Goal: Task Accomplishment & Management: Manage account settings

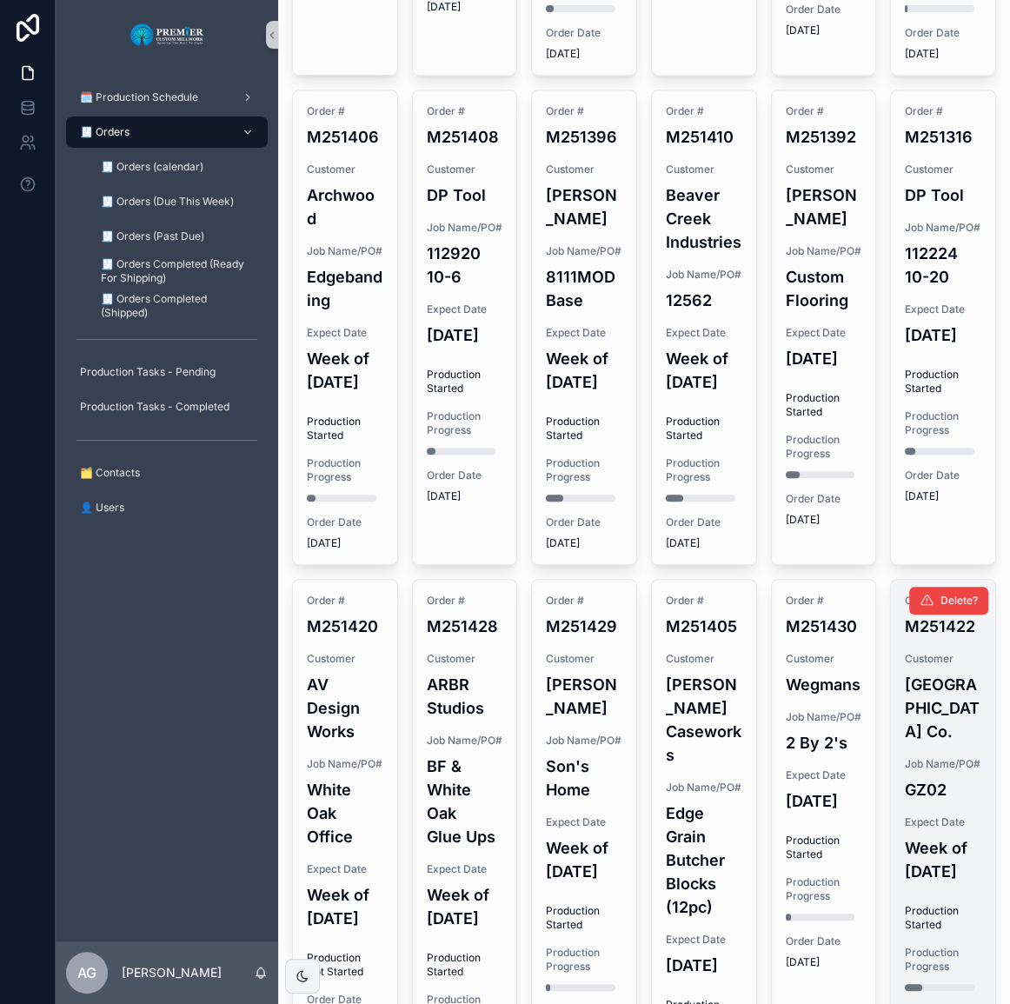
scroll to position [1185, 0]
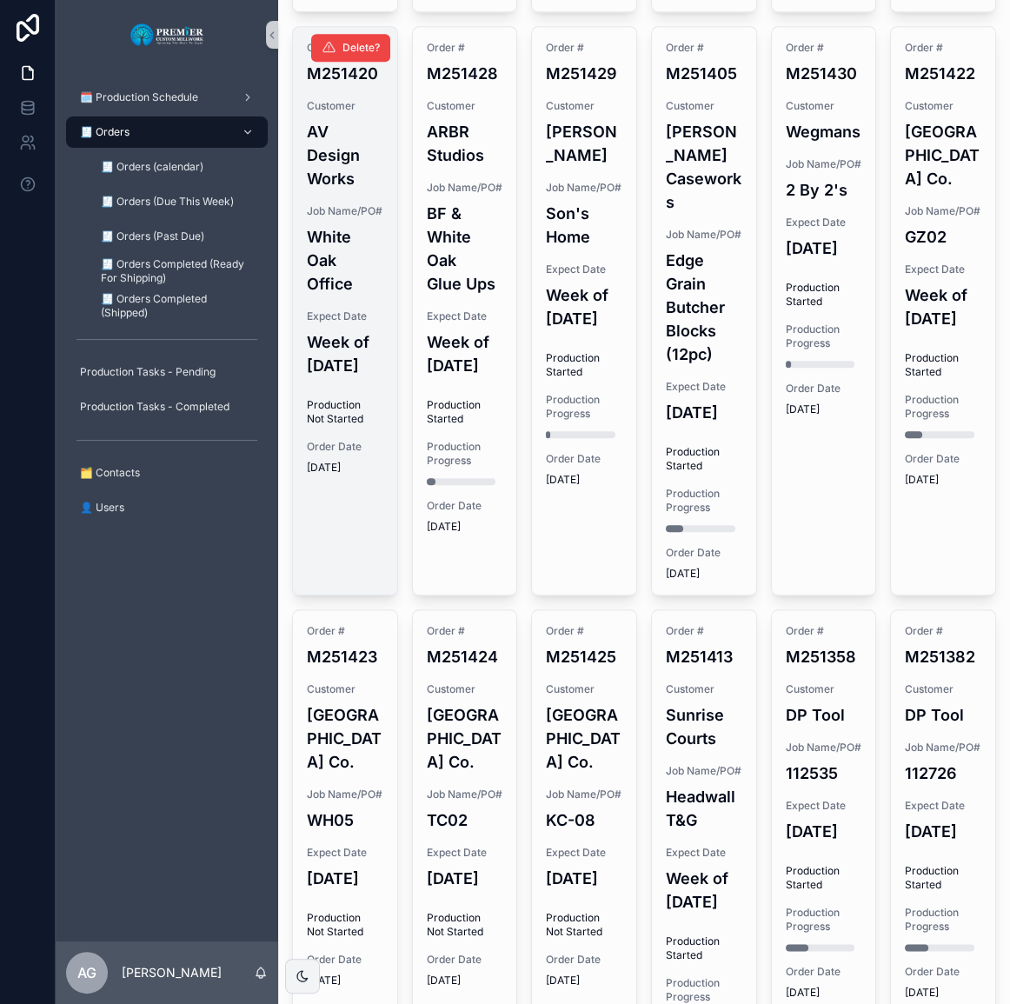
click at [389, 489] on div "Order # M251420 Customer AV Design Works Job Name/PO# White Oak Office Expect D…" at bounding box center [345, 258] width 104 height 462
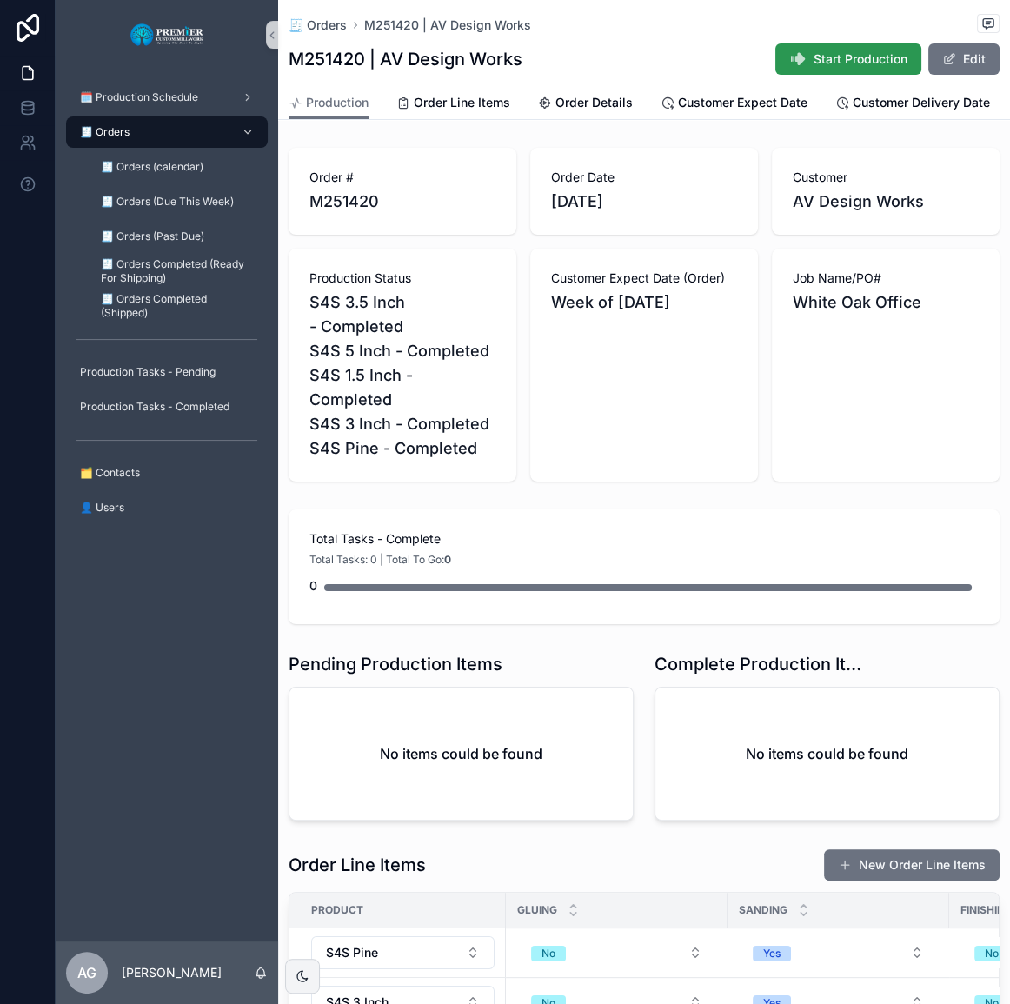
click at [794, 58] on icon "scrollable content" at bounding box center [798, 58] width 17 height 17
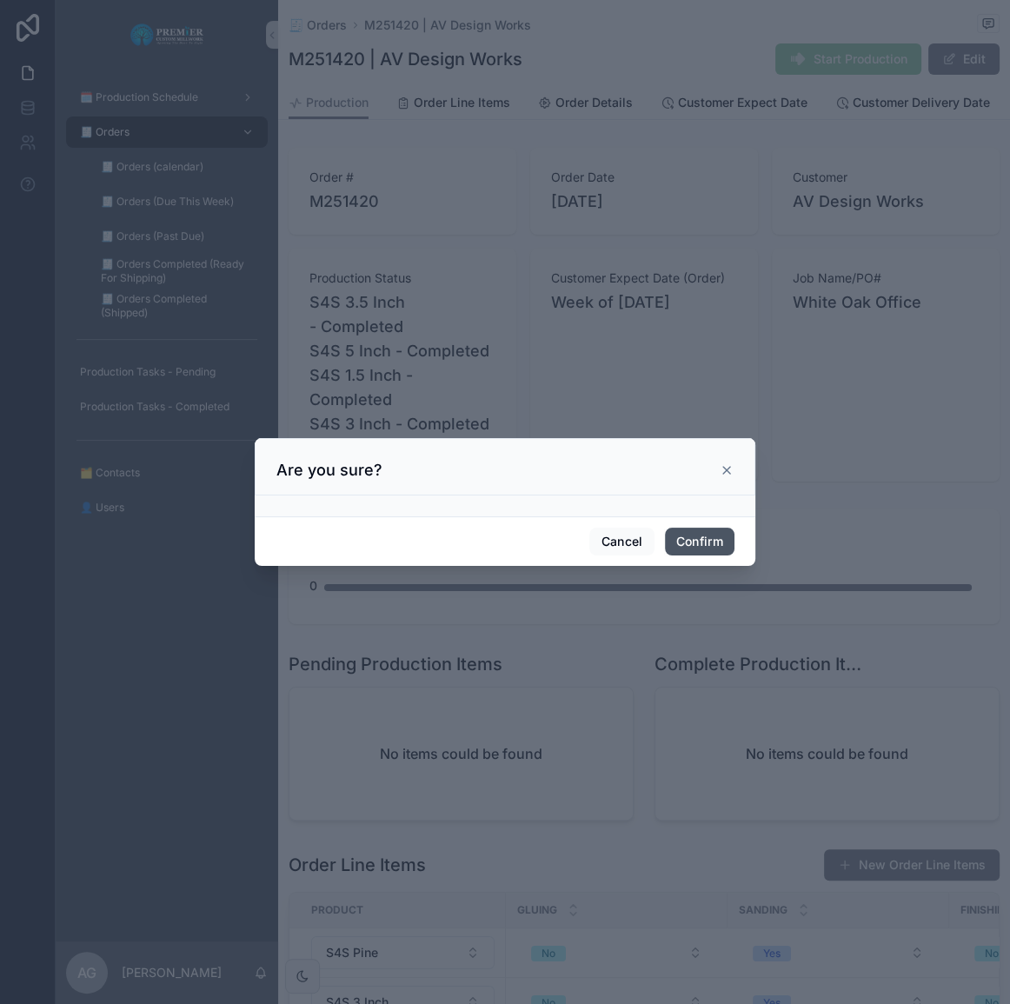
click at [704, 543] on button "Confirm" at bounding box center [700, 542] width 70 height 28
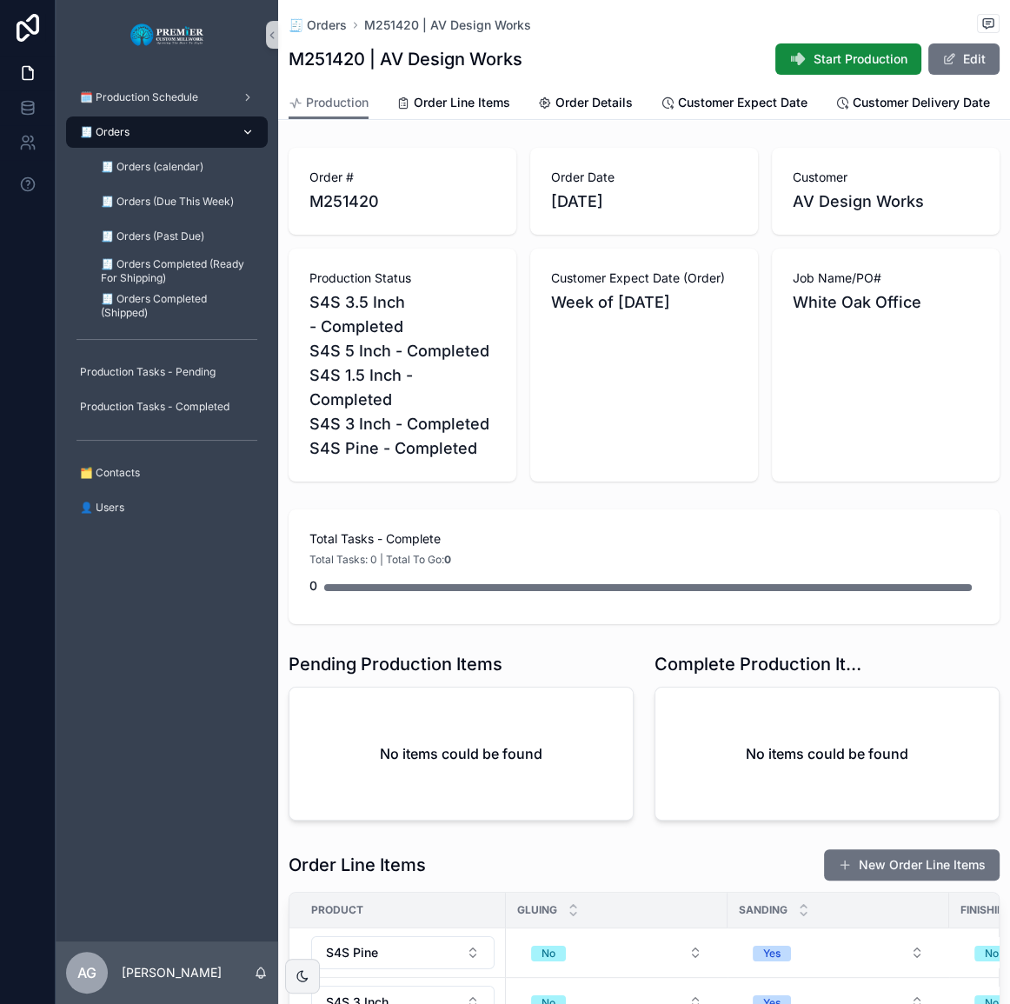
click at [132, 124] on div "🧾 Orders" at bounding box center [167, 132] width 181 height 28
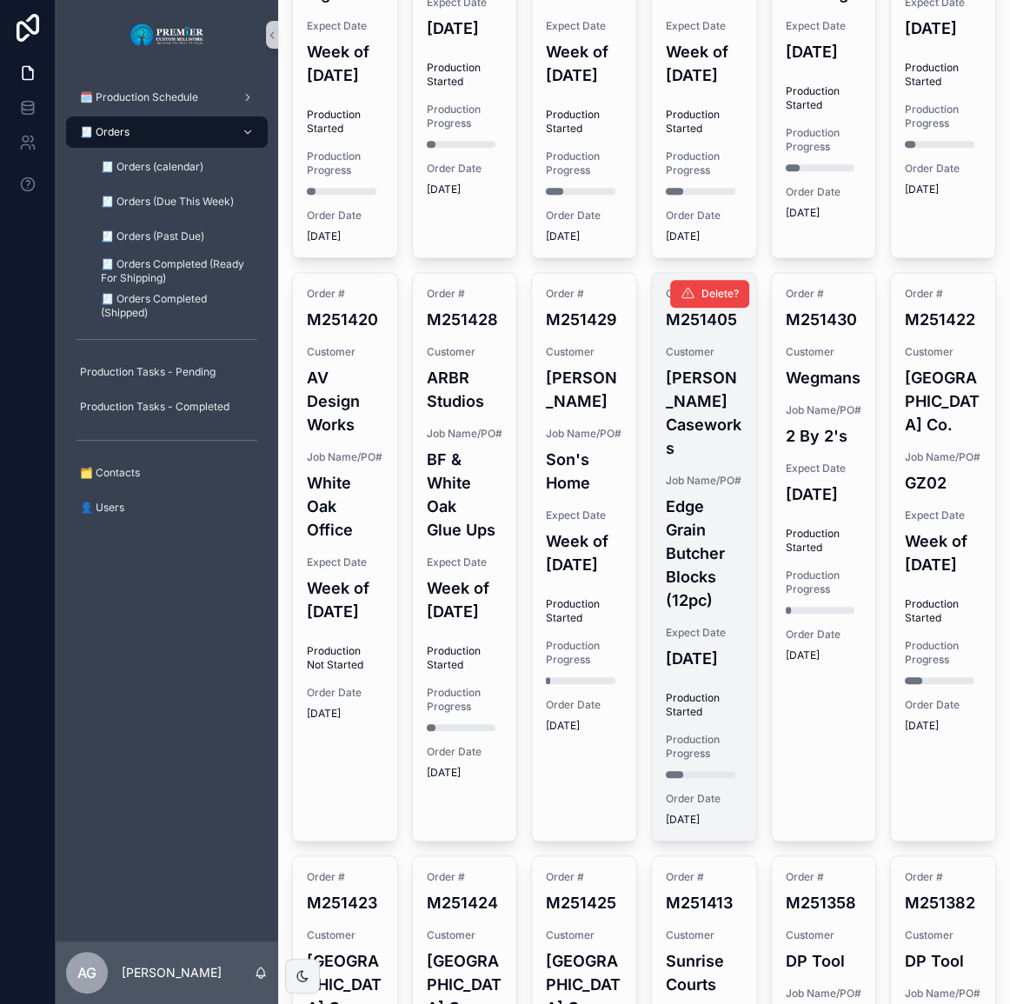
scroll to position [1106, 0]
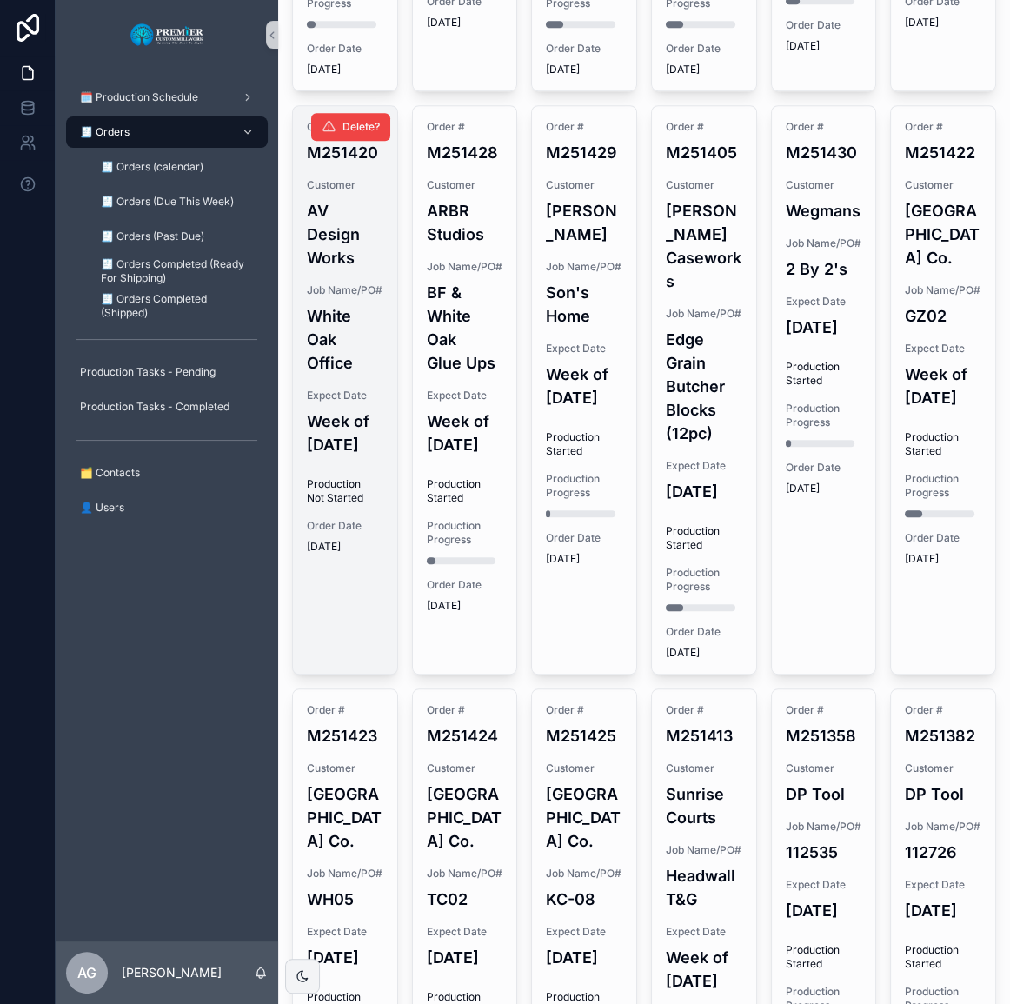
click at [335, 505] on span "Production Not Started" at bounding box center [345, 491] width 77 height 28
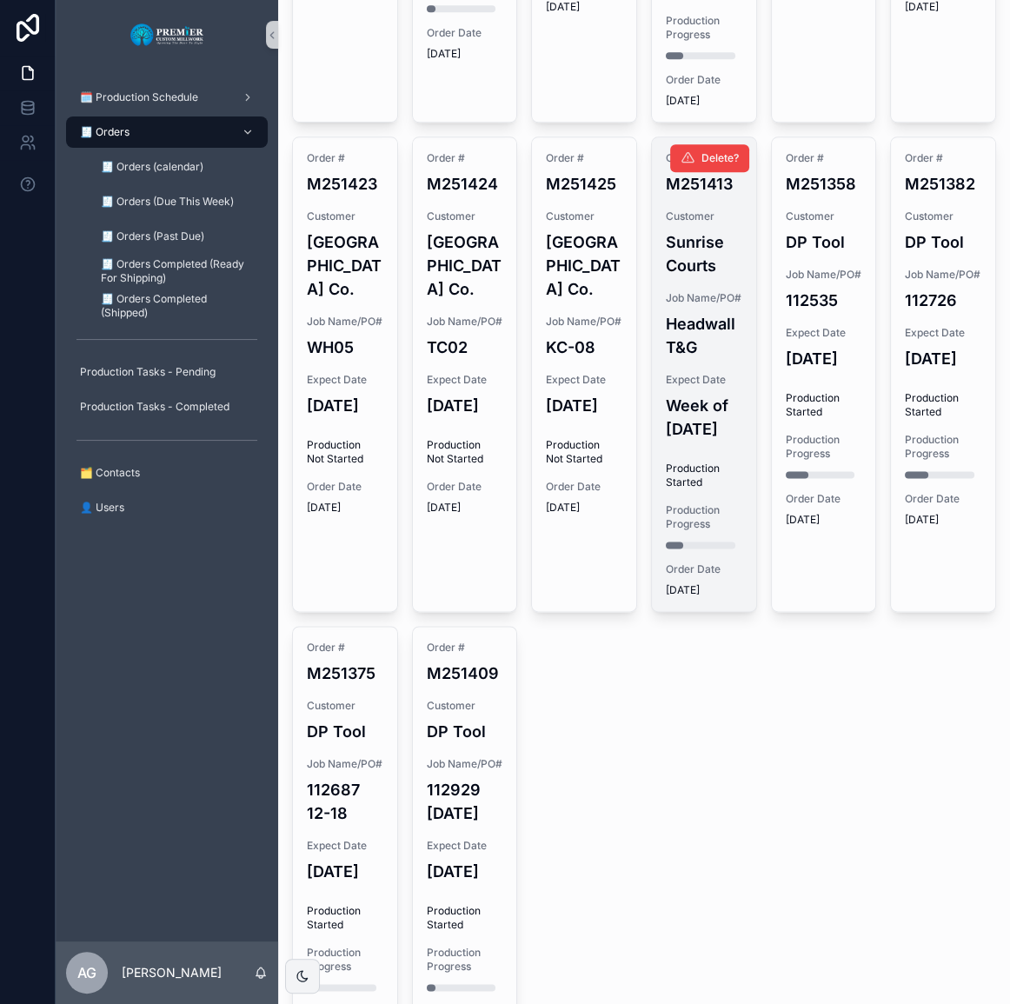
scroll to position [1660, 0]
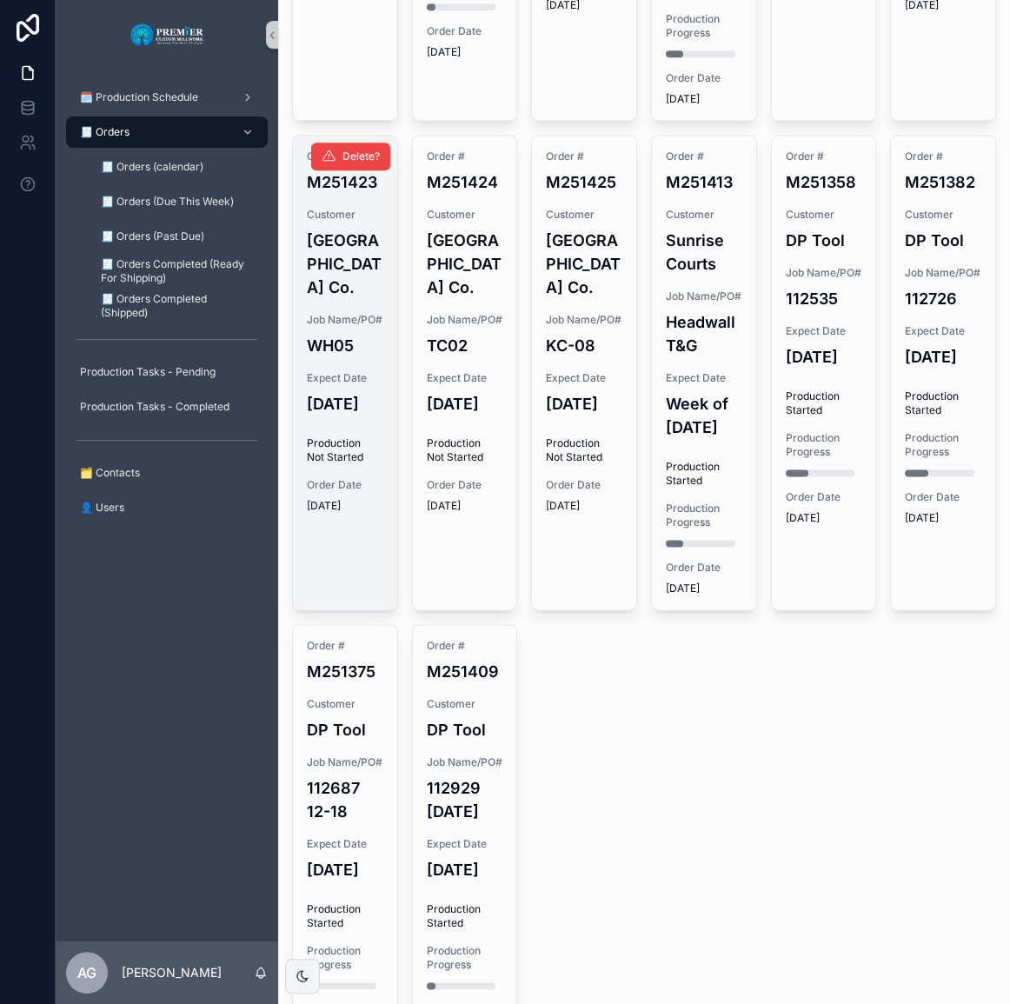
click at [379, 416] on h4 "[DATE]" at bounding box center [345, 403] width 77 height 23
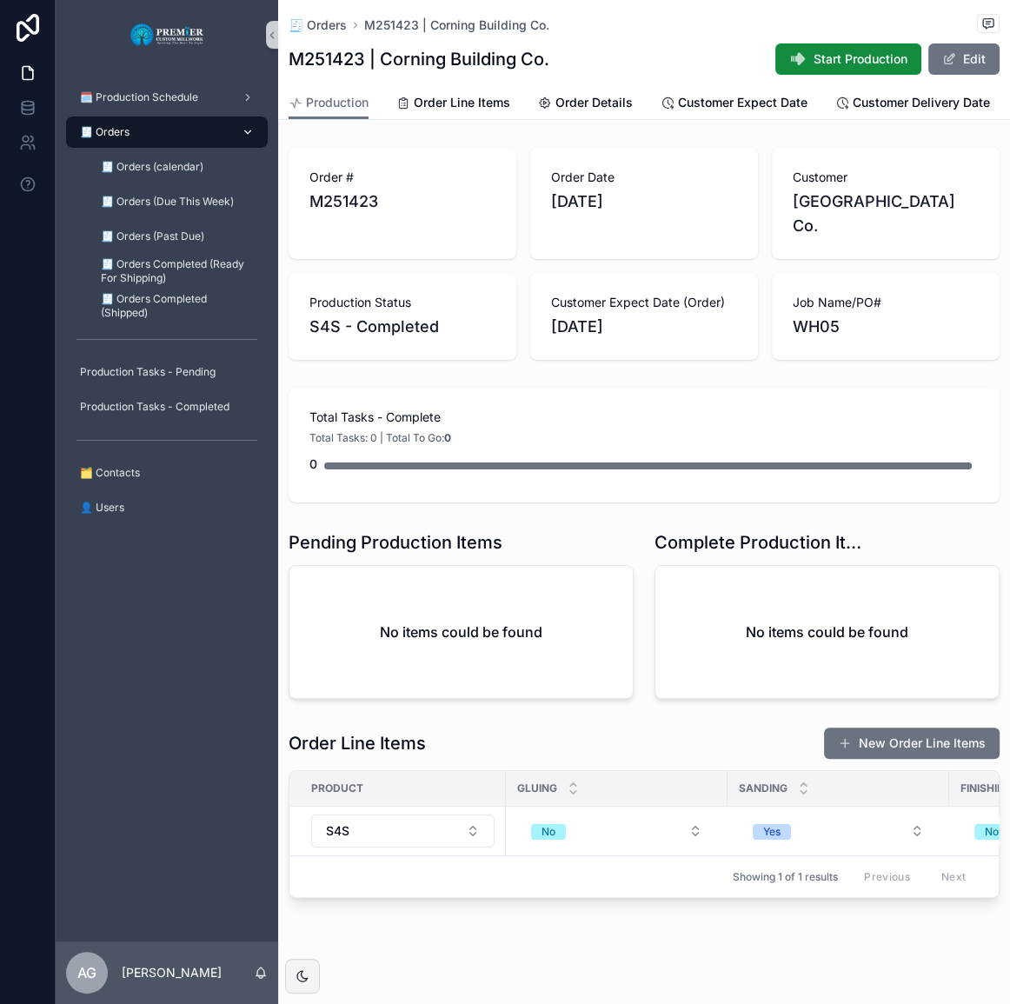
click at [180, 127] on div "🧾 Orders" at bounding box center [167, 132] width 181 height 28
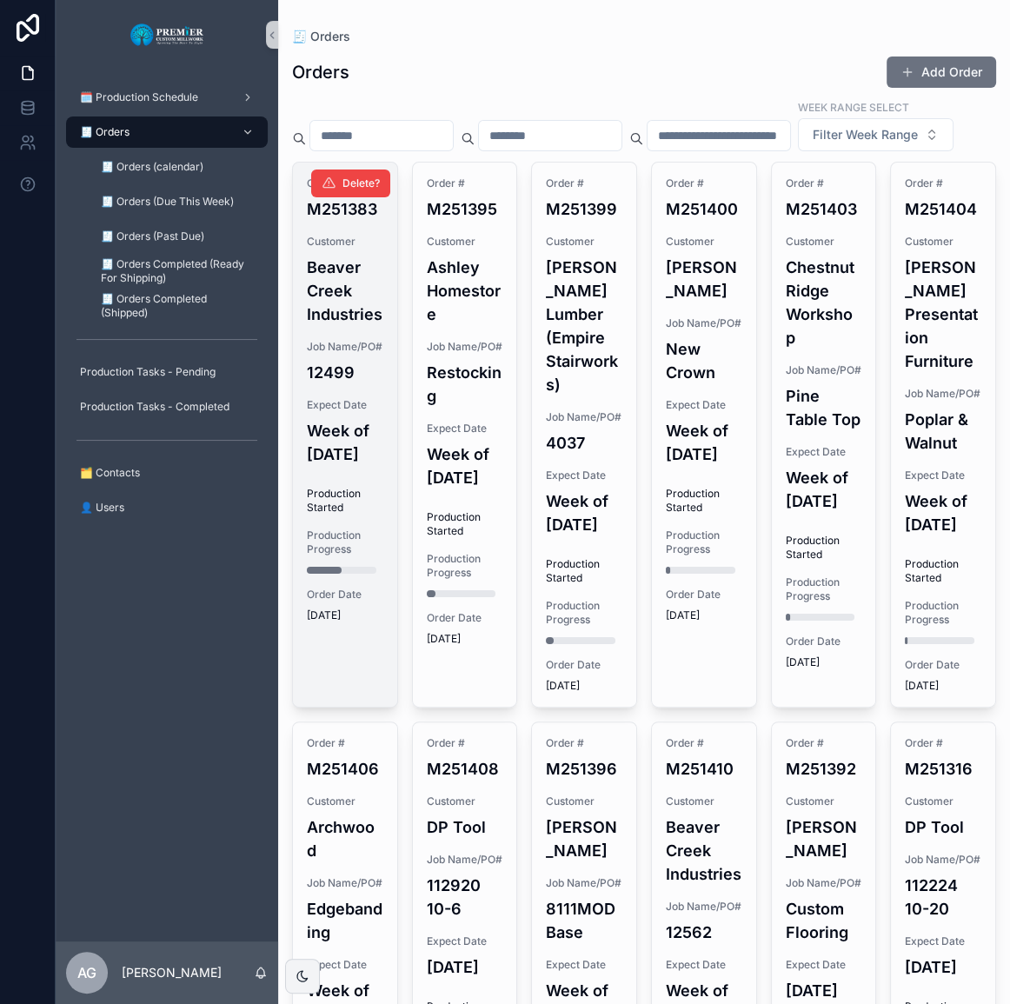
click at [357, 384] on h4 "12499" at bounding box center [345, 372] width 77 height 23
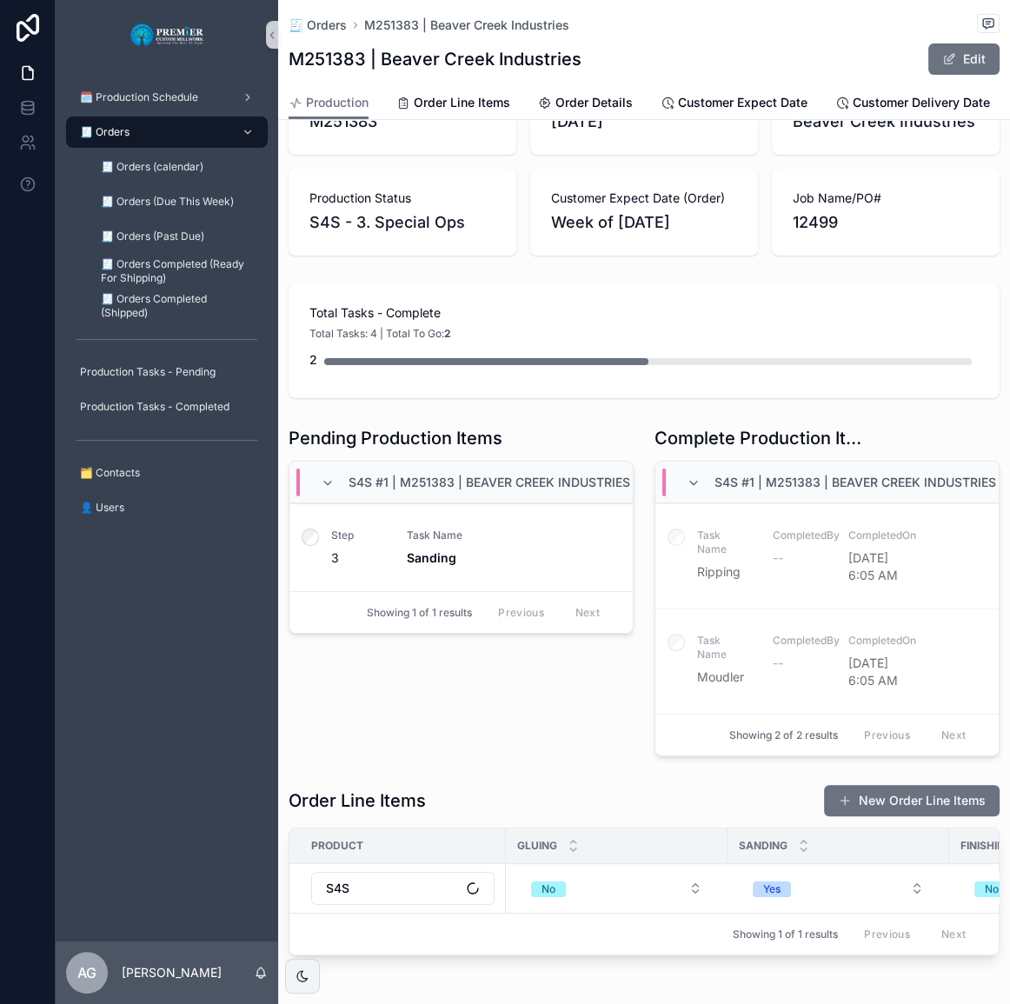
scroll to position [157, 0]
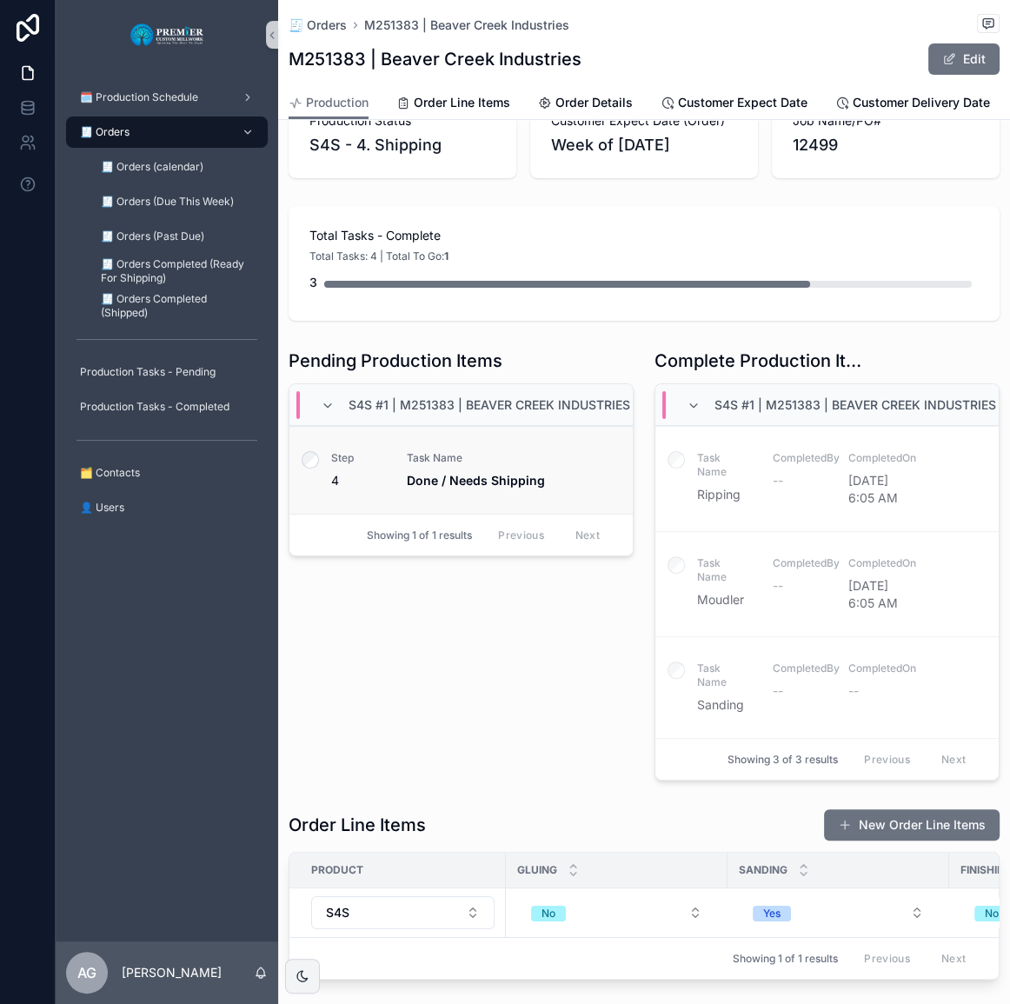
click at [312, 473] on label "scrollable content" at bounding box center [310, 462] width 17 height 22
click at [163, 131] on div "🧾 Orders" at bounding box center [167, 132] width 181 height 28
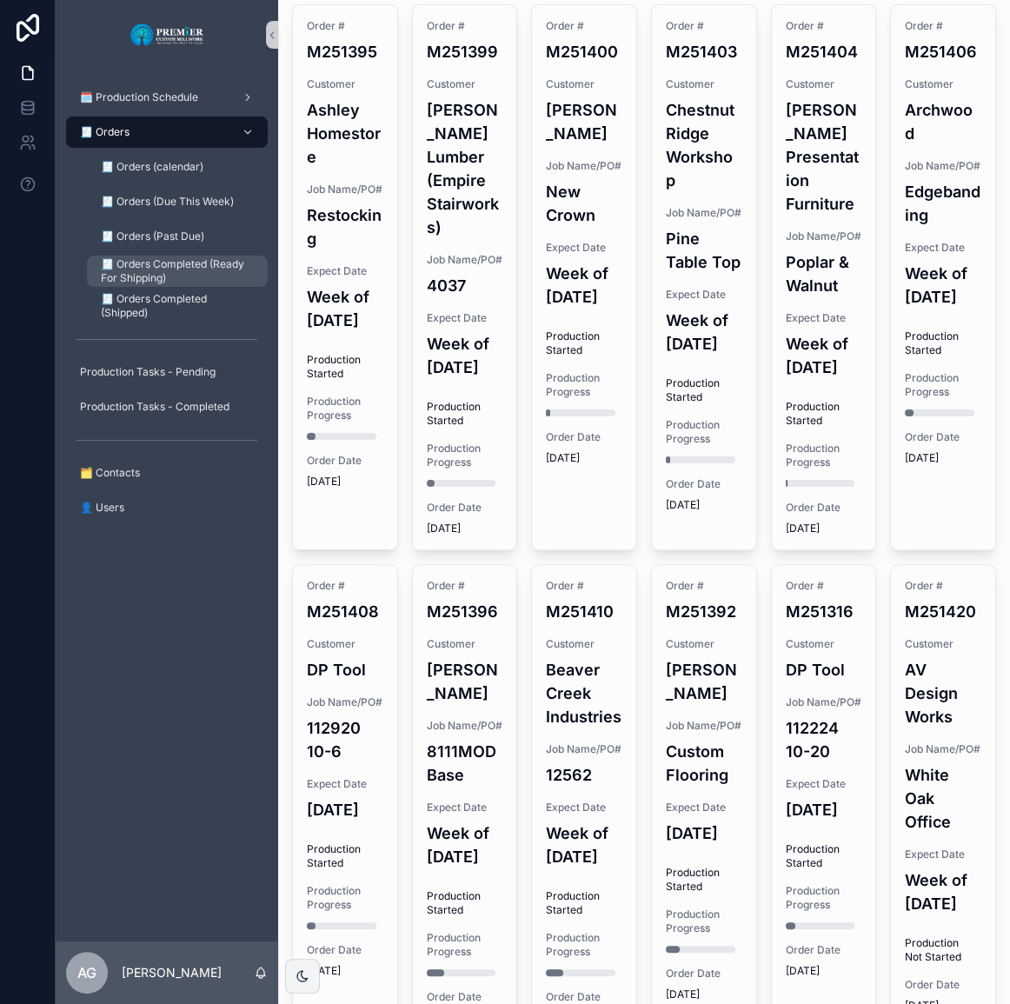
click at [199, 266] on span "🧾 Orders Completed (Ready For Shipping)" at bounding box center [176, 271] width 150 height 28
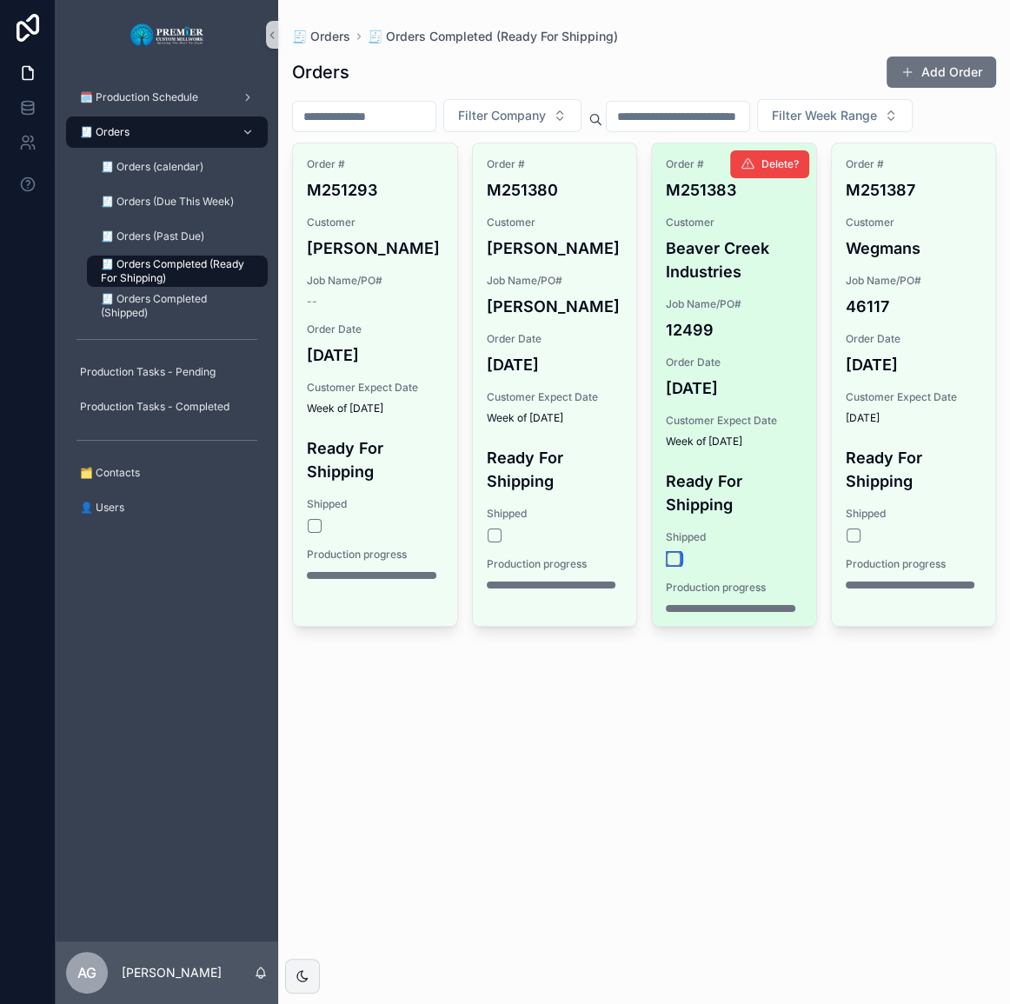
click at [675, 557] on button "scrollable content" at bounding box center [674, 559] width 14 height 14
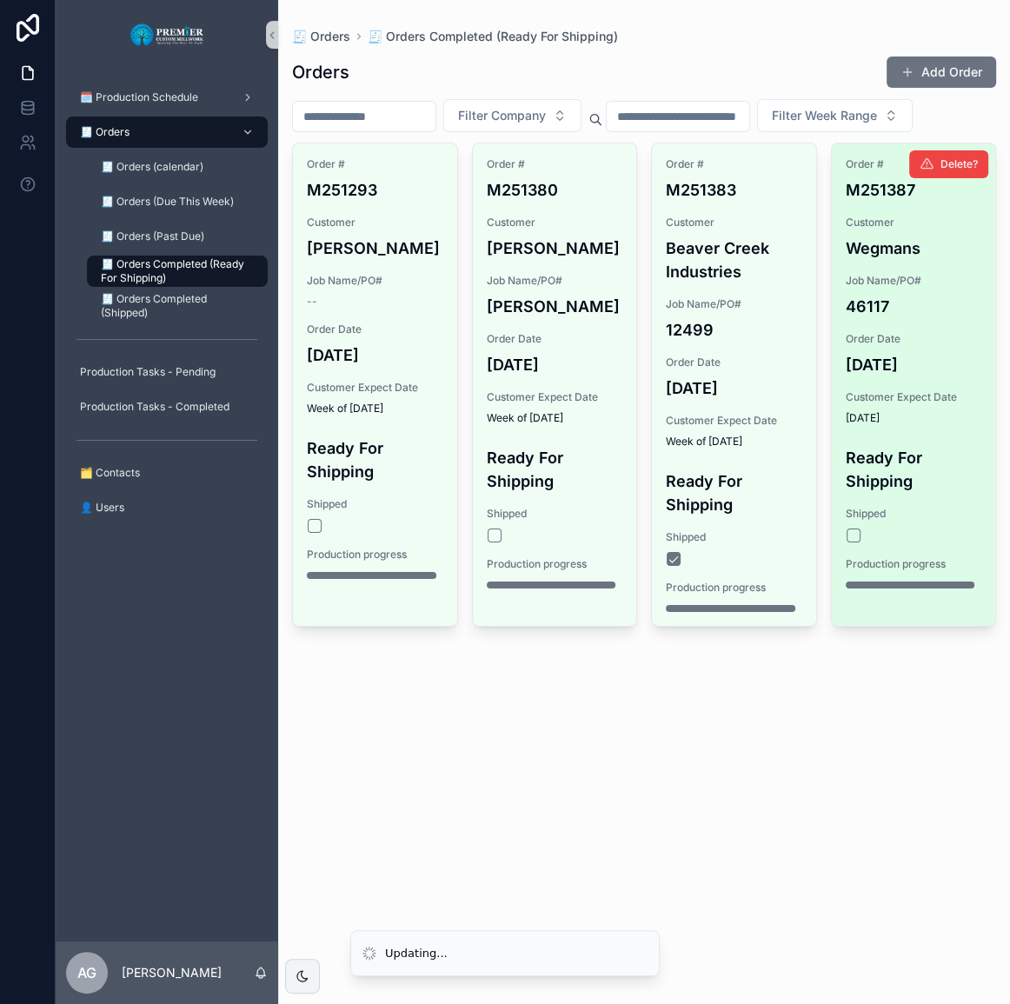
click at [851, 543] on div "Order # M251387 Customer Wegmans Job Name/PO# 46117 Order Date 9/3/2025 Custome…" at bounding box center [914, 372] width 164 height 459
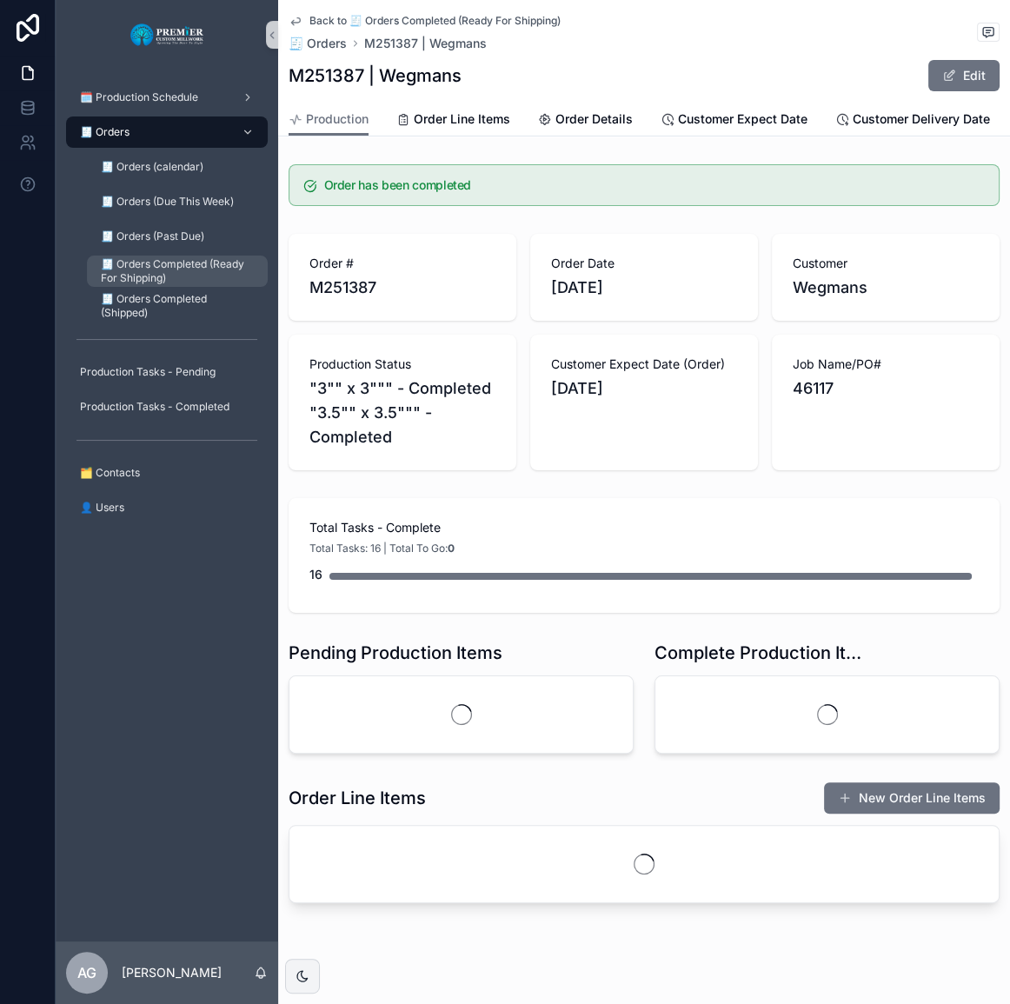
click at [205, 263] on span "🧾 Orders Completed (Ready For Shipping)" at bounding box center [176, 271] width 150 height 28
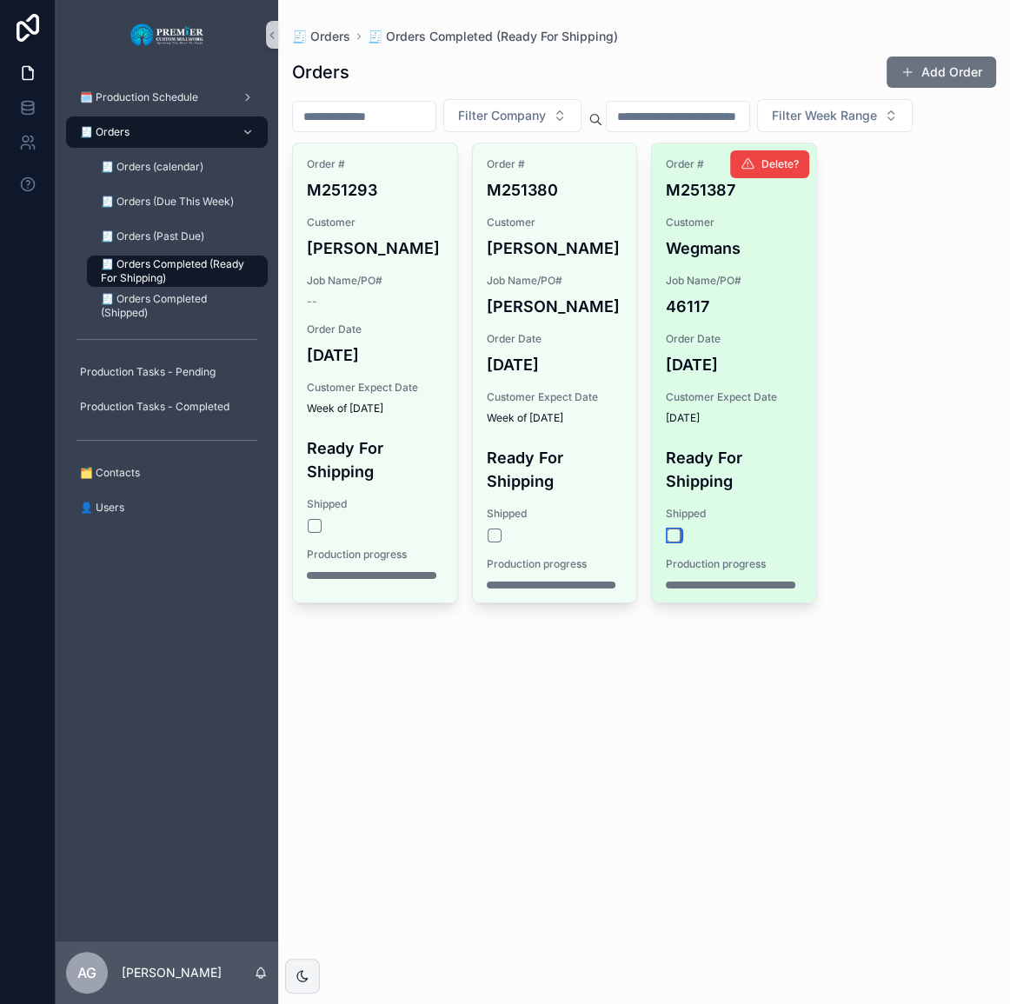
click at [677, 535] on button "scrollable content" at bounding box center [674, 536] width 14 height 14
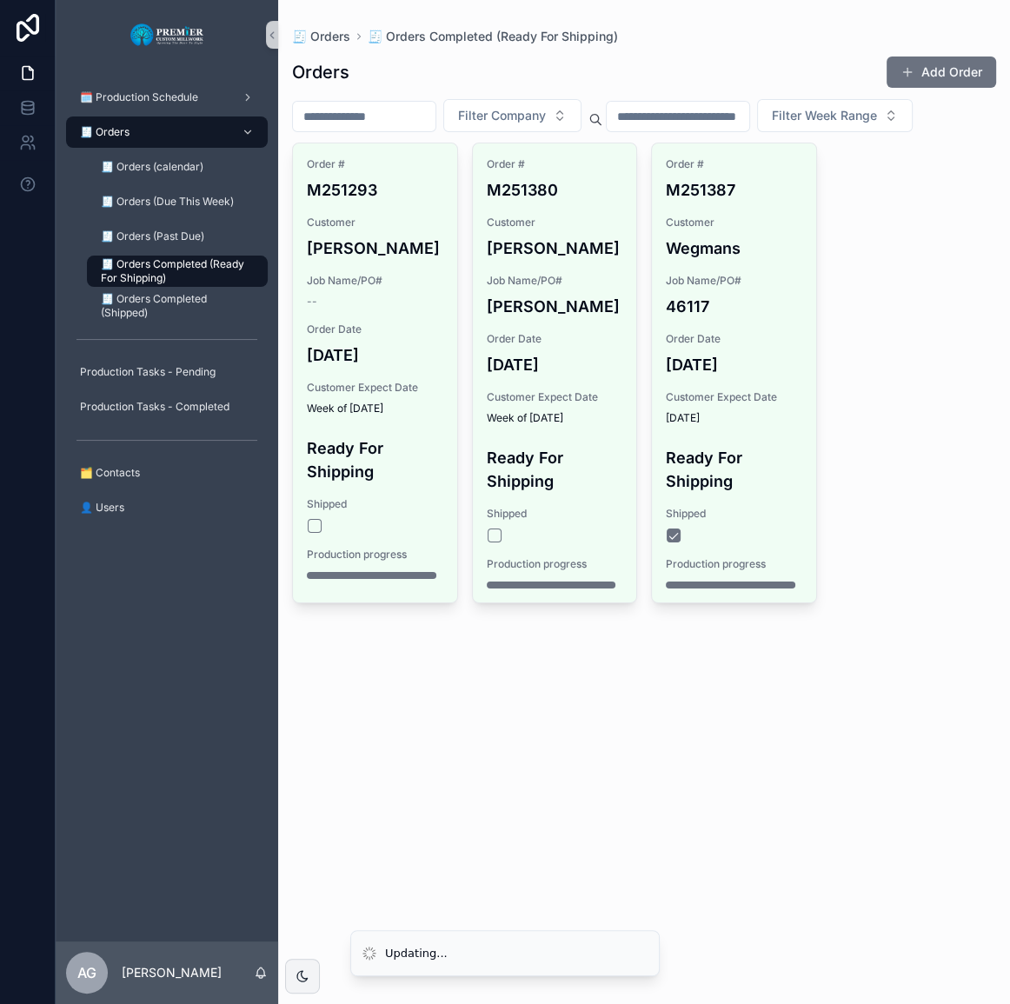
drag, startPoint x: 677, startPoint y: 697, endPoint x: 543, endPoint y: 626, distance: 151.7
click at [676, 698] on div "🧾 Orders 🧾 Orders Completed (Ready For Shipping) Orders Add Order Filter Compan…" at bounding box center [644, 502] width 732 height 1004
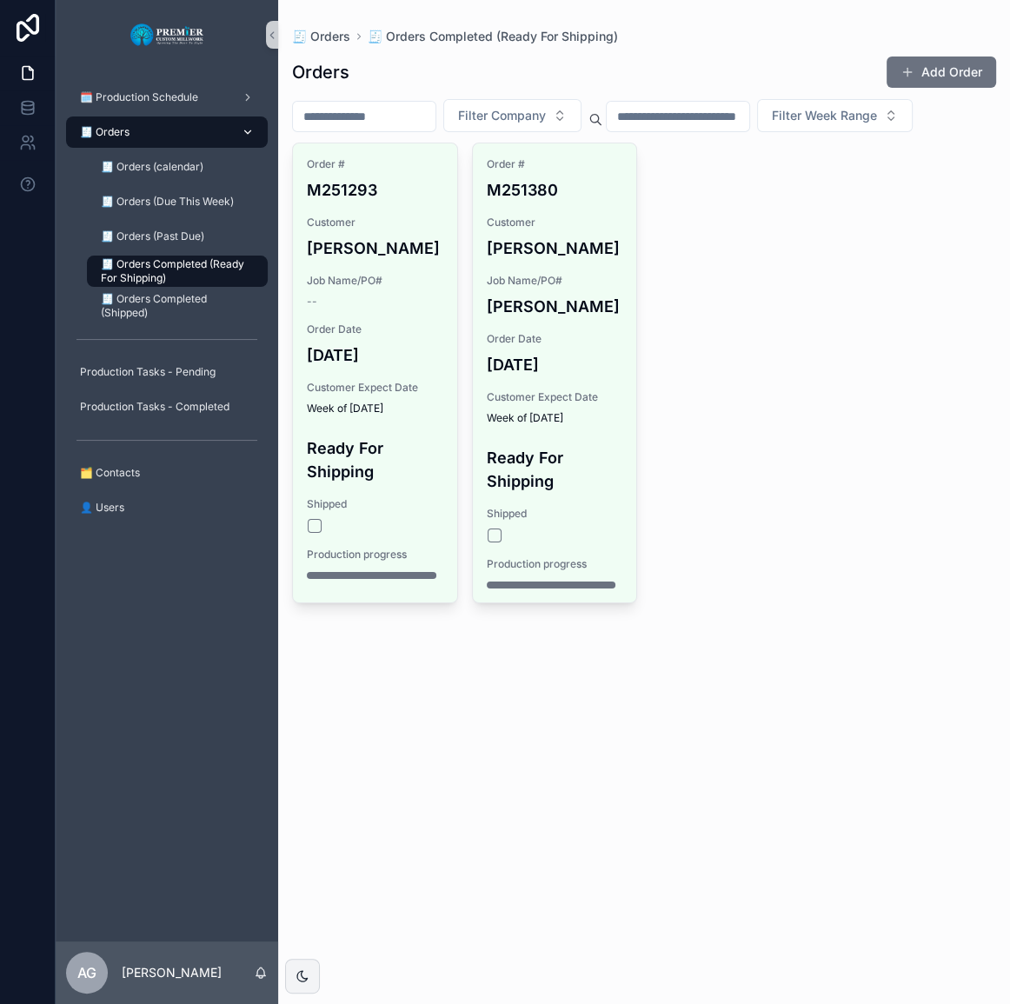
click at [150, 129] on div "🧾 Orders" at bounding box center [167, 132] width 181 height 28
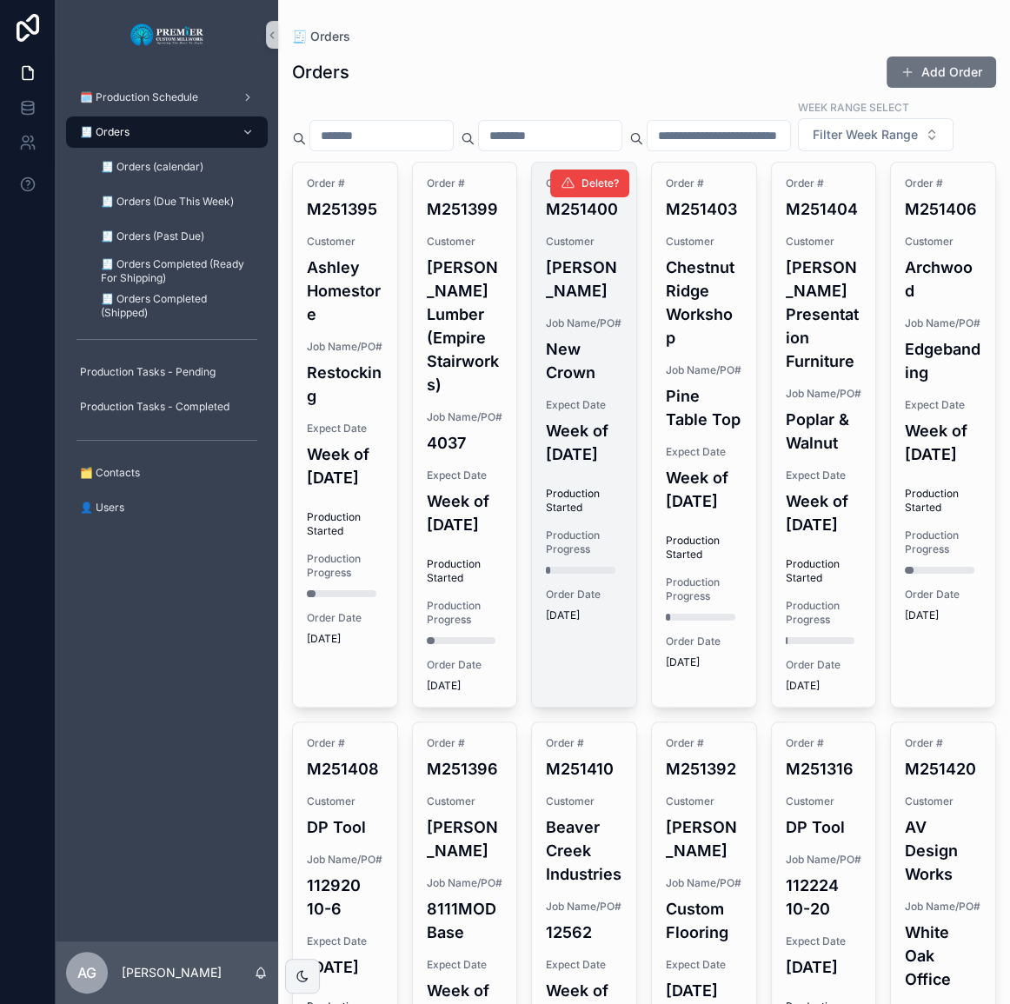
drag, startPoint x: 697, startPoint y: 717, endPoint x: 603, endPoint y: 308, distance: 419.6
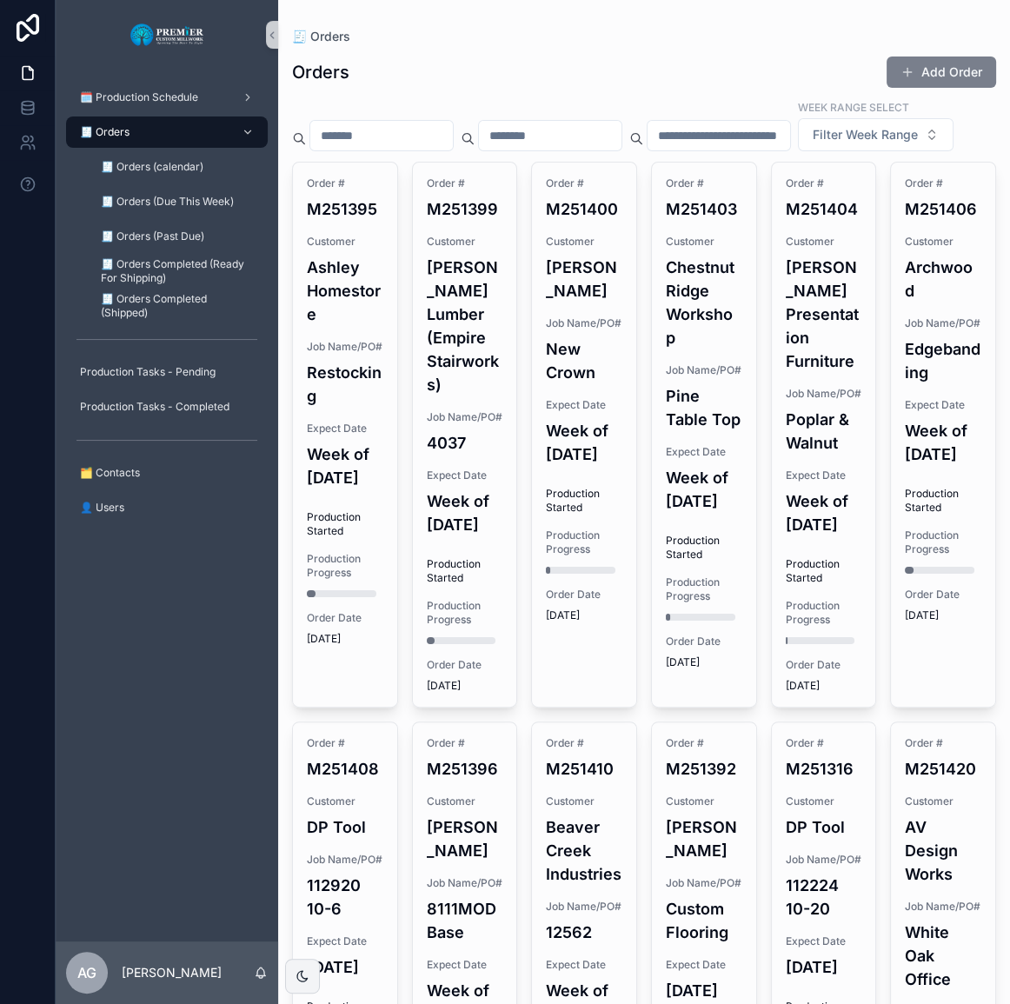
click at [944, 83] on button "Add Order" at bounding box center [942, 72] width 110 height 31
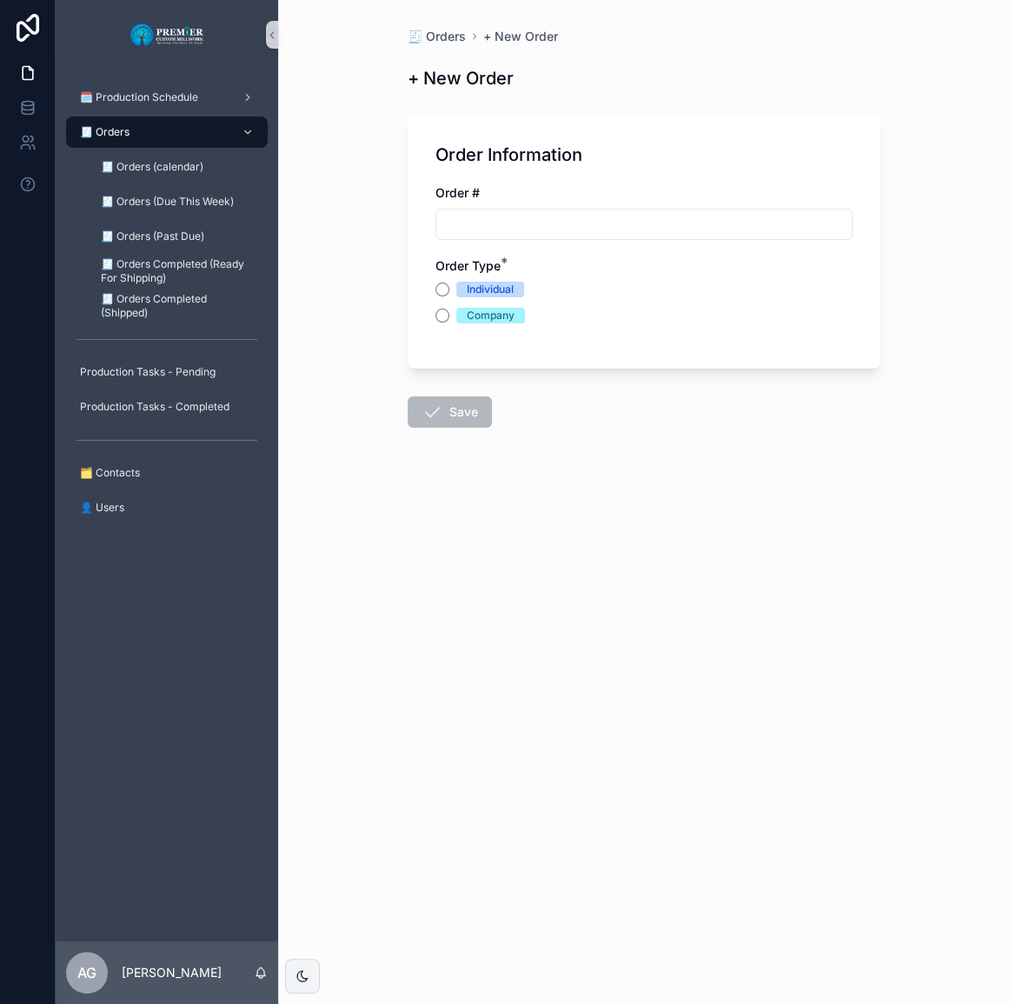
click at [608, 220] on input "scrollable content" at bounding box center [645, 224] width 416 height 24
type input "*******"
click at [438, 310] on button "Company" at bounding box center [443, 316] width 14 height 14
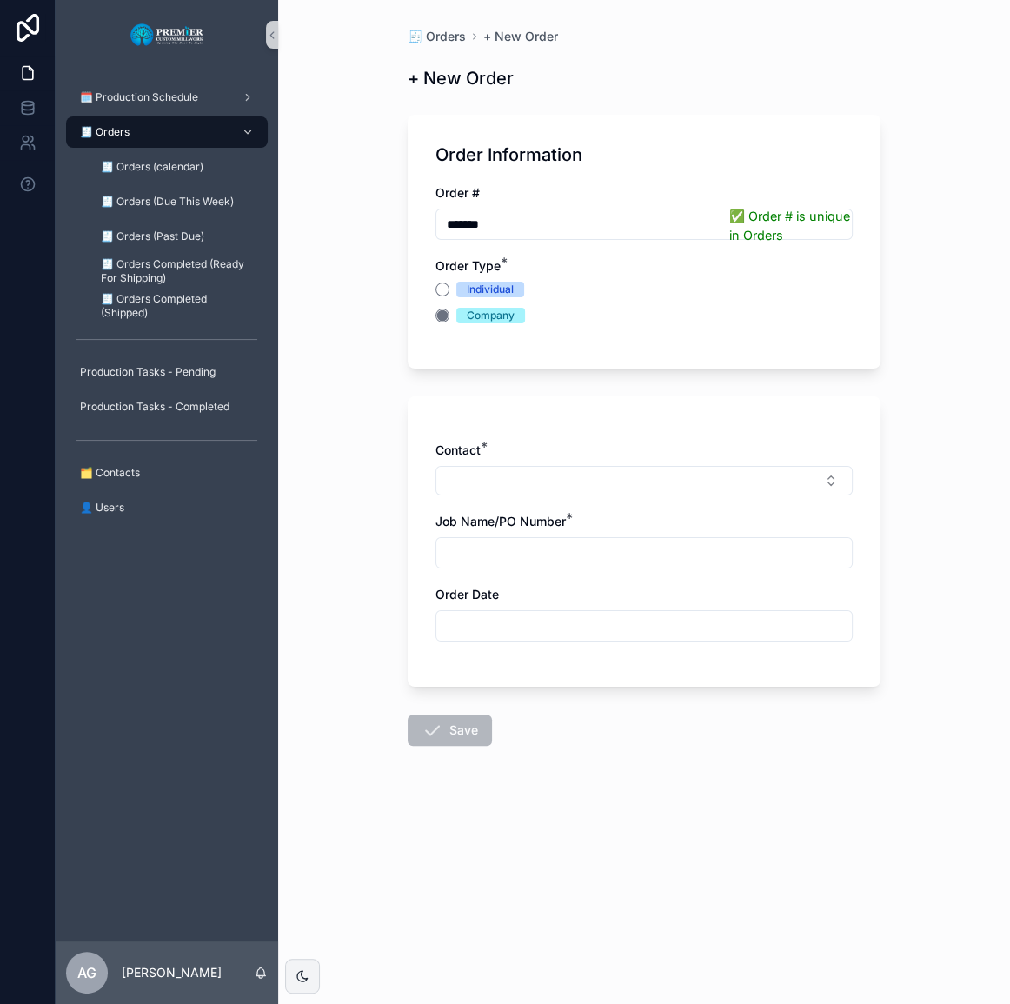
click at [449, 295] on div "Individual" at bounding box center [644, 290] width 417 height 16
click at [542, 502] on div "Contact * Job Name/PO Number * Order Date" at bounding box center [644, 550] width 417 height 217
click at [542, 497] on div "Contact * Job Name/PO Number * Order Date" at bounding box center [644, 550] width 417 height 217
click at [547, 489] on button "Select Button" at bounding box center [644, 481] width 417 height 30
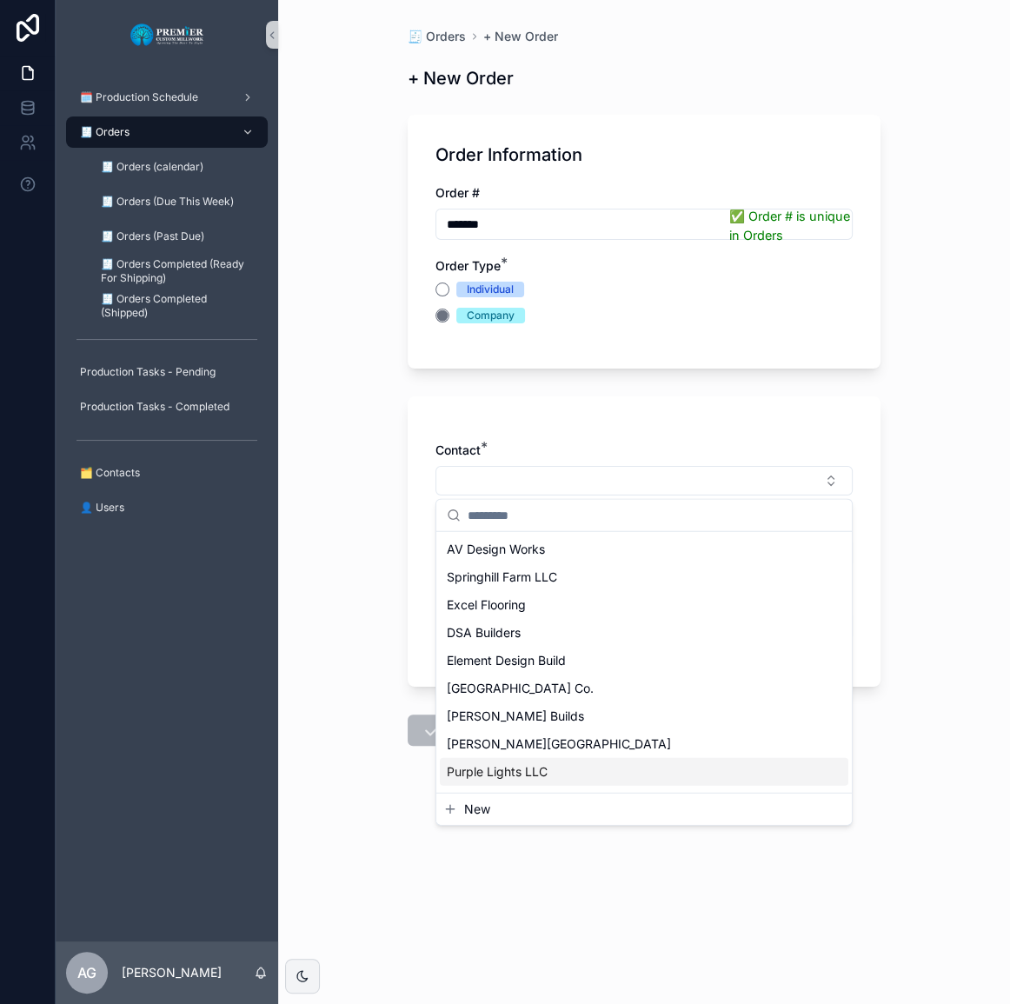
click at [527, 805] on button "New" at bounding box center [645, 809] width 402 height 17
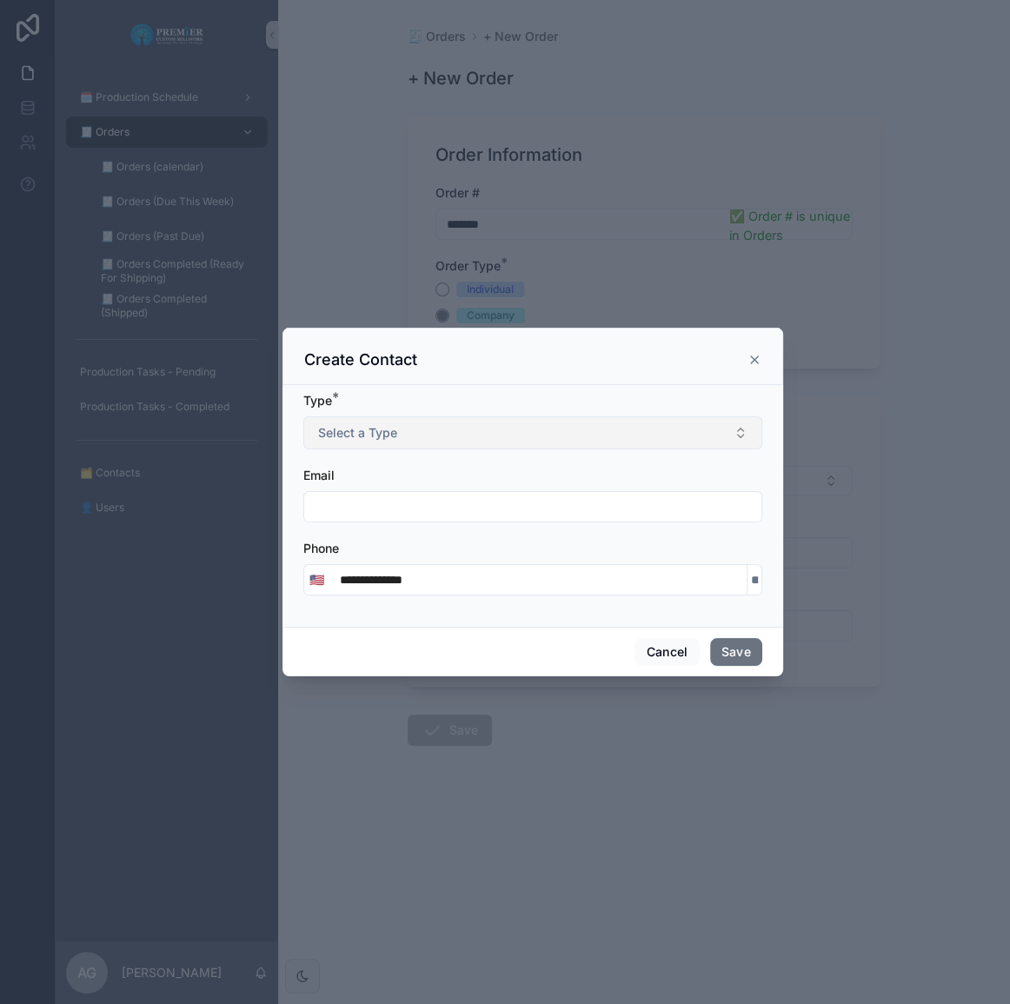
click at [520, 445] on button "Select a Type" at bounding box center [532, 433] width 459 height 33
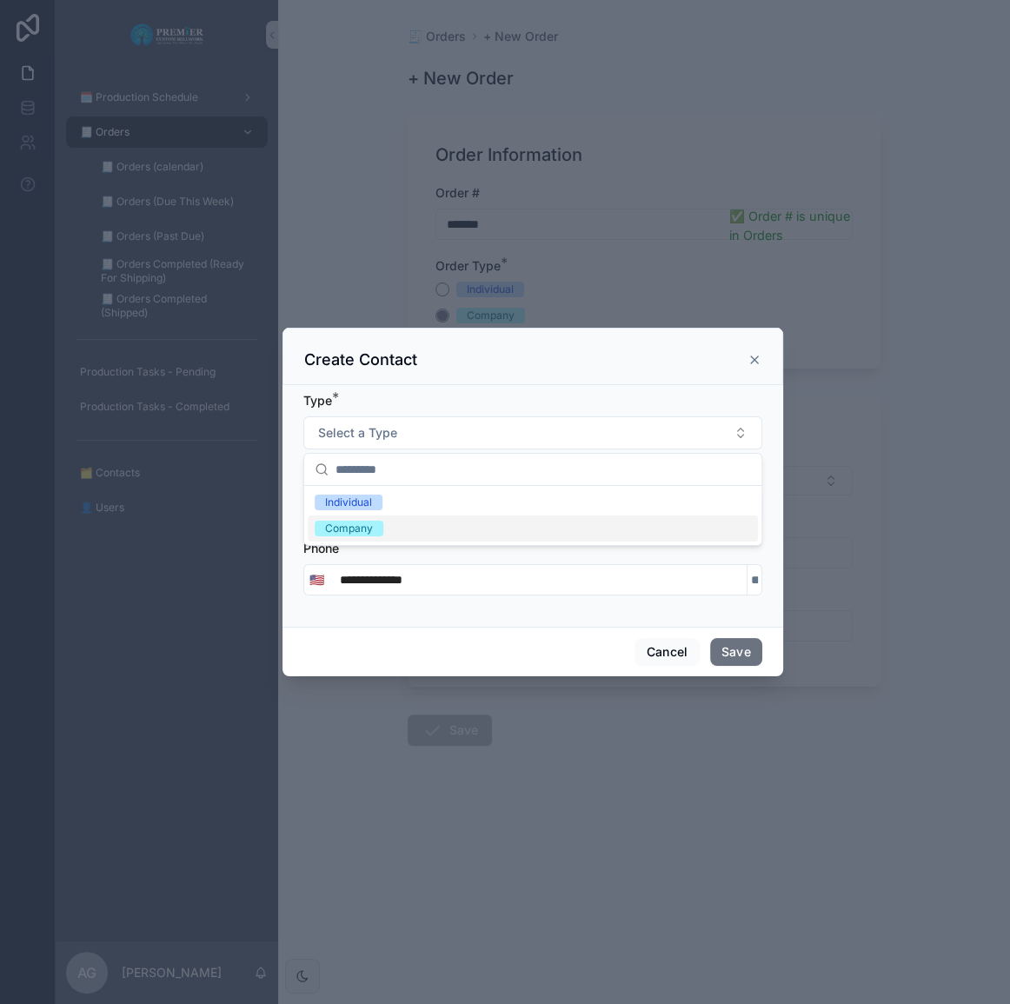
click at [355, 530] on div "Company" at bounding box center [349, 529] width 48 height 16
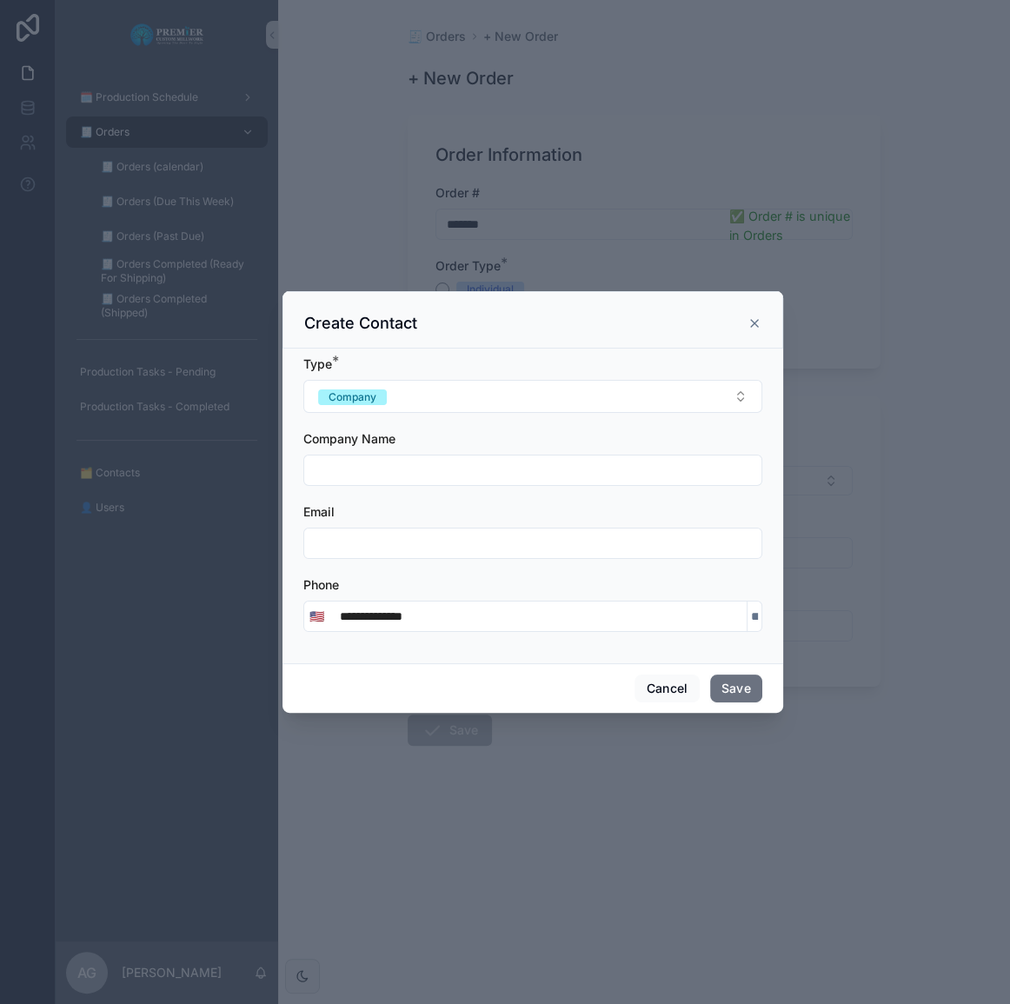
click at [354, 491] on form "**********" at bounding box center [532, 503] width 459 height 294
click at [359, 479] on input "scrollable content" at bounding box center [532, 470] width 457 height 24
type input "**********"
paste input "**********"
type input "**********"
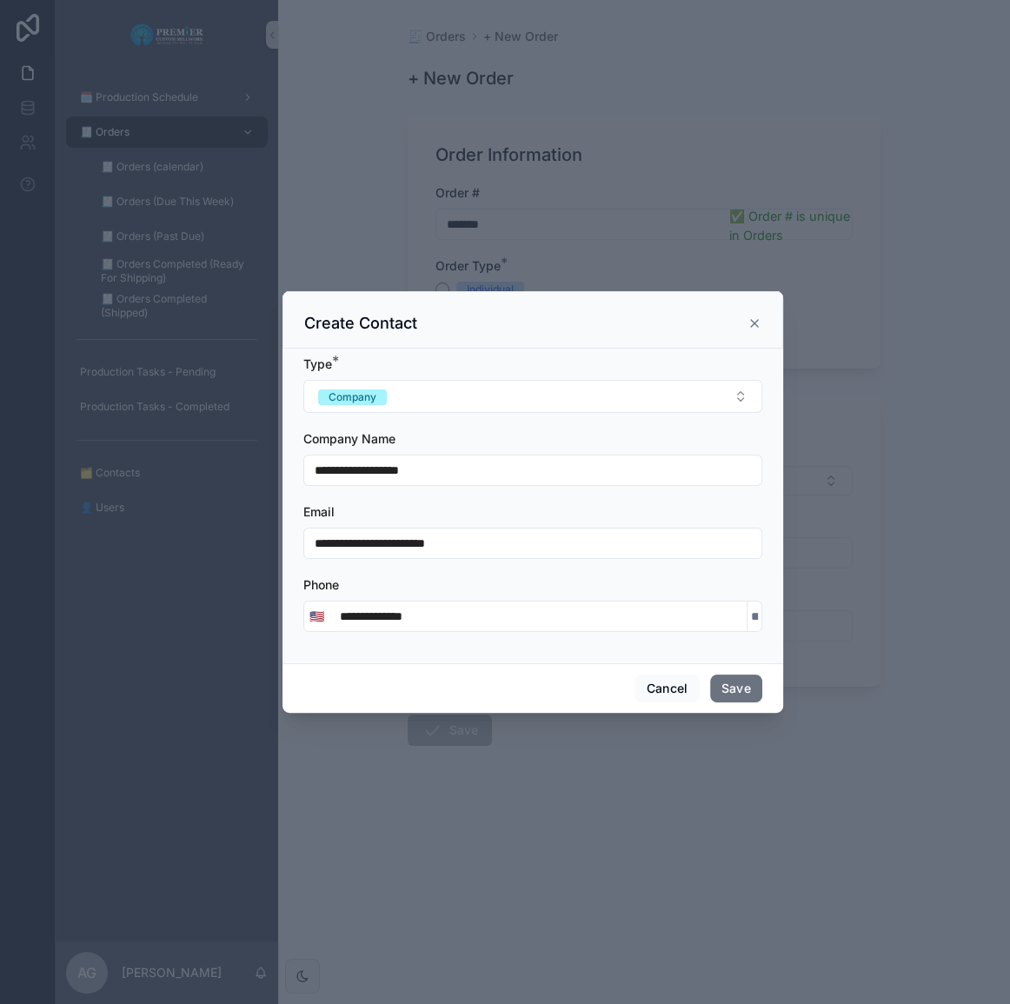
drag, startPoint x: 465, startPoint y: 609, endPoint x: 337, endPoint y: 622, distance: 128.5
click at [337, 622] on input "**********" at bounding box center [538, 616] width 417 height 24
type input "**********"
click at [750, 687] on button "Save" at bounding box center [736, 689] width 52 height 28
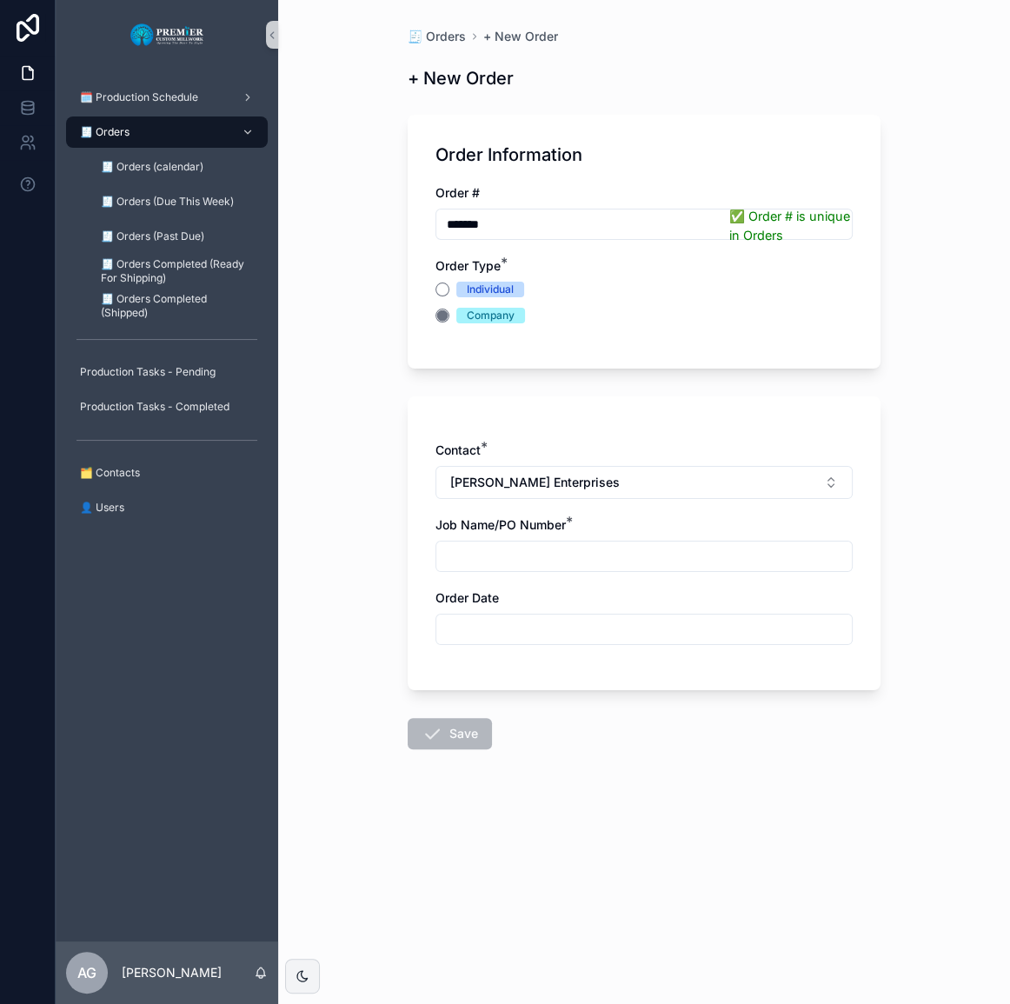
click at [618, 570] on div "scrollable content" at bounding box center [644, 556] width 417 height 31
click at [618, 565] on input "scrollable content" at bounding box center [645, 556] width 416 height 24
type input "**********"
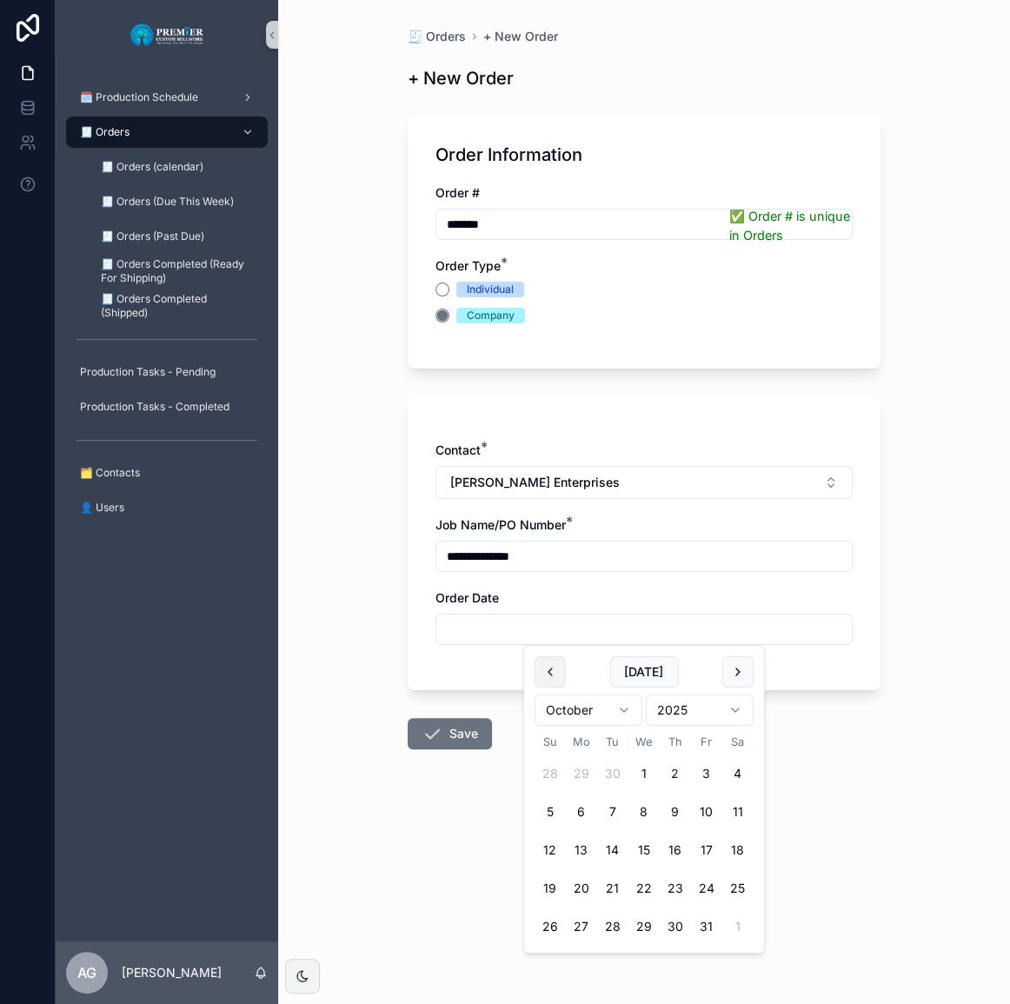
click at [544, 677] on button "scrollable content" at bounding box center [550, 672] width 31 height 31
click at [674, 886] on button "25" at bounding box center [675, 888] width 31 height 31
type input "*********"
click at [468, 731] on button "Save" at bounding box center [450, 733] width 84 height 31
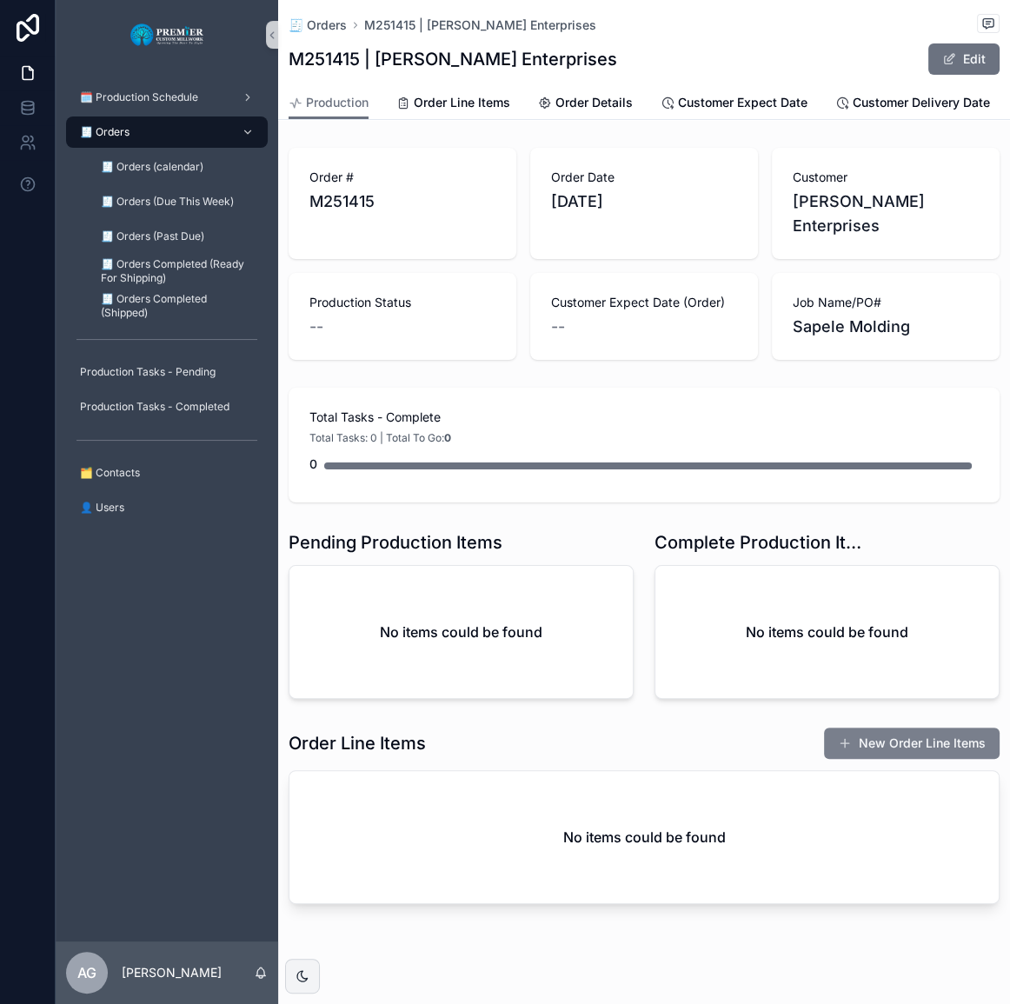
click at [965, 733] on button "New Order Line Items" at bounding box center [912, 743] width 176 height 31
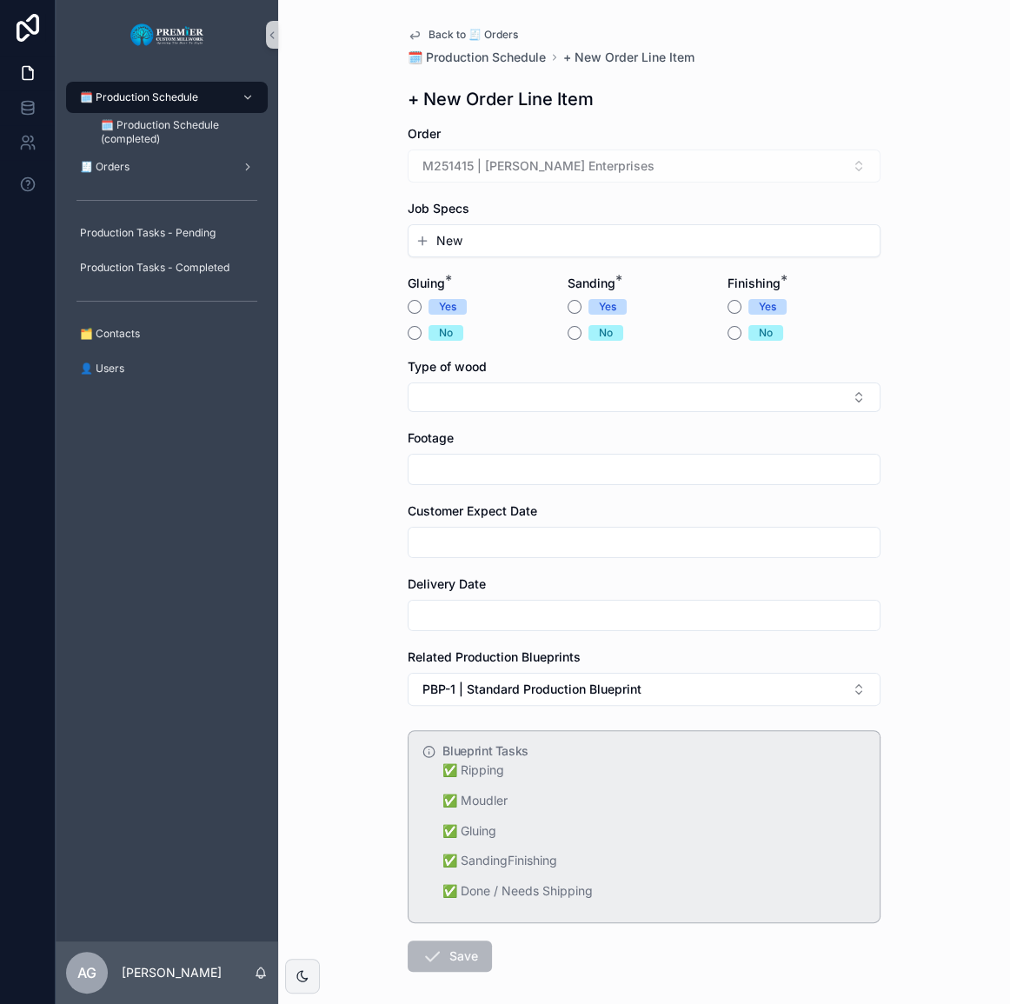
click at [425, 240] on button "New" at bounding box center [644, 240] width 457 height 17
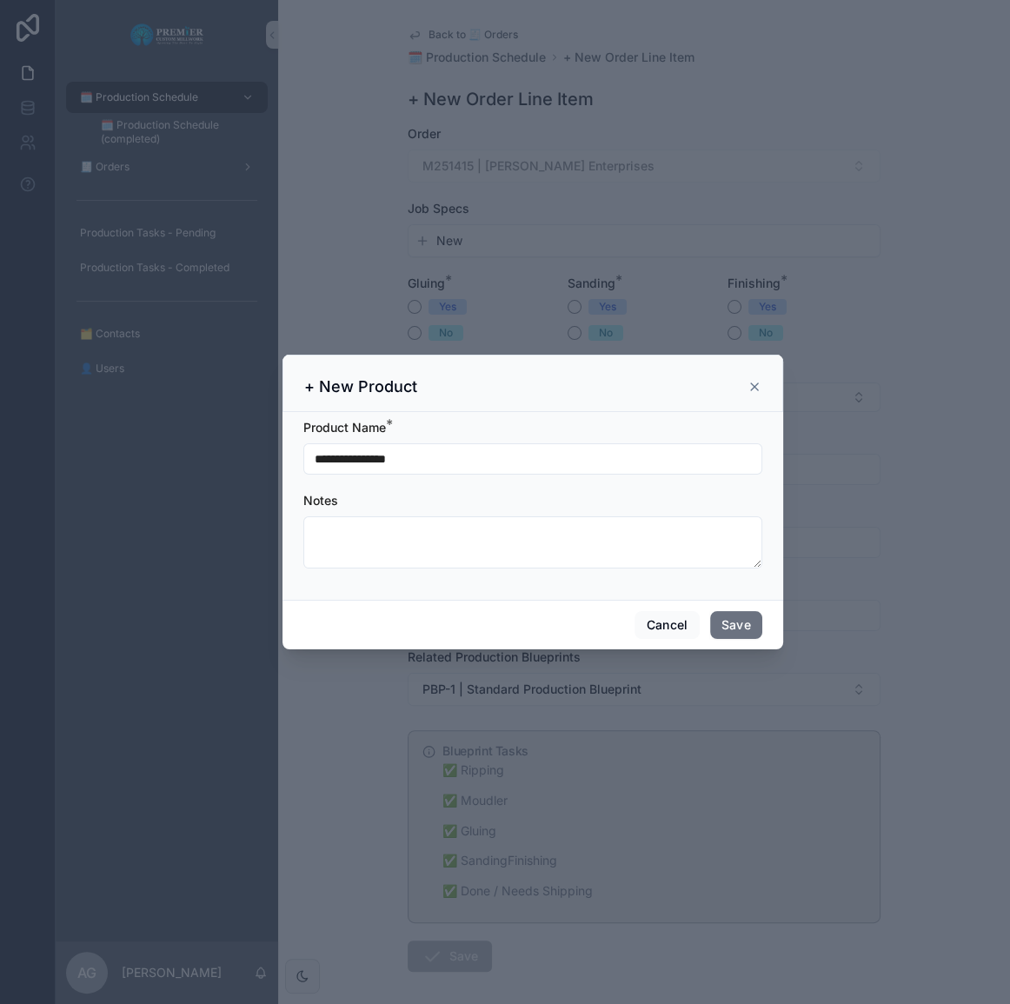
drag, startPoint x: 434, startPoint y: 457, endPoint x: 263, endPoint y: 461, distance: 170.5
click at [263, 461] on div "**********" at bounding box center [533, 502] width 955 height 1004
type input "**********"
click at [742, 630] on button "Save" at bounding box center [736, 625] width 52 height 28
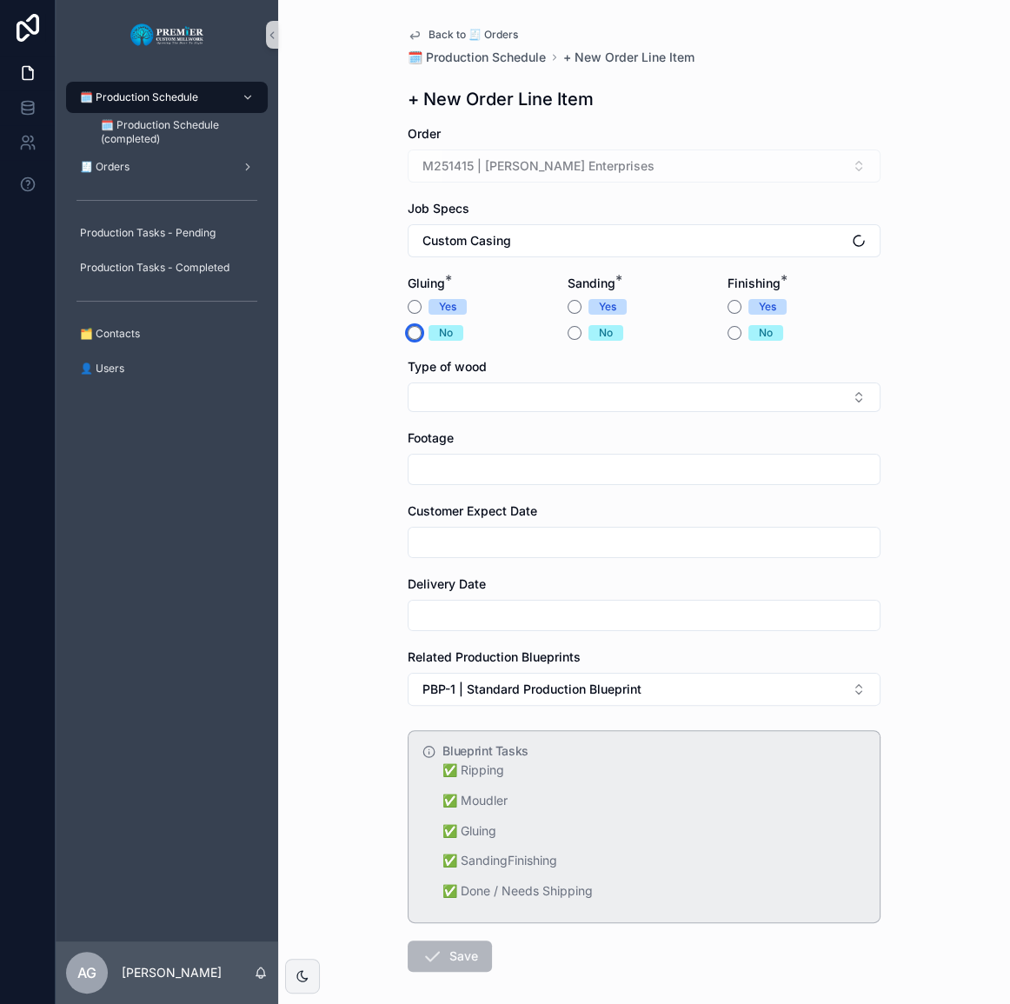
click at [408, 332] on button "No" at bounding box center [415, 333] width 14 height 14
click at [568, 326] on button "No" at bounding box center [575, 333] width 14 height 14
click at [728, 334] on button "No" at bounding box center [735, 333] width 14 height 14
click at [581, 420] on form "Order M251415 | Kuebler Enterprises Job Specs Custom Casing Gluing * Yes No San…" at bounding box center [644, 604] width 473 height 958
click at [581, 418] on form "Order M251415 | Kuebler Enterprises Job Specs Custom Casing Gluing * Yes No San…" at bounding box center [644, 604] width 473 height 958
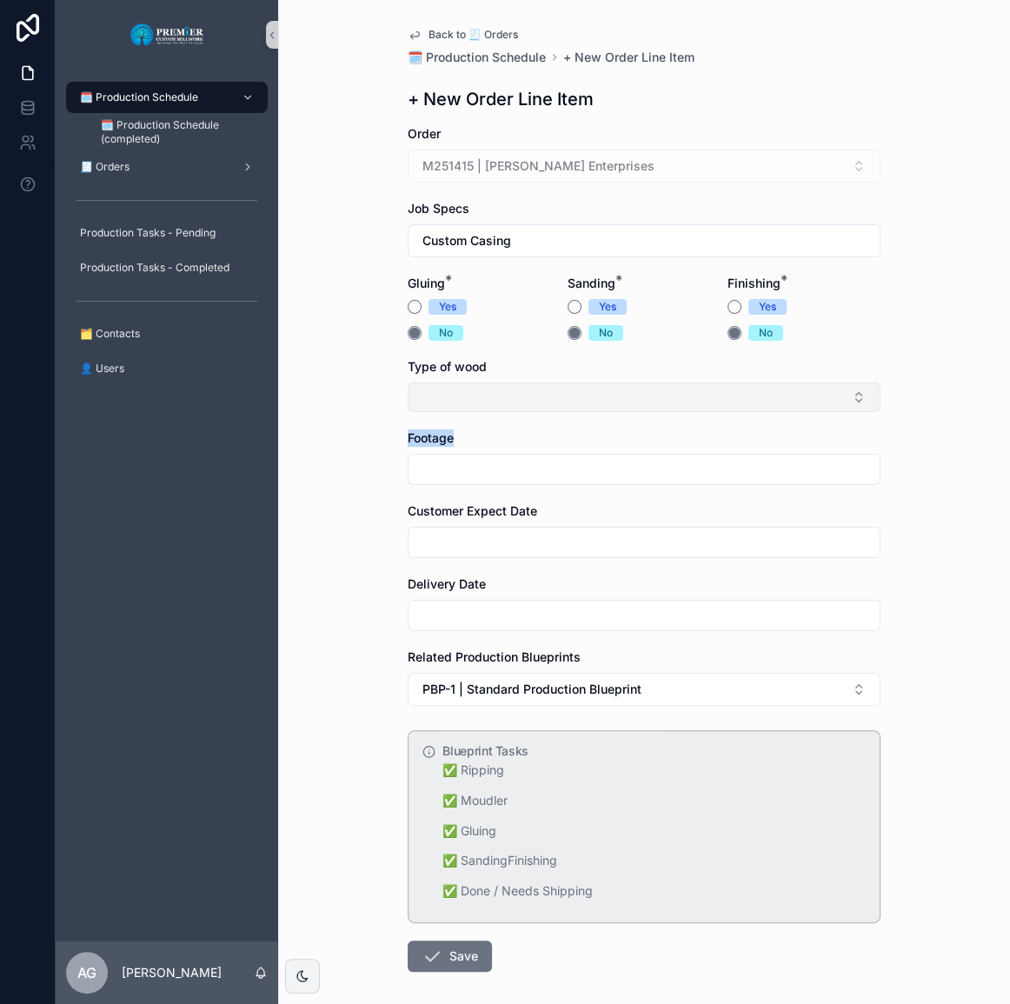
click at [581, 401] on button "Select Button" at bounding box center [644, 398] width 473 height 30
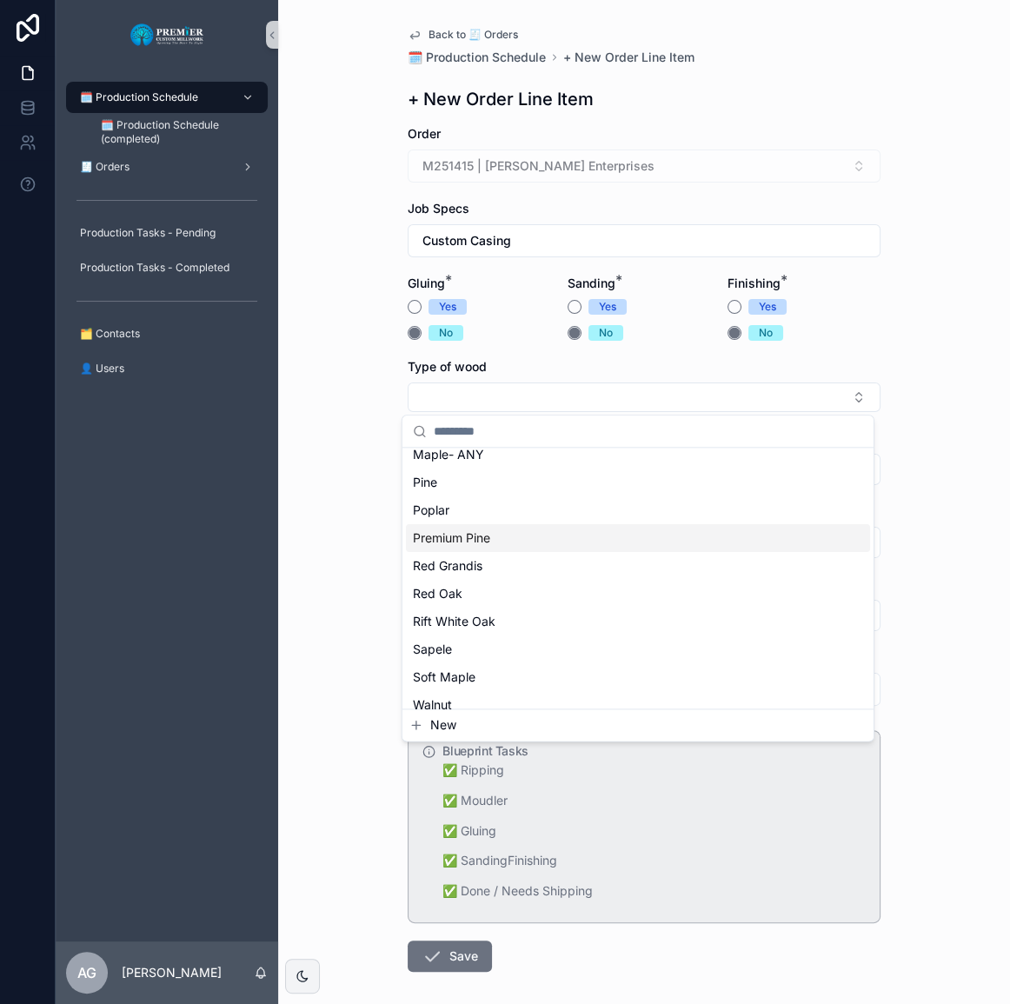
scroll to position [237, 0]
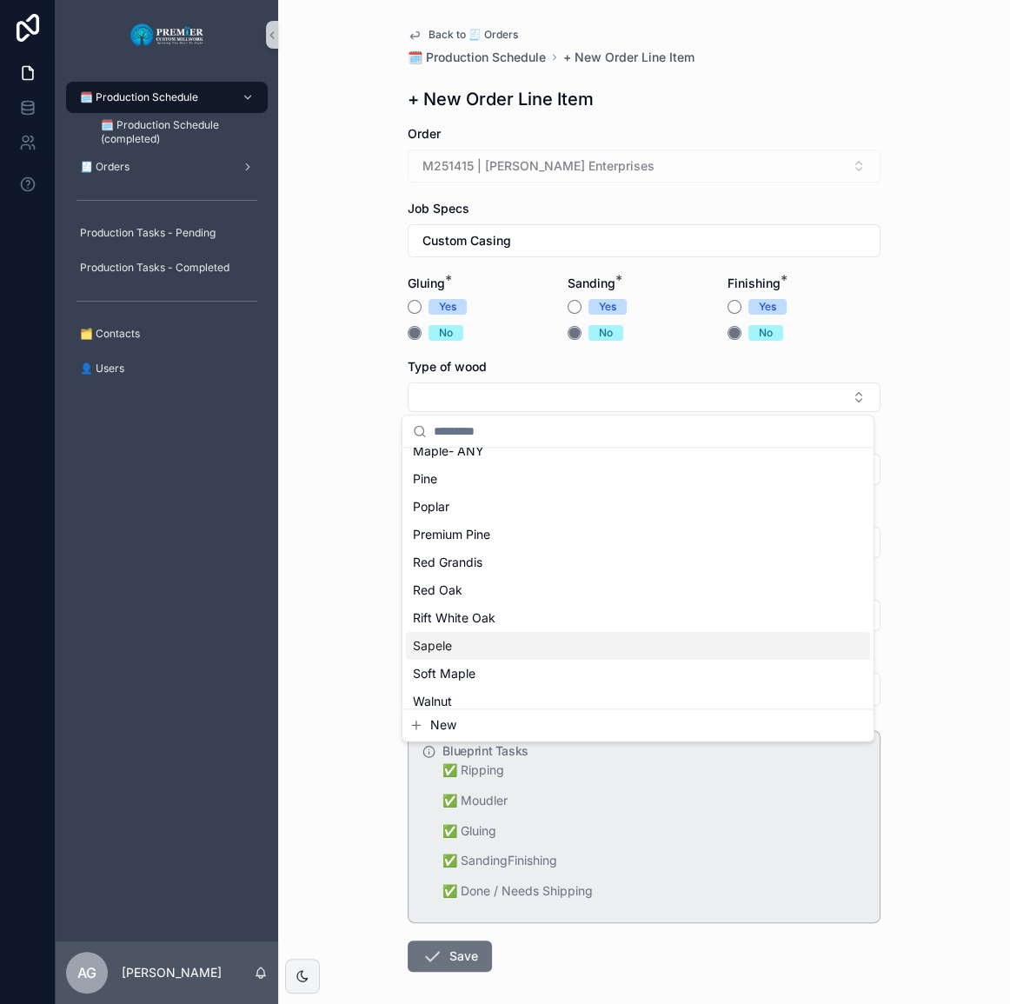
click at [473, 637] on div "Sapele" at bounding box center [638, 646] width 464 height 28
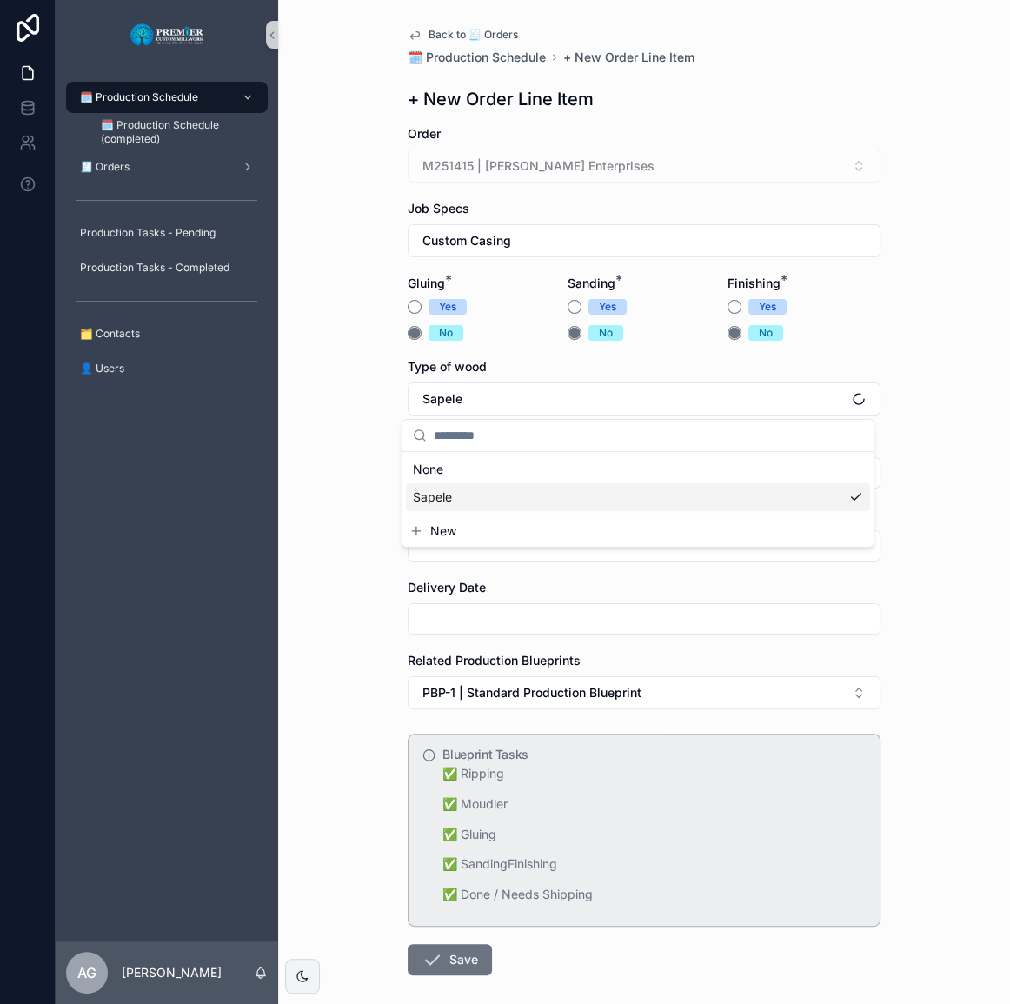
scroll to position [0, 0]
click at [483, 475] on input "scrollable content" at bounding box center [644, 473] width 471 height 24
type input "**"
click at [446, 514] on span "Customer Expect Date" at bounding box center [473, 514] width 130 height 15
drag, startPoint x: 444, startPoint y: 524, endPoint x: 445, endPoint y: 537, distance: 14.0
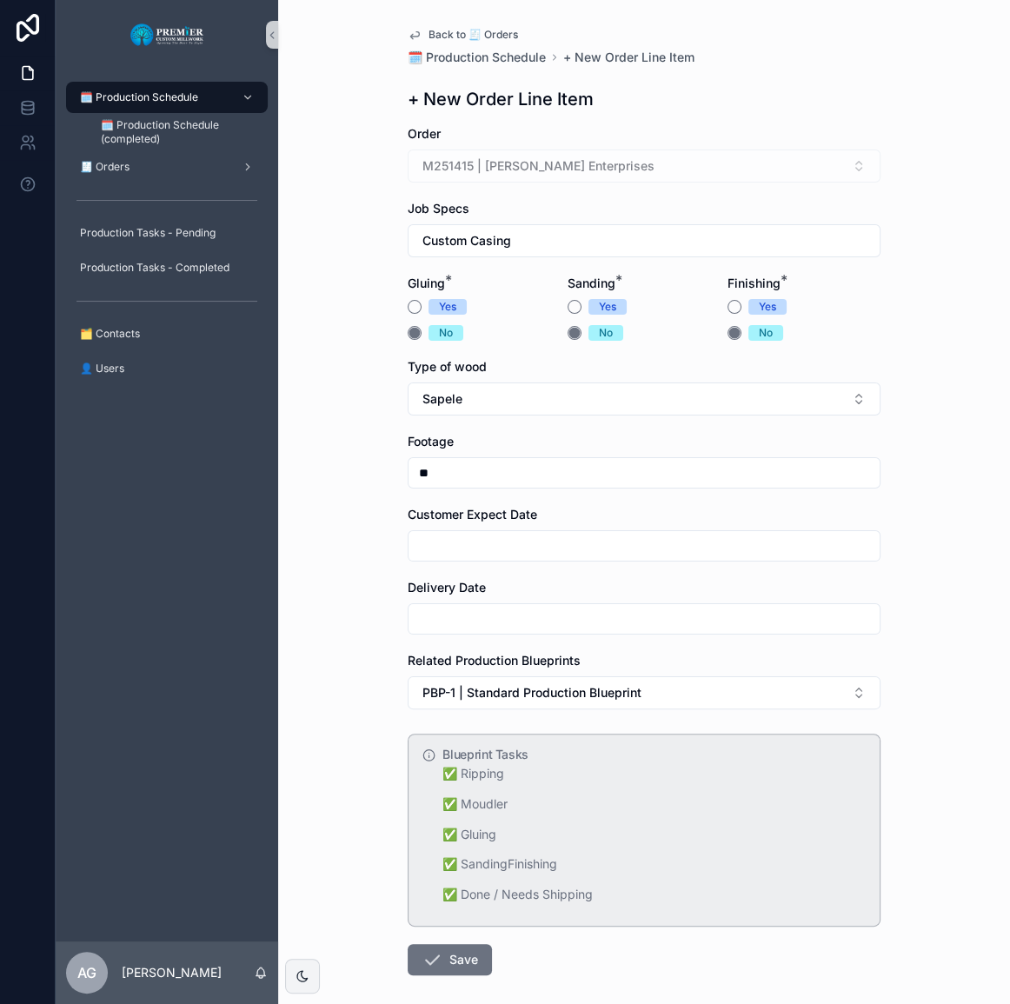
click at [444, 524] on div "Customer Expect Date" at bounding box center [644, 534] width 473 height 56
click at [446, 539] on input "scrollable content" at bounding box center [644, 546] width 471 height 24
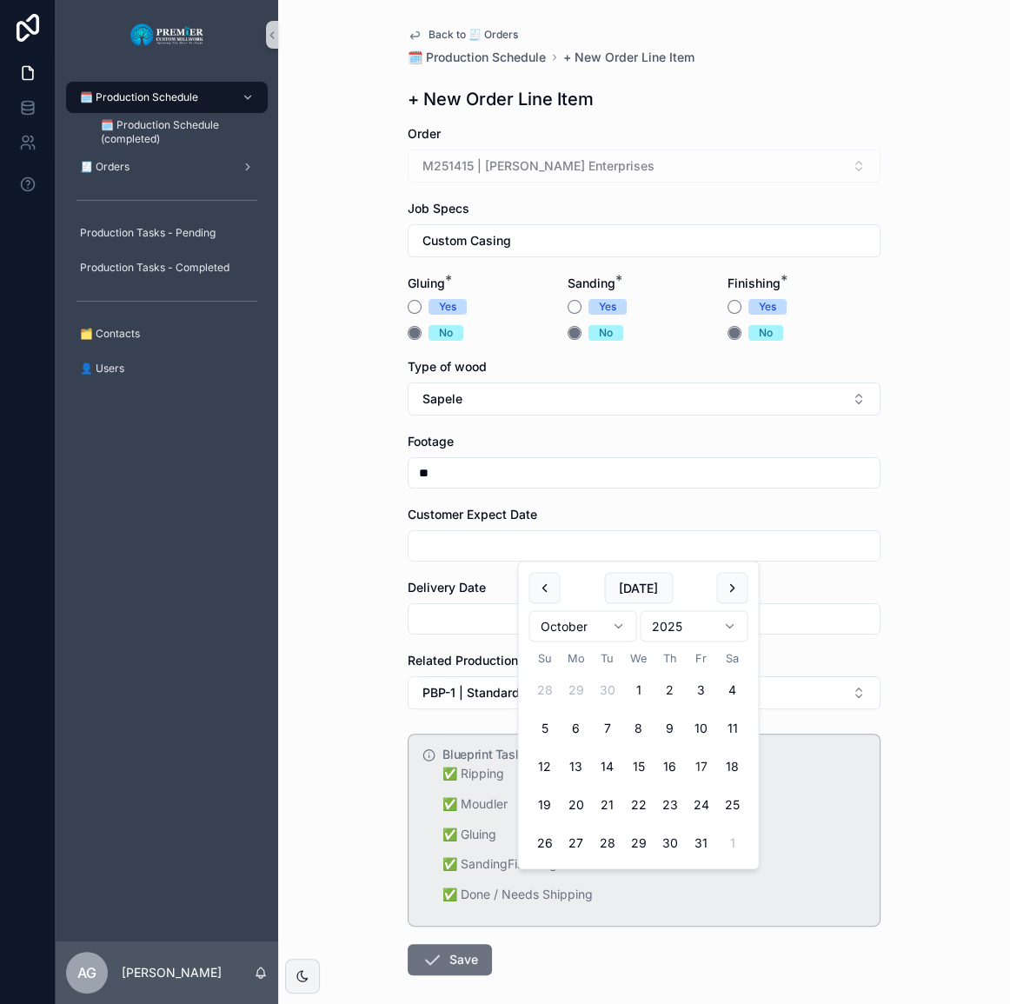
click at [703, 764] on button "17" at bounding box center [700, 766] width 31 height 31
type input "**********"
click at [470, 614] on input "scrollable content" at bounding box center [644, 619] width 471 height 24
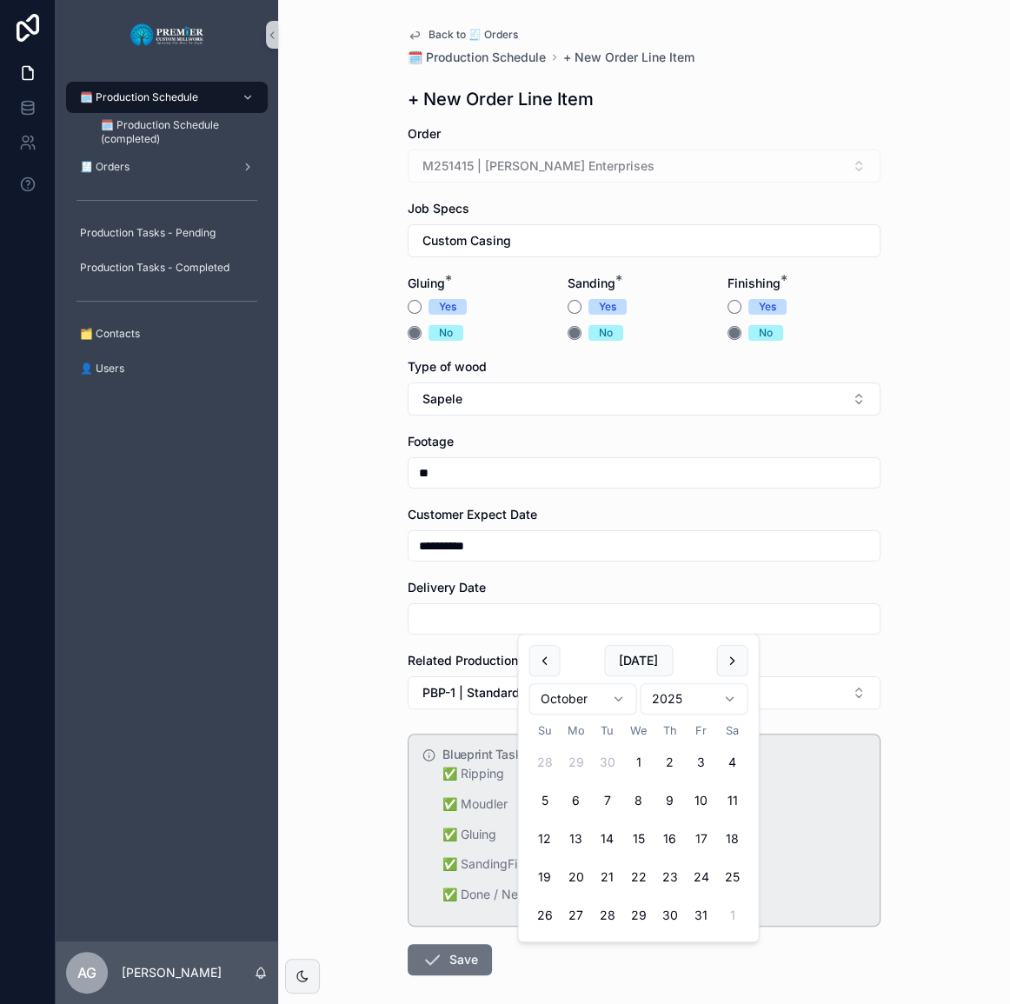
click at [710, 841] on button "17" at bounding box center [700, 839] width 31 height 31
type input "**********"
click at [933, 802] on div "**********" at bounding box center [644, 502] width 732 height 1004
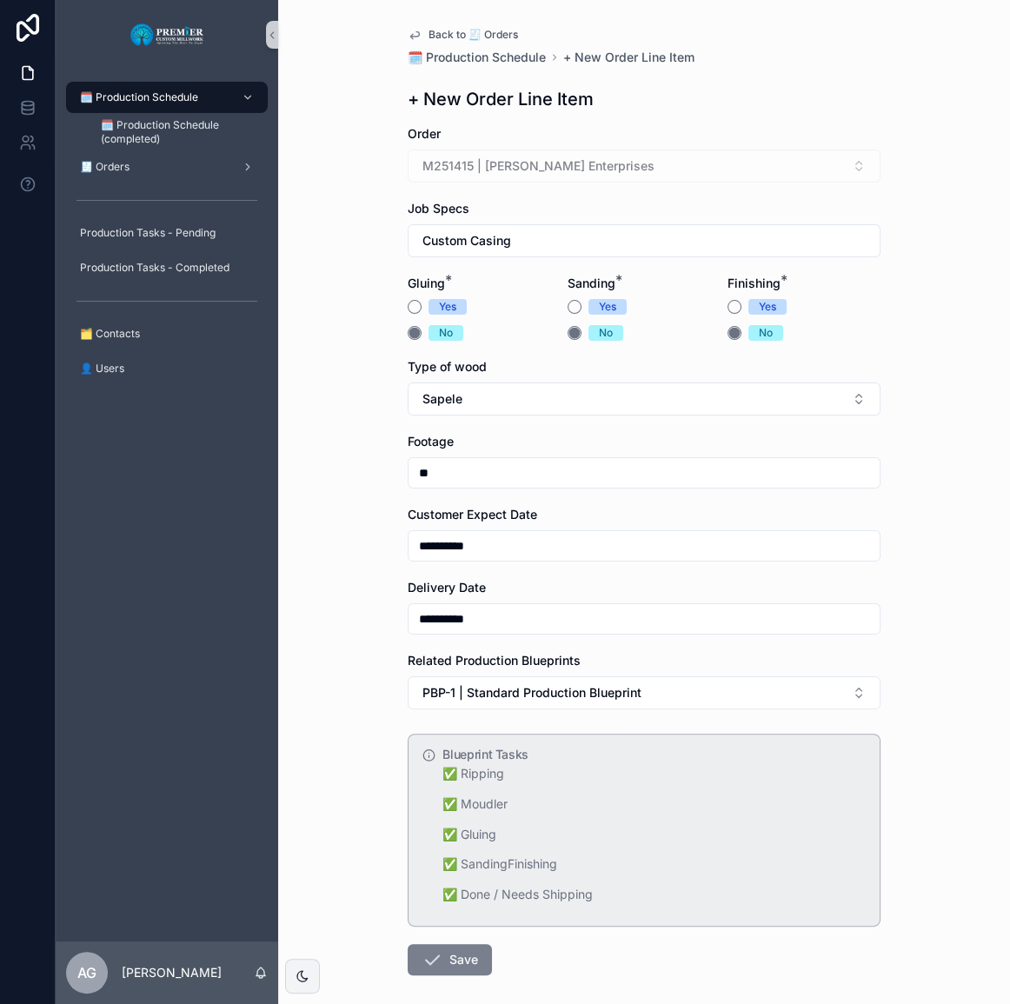
click at [430, 964] on icon "scrollable content" at bounding box center [432, 960] width 21 height 21
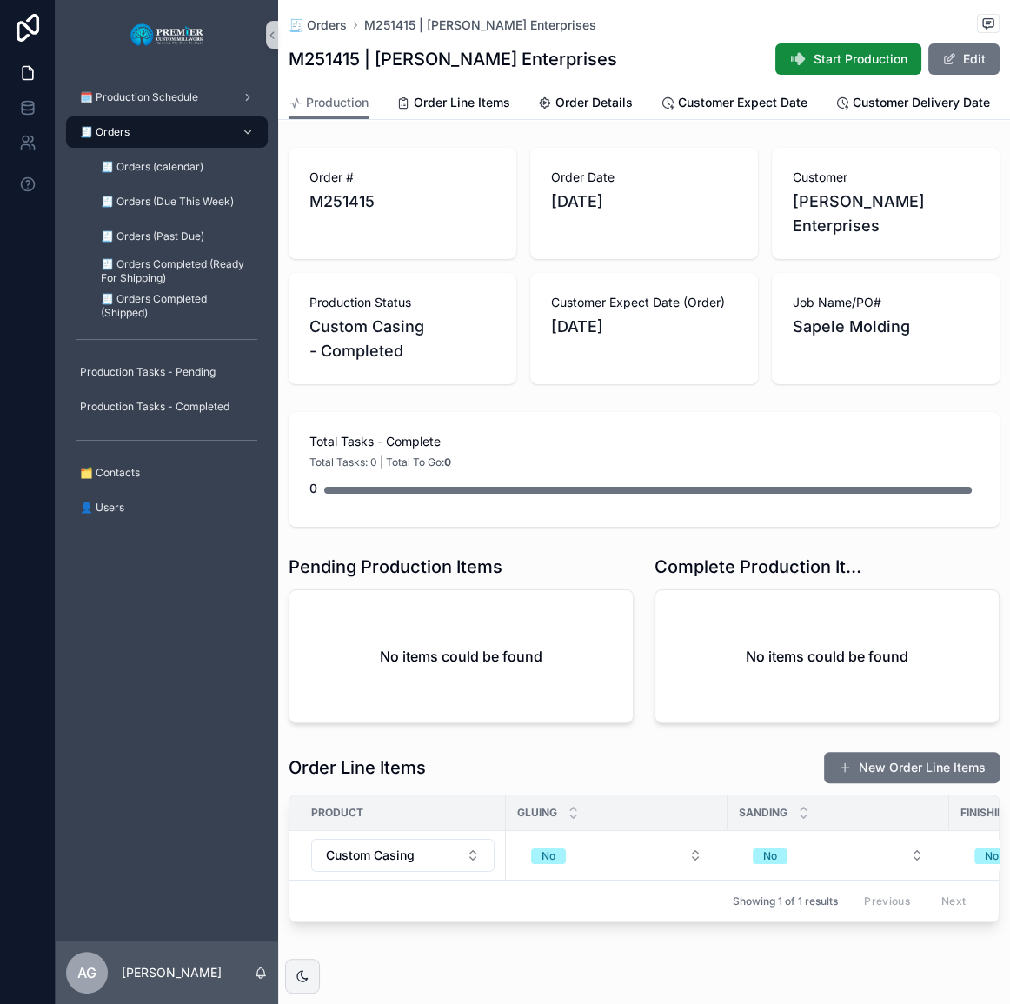
click at [887, 752] on button "New Order Line Items" at bounding box center [912, 767] width 176 height 31
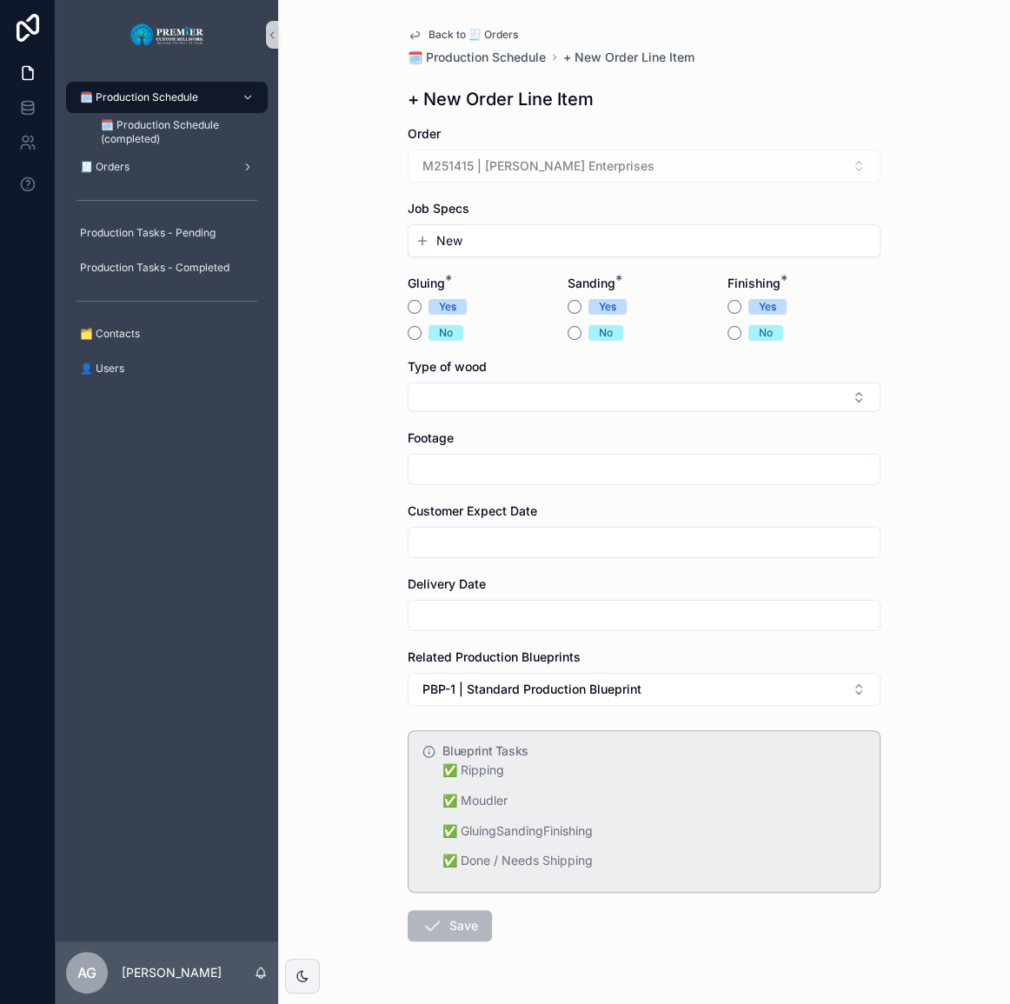
click at [437, 232] on span "New" at bounding box center [450, 240] width 26 height 17
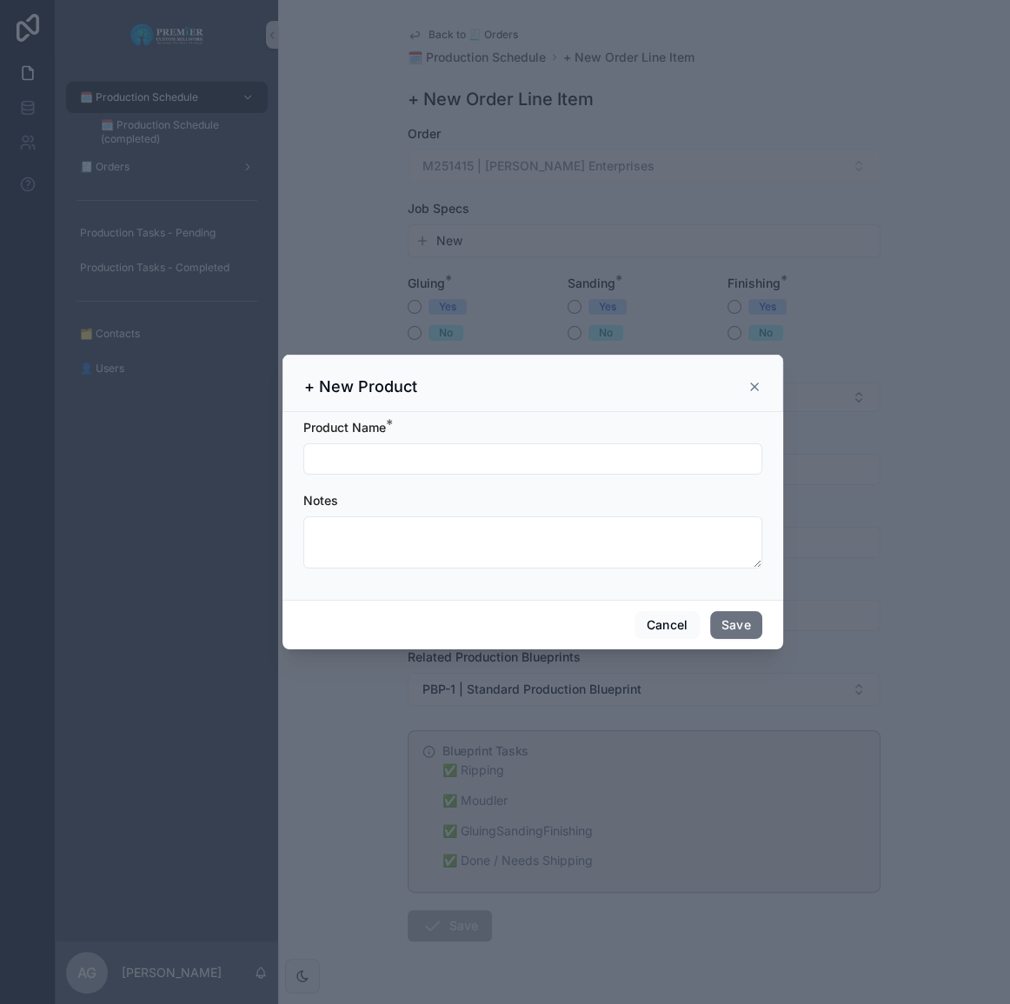
click at [444, 457] on input "scrollable content" at bounding box center [532, 459] width 457 height 24
type input "**********"
click at [753, 629] on button "Save" at bounding box center [736, 625] width 52 height 28
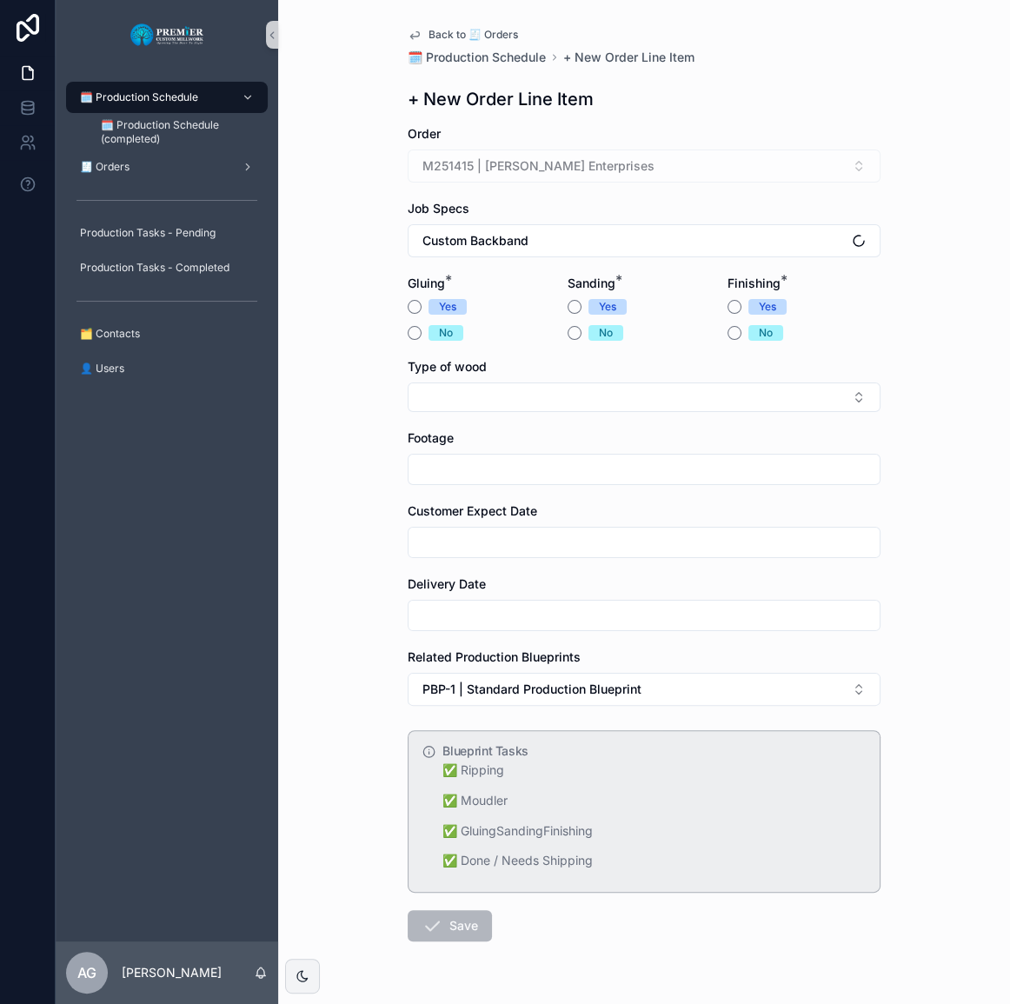
click at [410, 322] on div "Yes No" at bounding box center [484, 320] width 153 height 42
click at [412, 329] on button "No" at bounding box center [415, 333] width 14 height 14
click at [569, 326] on button "No" at bounding box center [575, 333] width 14 height 14
click at [729, 330] on button "No" at bounding box center [735, 333] width 14 height 14
click at [614, 396] on button "Select Button" at bounding box center [644, 398] width 473 height 30
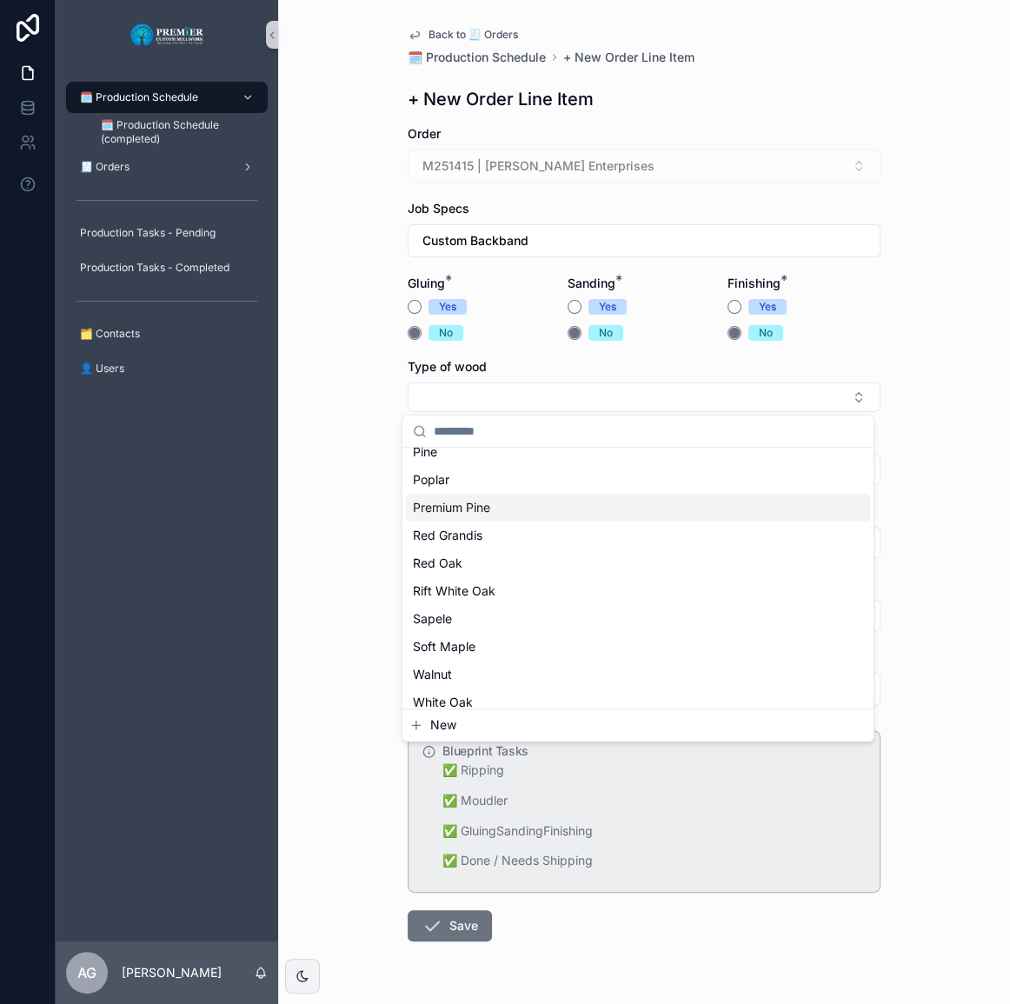
scroll to position [302, 0]
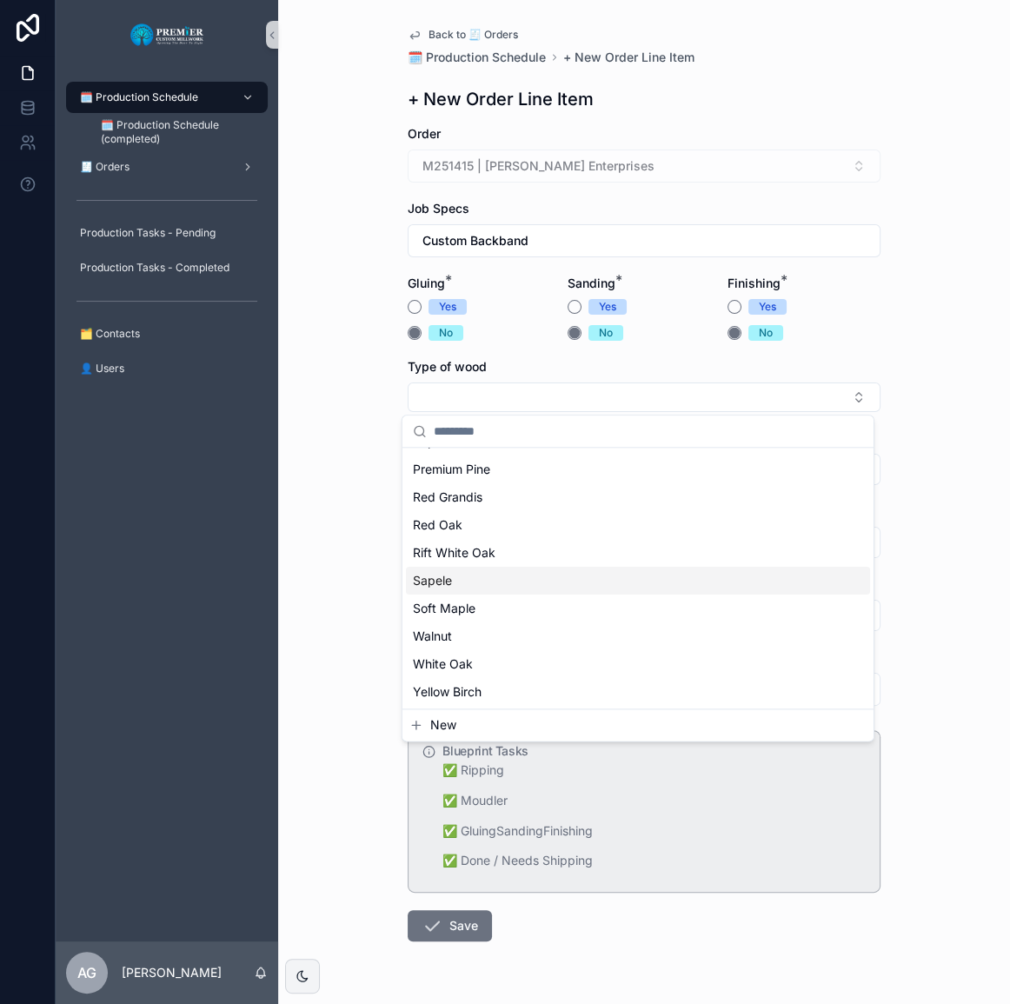
click at [470, 576] on div "Sapele" at bounding box center [638, 581] width 464 height 28
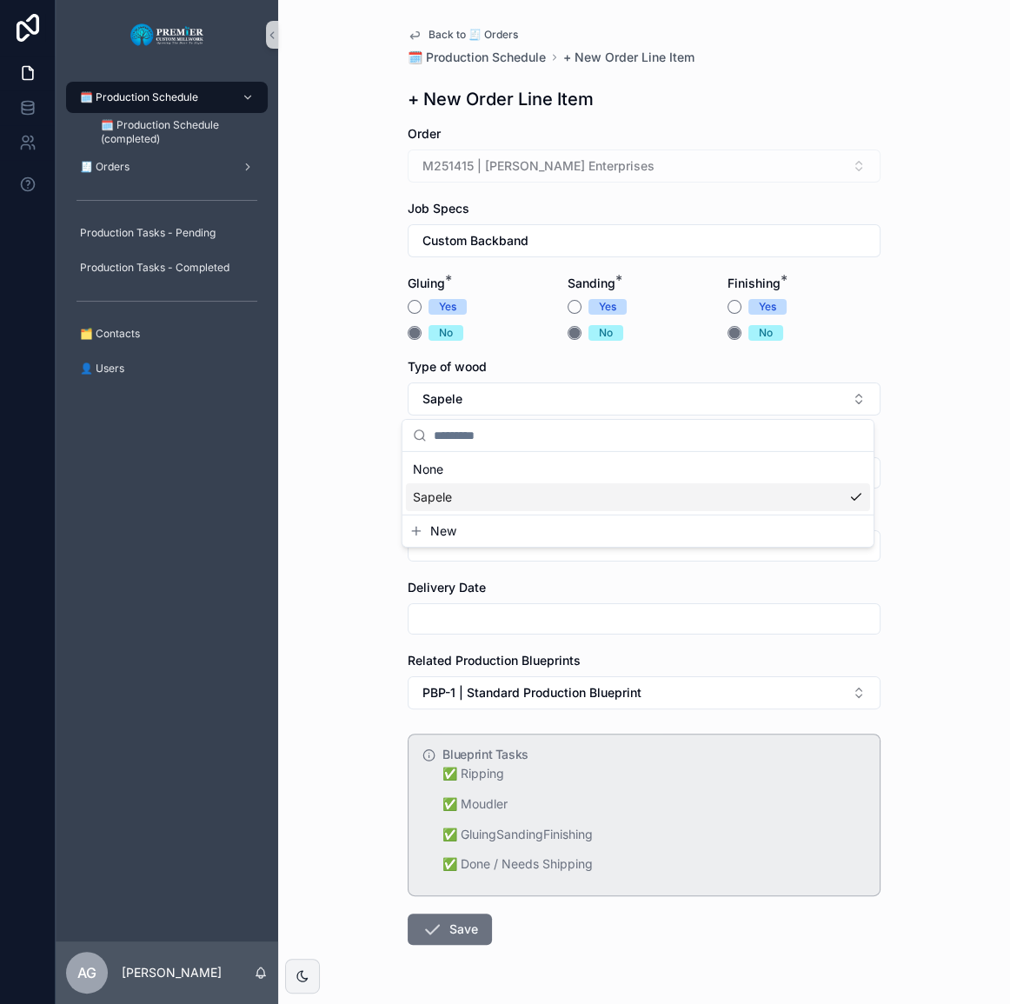
scroll to position [0, 0]
click at [491, 472] on input "scrollable content" at bounding box center [644, 473] width 471 height 24
type input "**"
click at [449, 539] on input "scrollable content" at bounding box center [644, 546] width 471 height 24
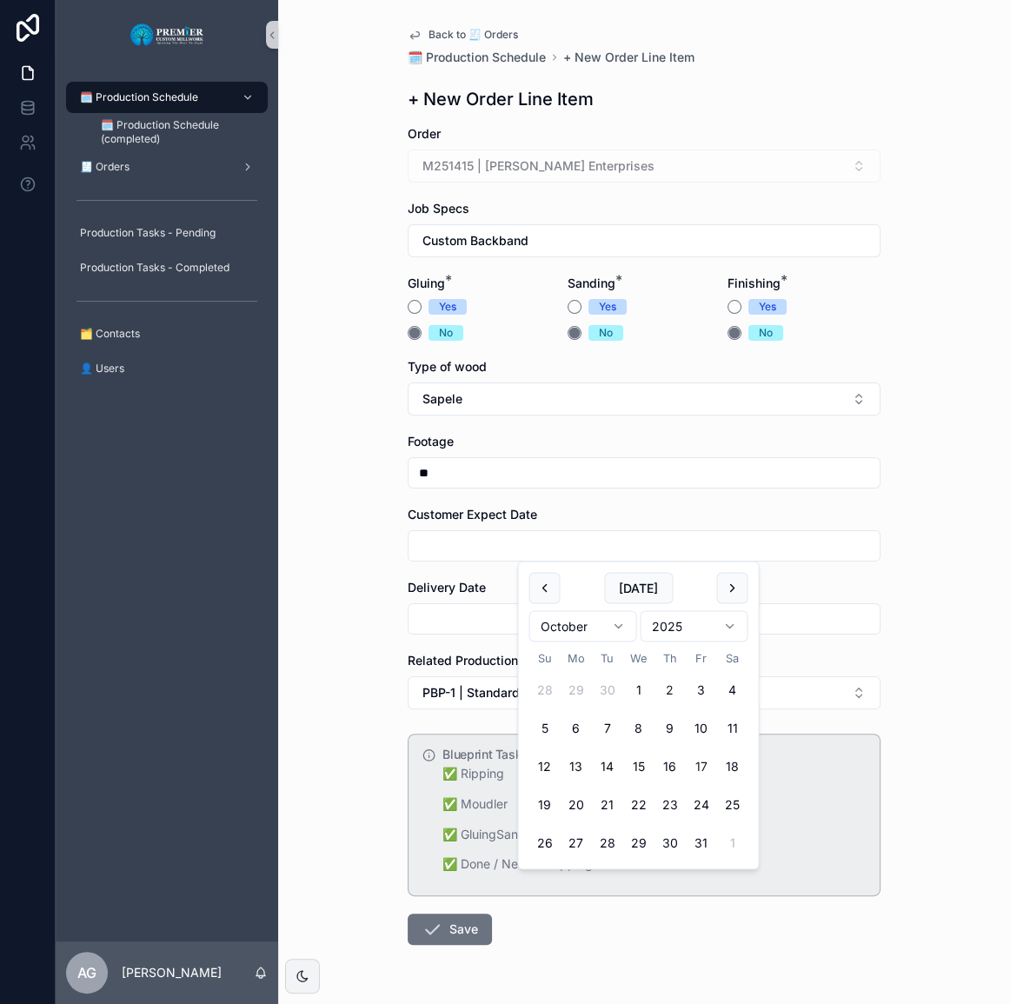
click at [704, 769] on button "17" at bounding box center [700, 766] width 31 height 31
type input "**********"
click at [409, 615] on input "scrollable content" at bounding box center [644, 619] width 471 height 24
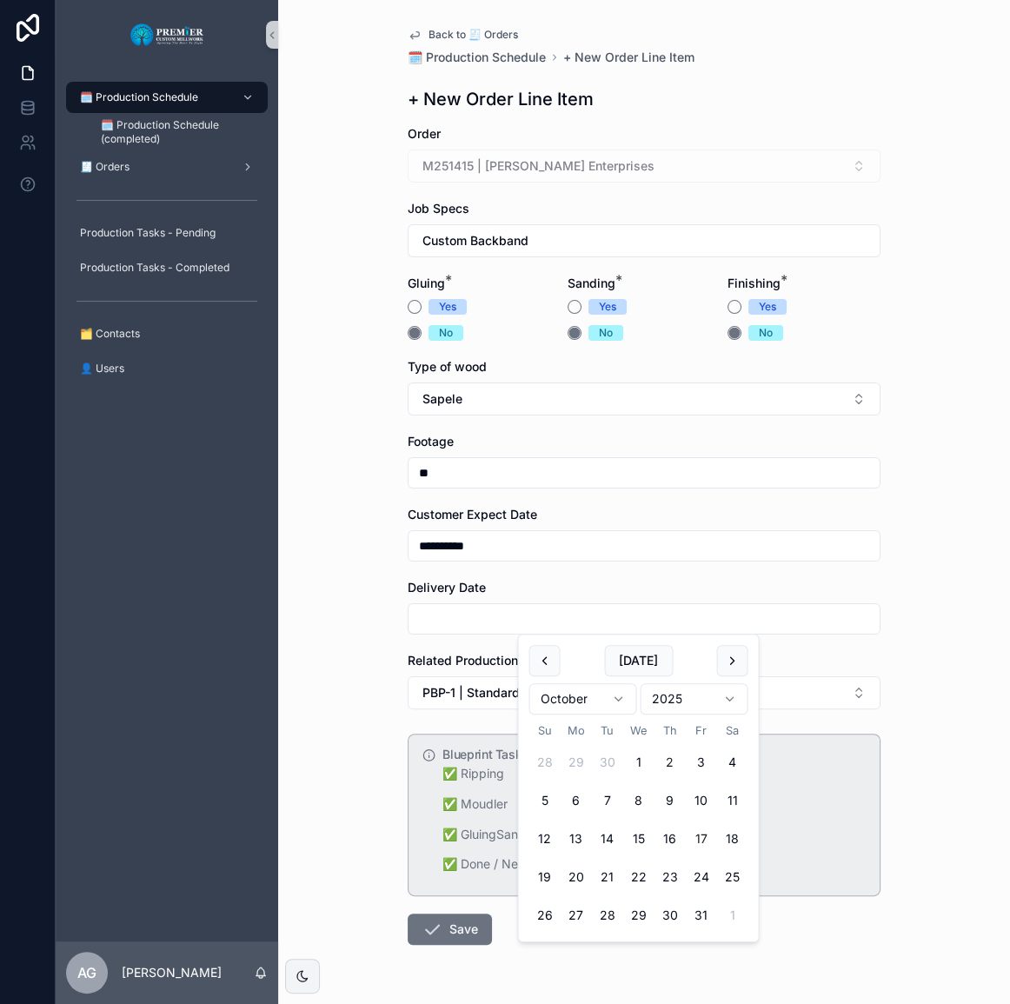
click at [707, 841] on button "17" at bounding box center [700, 839] width 31 height 31
type input "**********"
click at [351, 745] on div "**********" at bounding box center [644, 502] width 732 height 1004
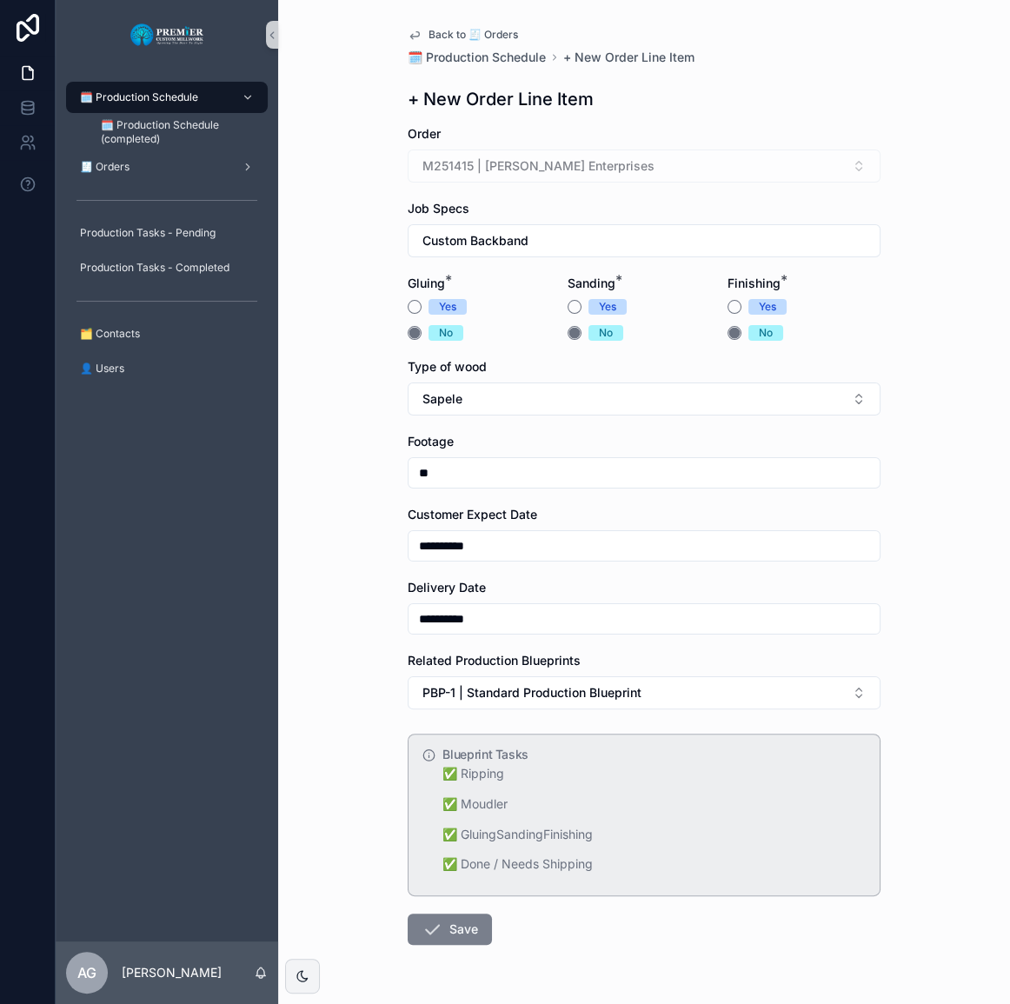
click at [434, 936] on icon "scrollable content" at bounding box center [432, 929] width 21 height 21
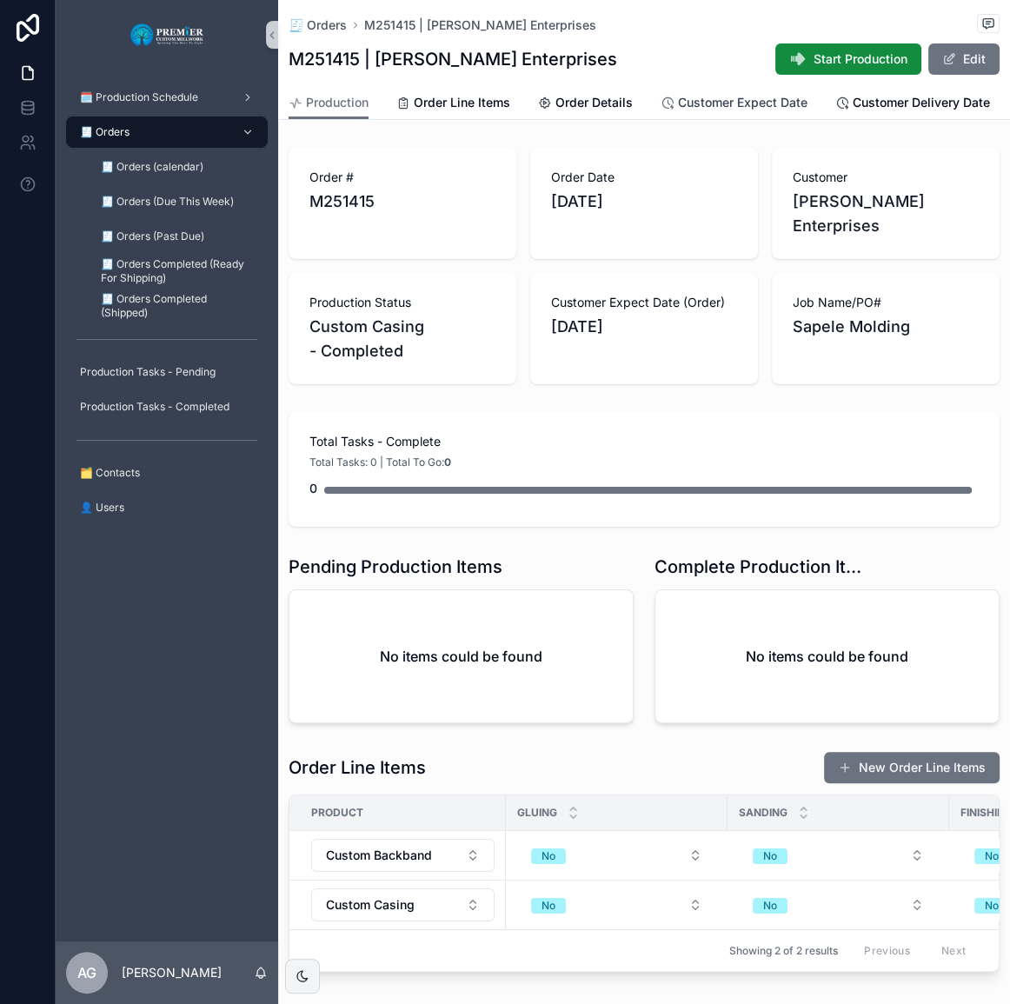
click at [714, 97] on span "Customer Expect Date" at bounding box center [743, 102] width 130 height 17
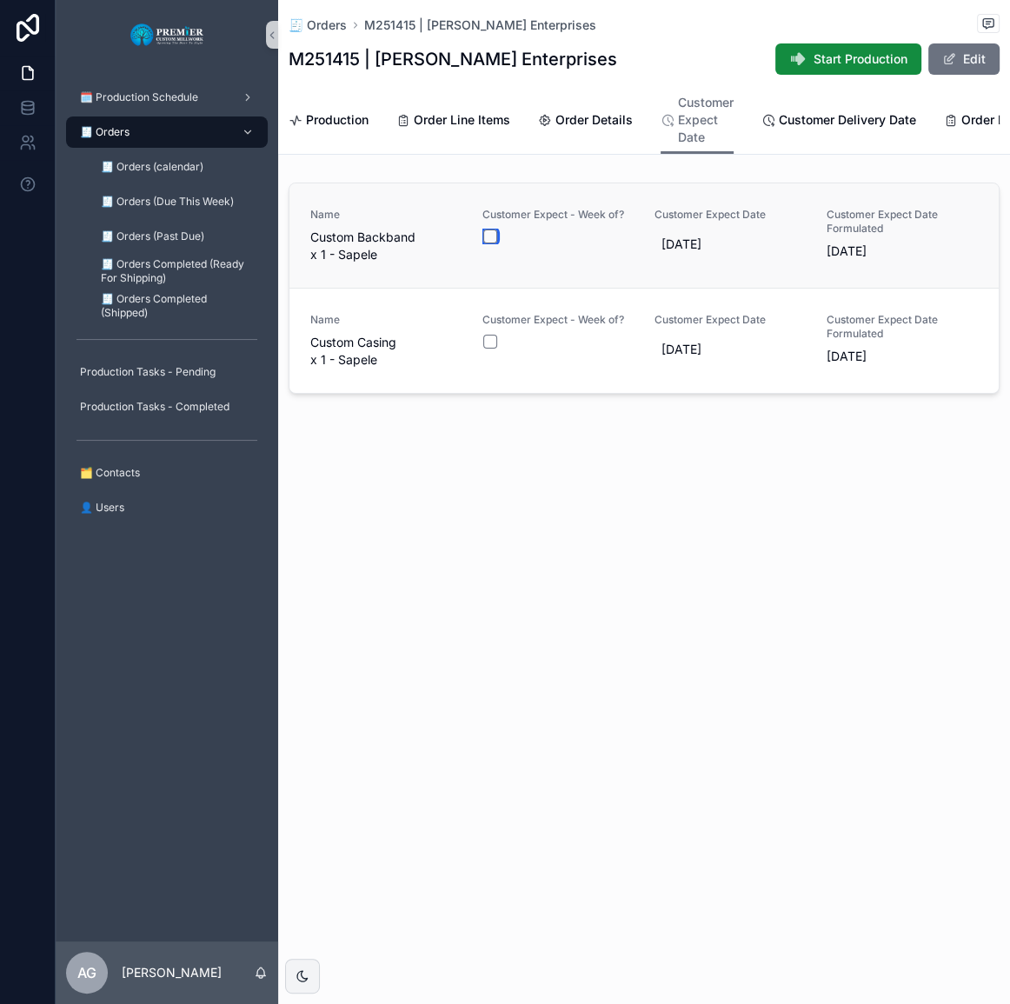
click at [494, 243] on button "scrollable content" at bounding box center [491, 237] width 14 height 14
click at [484, 349] on button "scrollable content" at bounding box center [491, 342] width 14 height 14
drag, startPoint x: 512, startPoint y: 466, endPoint x: 523, endPoint y: 464, distance: 10.8
click at [513, 466] on div "🧾 Orders M251415 | Kuebler Enterprises M251415 | Kuebler Enterprises Start Prod…" at bounding box center [644, 259] width 732 height 519
click at [172, 127] on div "🧾 Orders" at bounding box center [167, 132] width 181 height 28
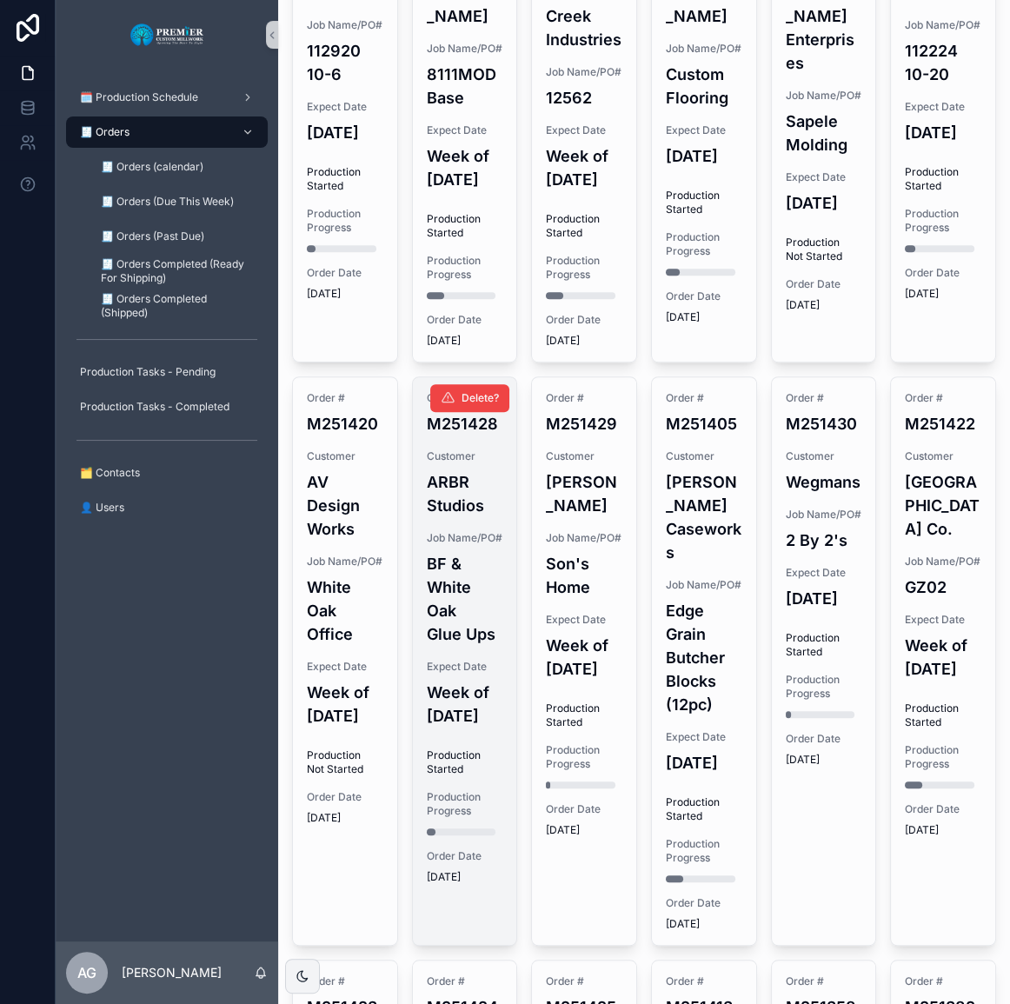
scroll to position [790, 0]
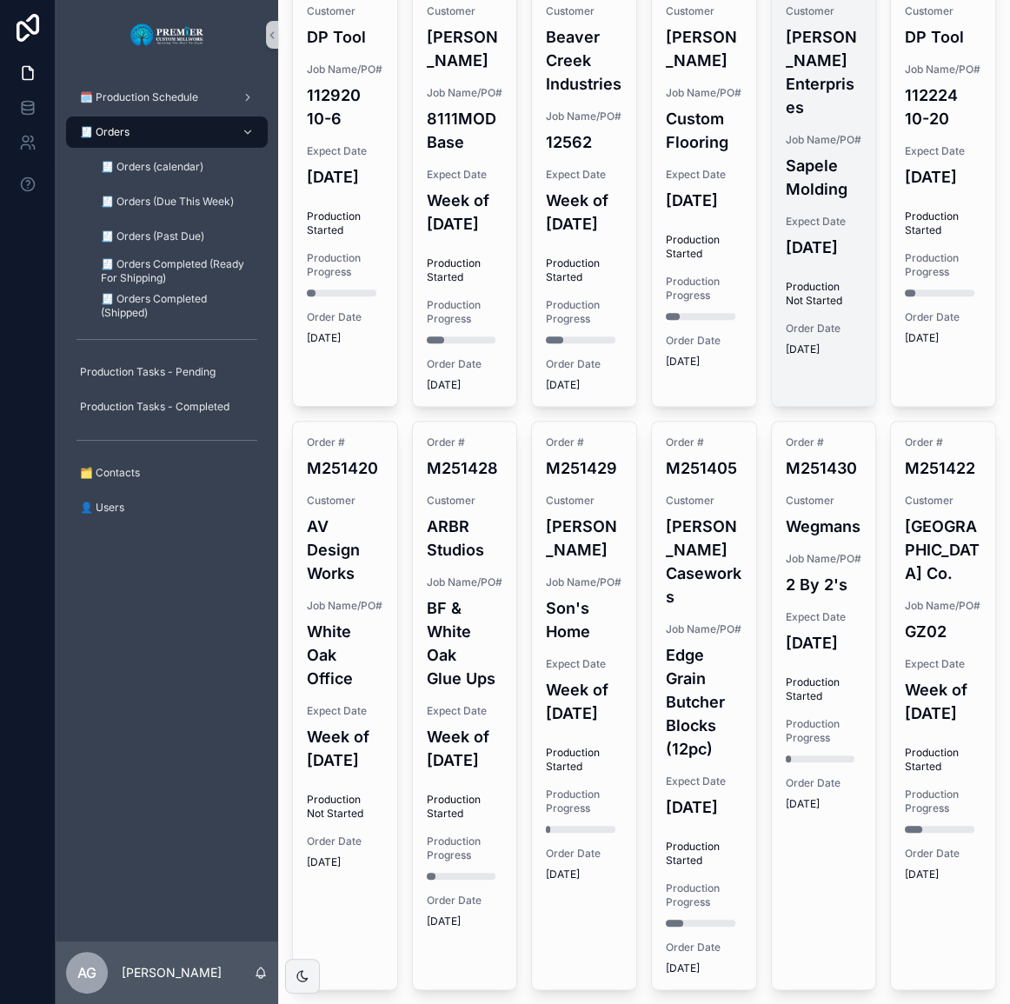
click at [825, 259] on h4 "10/17/2025" at bounding box center [824, 247] width 77 height 23
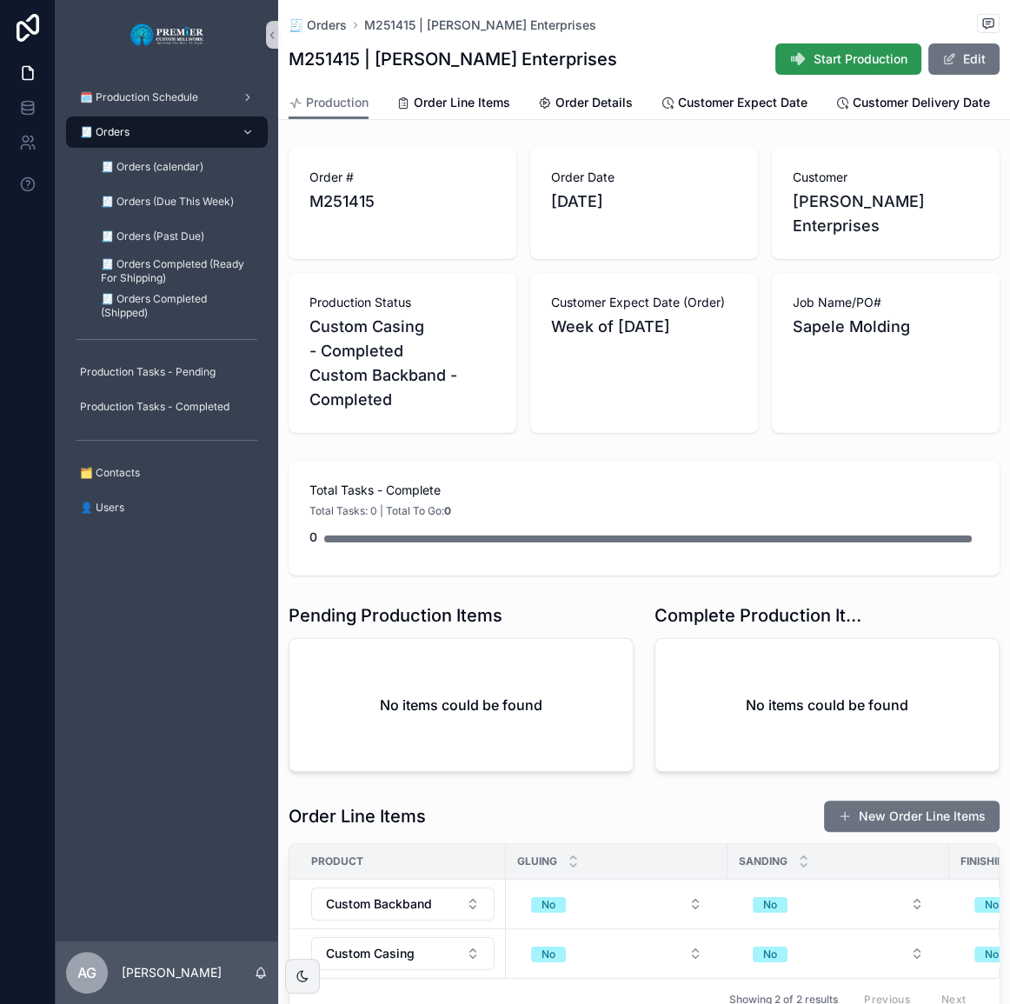
click at [829, 50] on span "Start Production" at bounding box center [861, 58] width 94 height 17
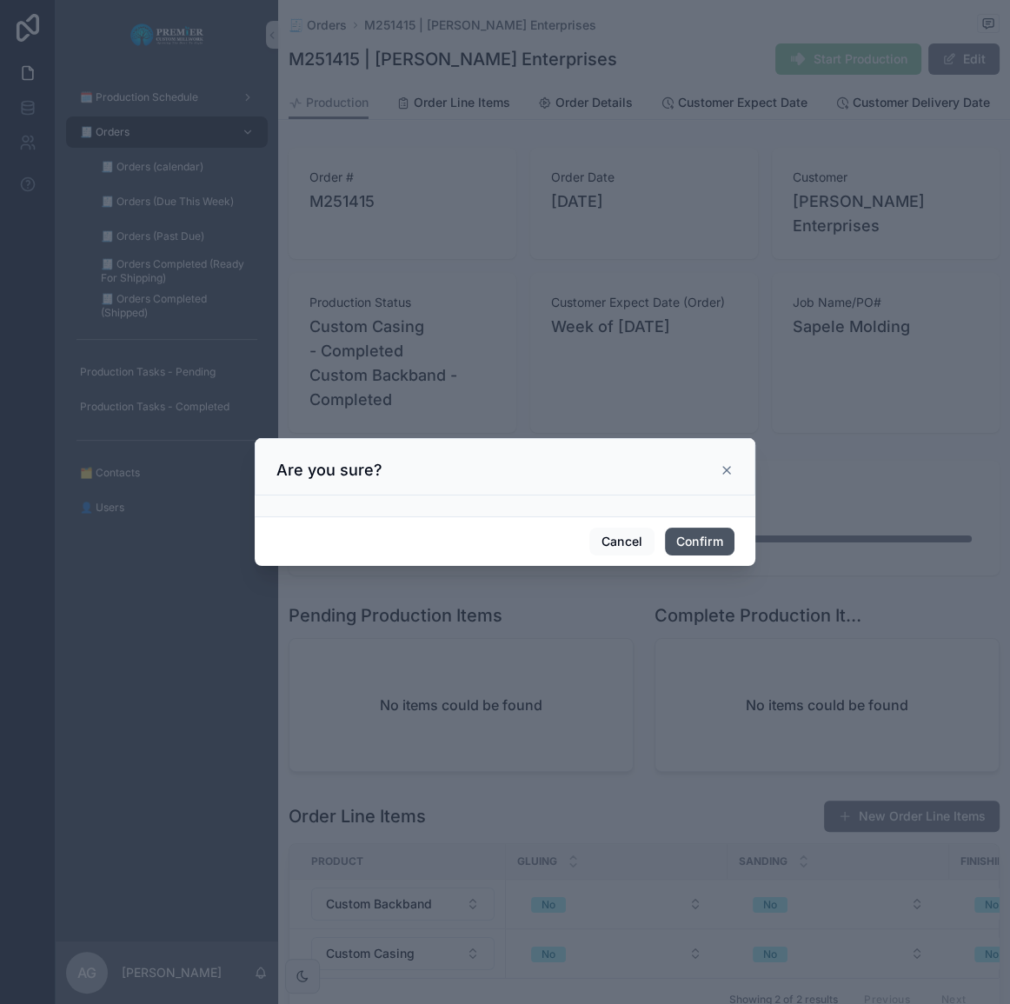
click at [707, 530] on button "Confirm" at bounding box center [700, 542] width 70 height 28
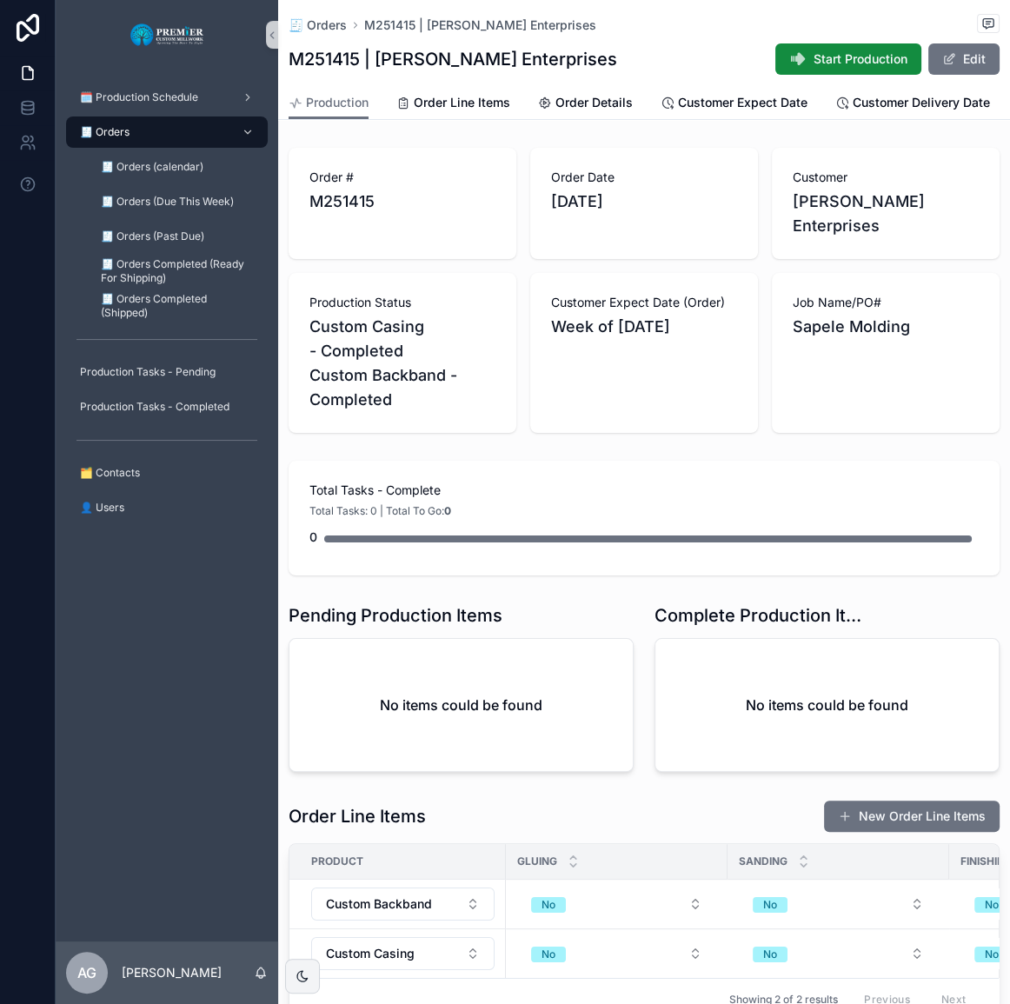
click at [750, 454] on div "Total Tasks - Complete Total Tasks: 0 | Total To Go: 0 0" at bounding box center [644, 518] width 732 height 129
click at [819, 55] on span "Start Production" at bounding box center [861, 58] width 94 height 17
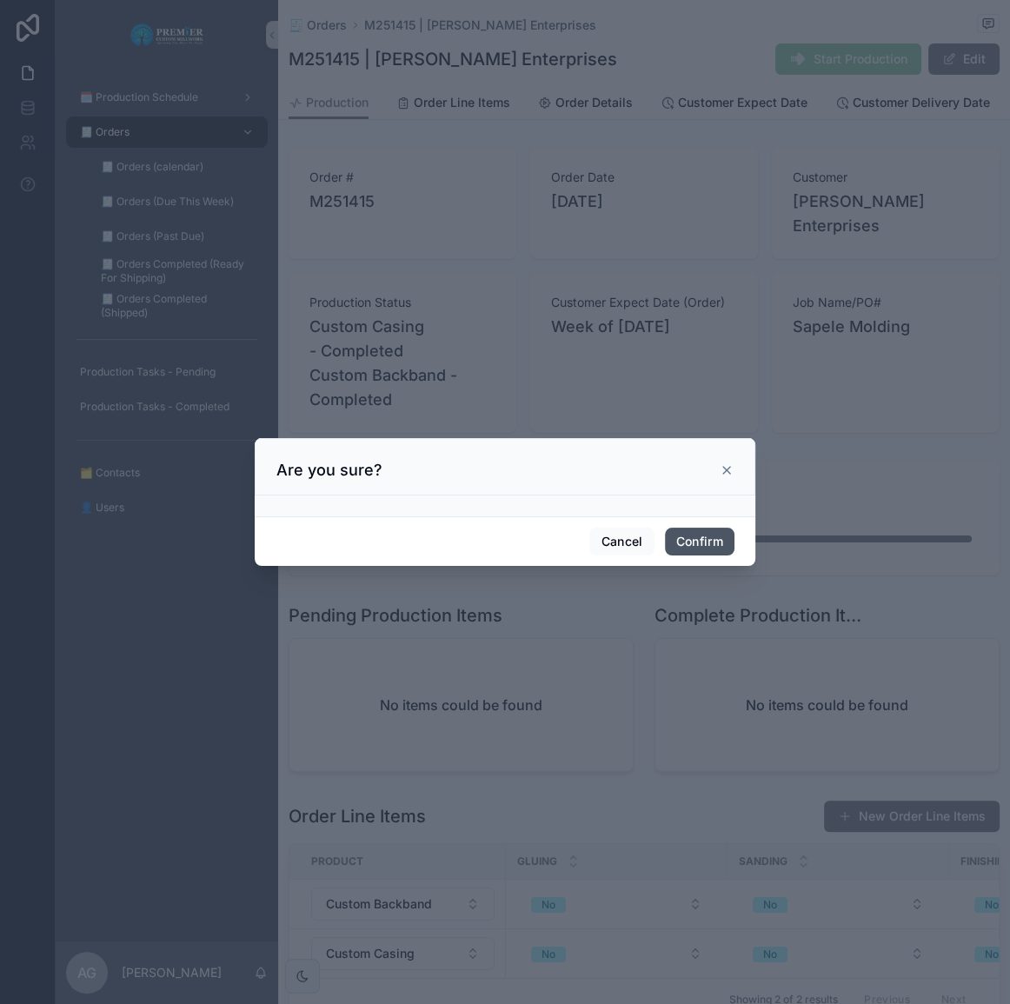
click at [707, 534] on button "Confirm" at bounding box center [700, 542] width 70 height 28
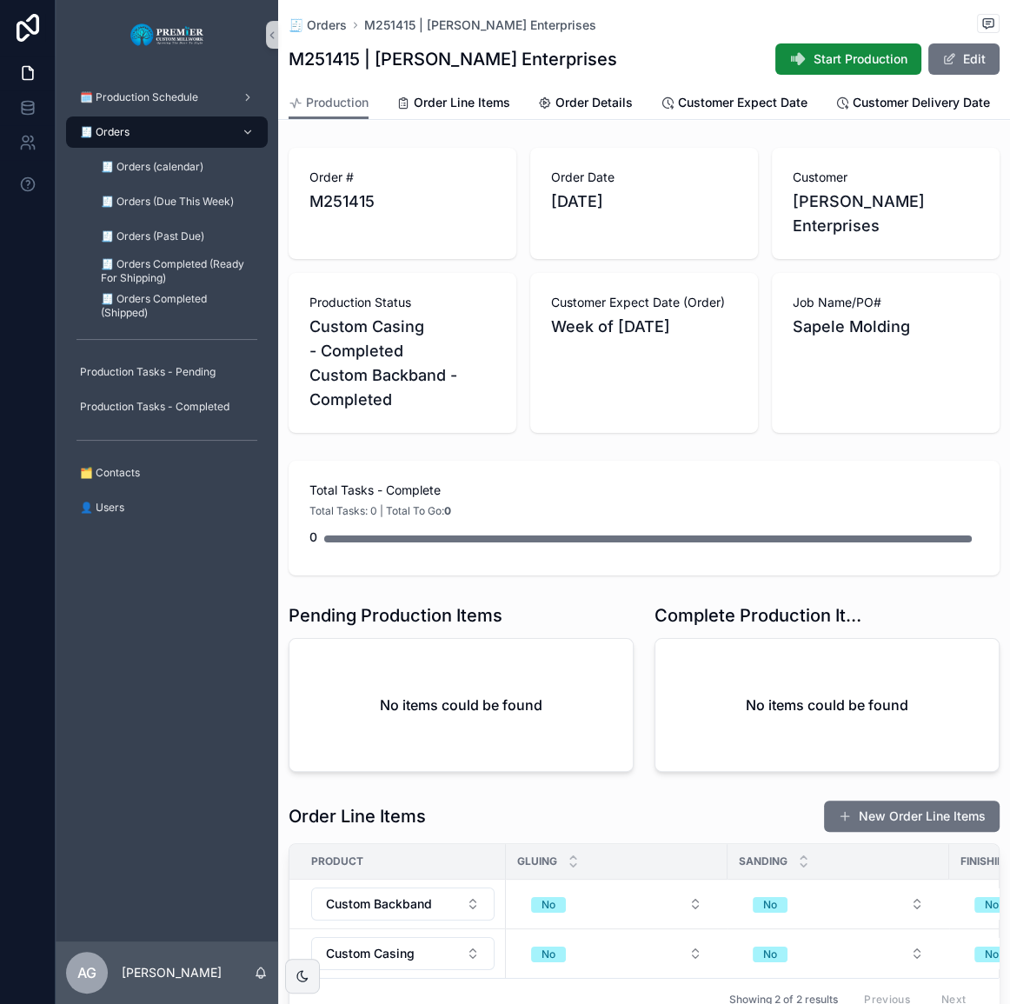
click at [713, 435] on div "Order # M251415 Order Date 9/25/2025 Customer Kuebler Enterprises Production St…" at bounding box center [644, 584] width 732 height 887
click at [713, 439] on div "Order # M251415 Order Date 9/25/2025 Customer Kuebler Enterprises Production St…" at bounding box center [644, 584] width 732 height 887
click at [814, 57] on span "Start Production" at bounding box center [861, 58] width 94 height 17
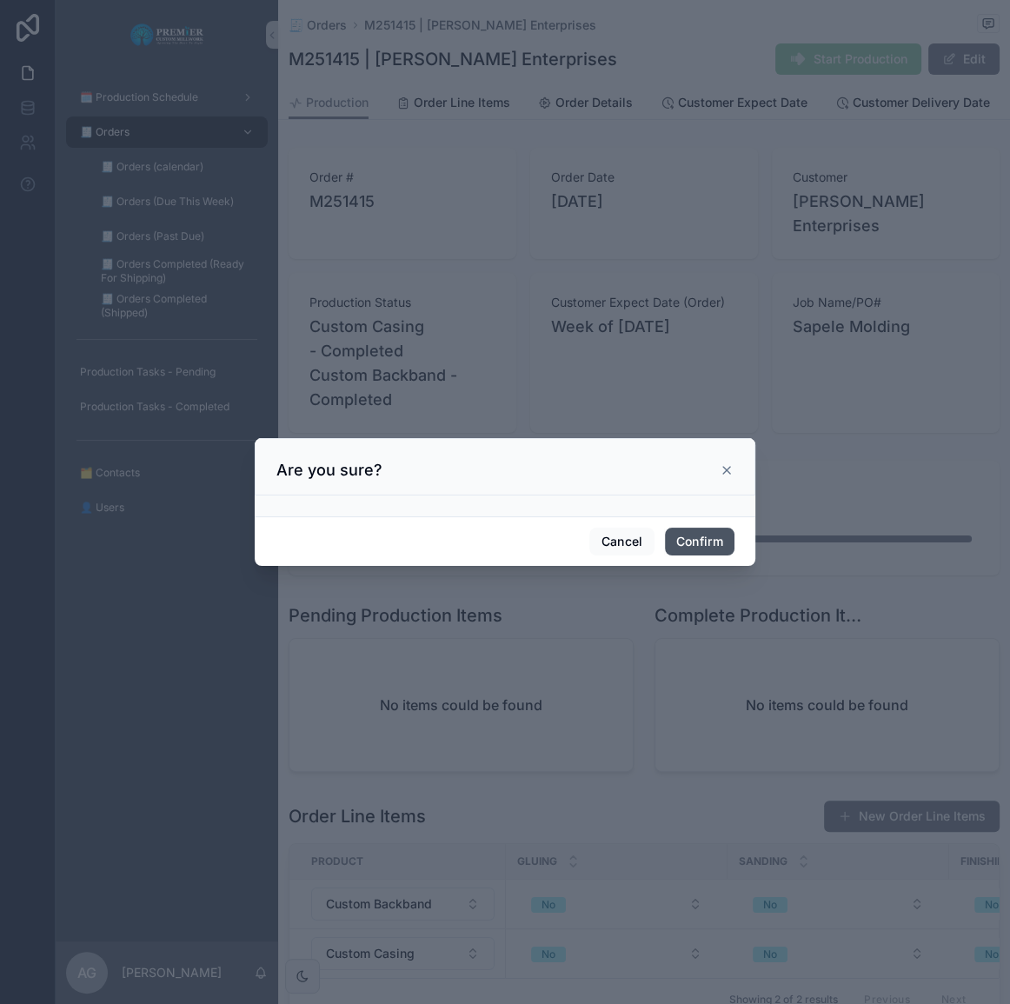
click at [678, 549] on button "Confirm" at bounding box center [700, 542] width 70 height 28
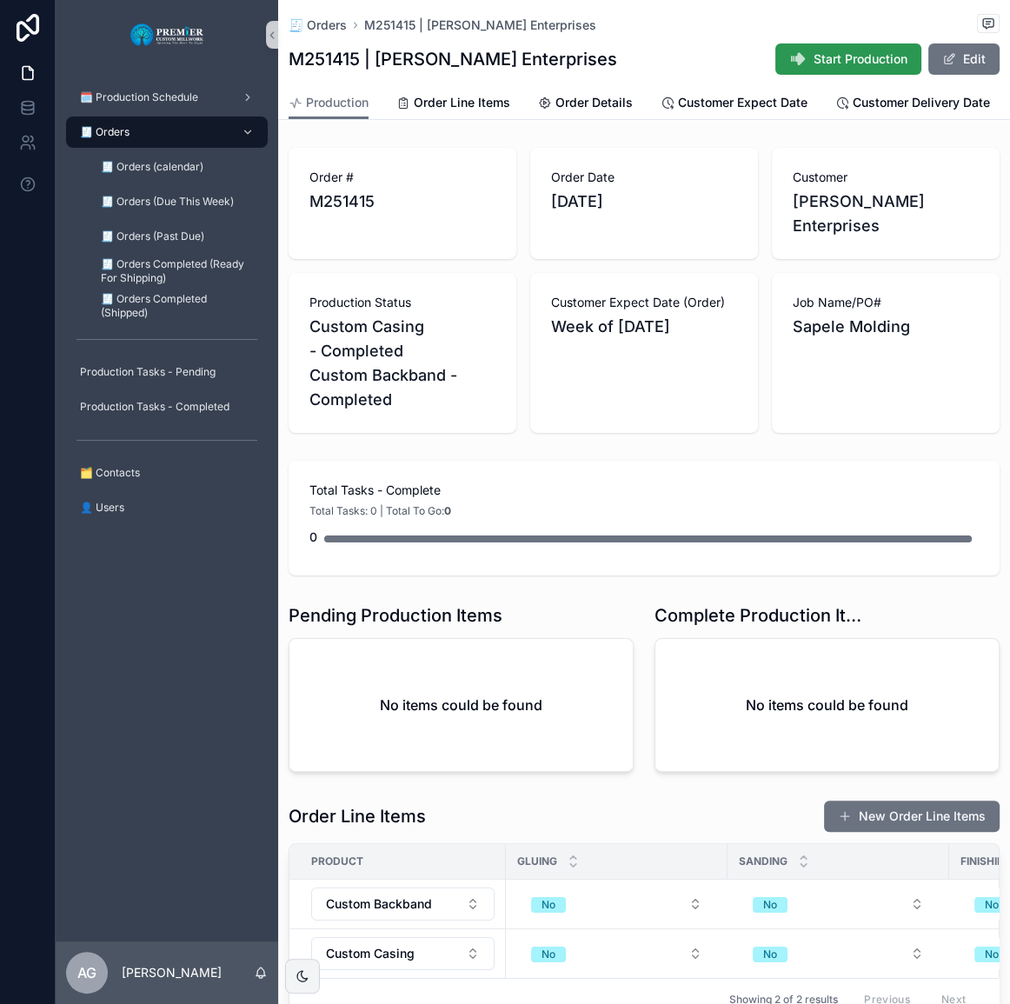
click at [790, 65] on icon "scrollable content" at bounding box center [798, 58] width 17 height 17
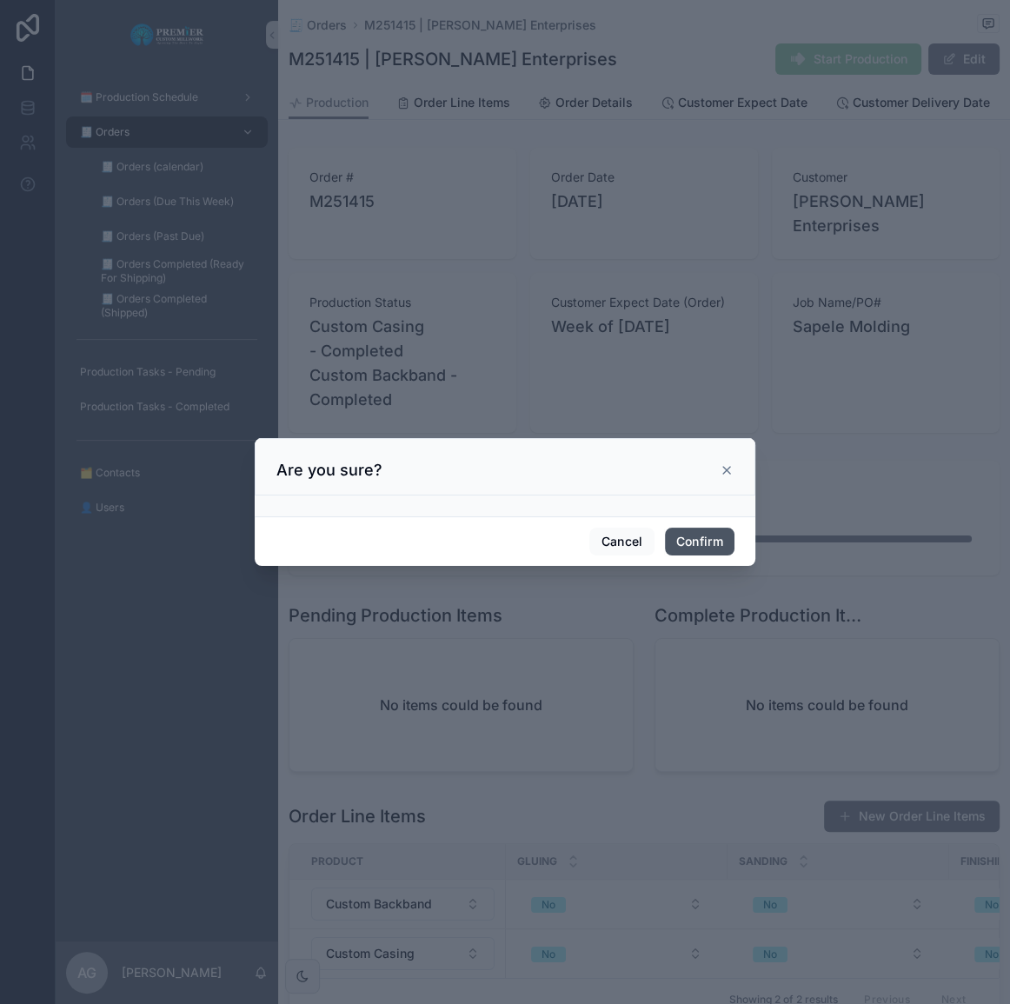
click at [712, 543] on button "Confirm" at bounding box center [700, 542] width 70 height 28
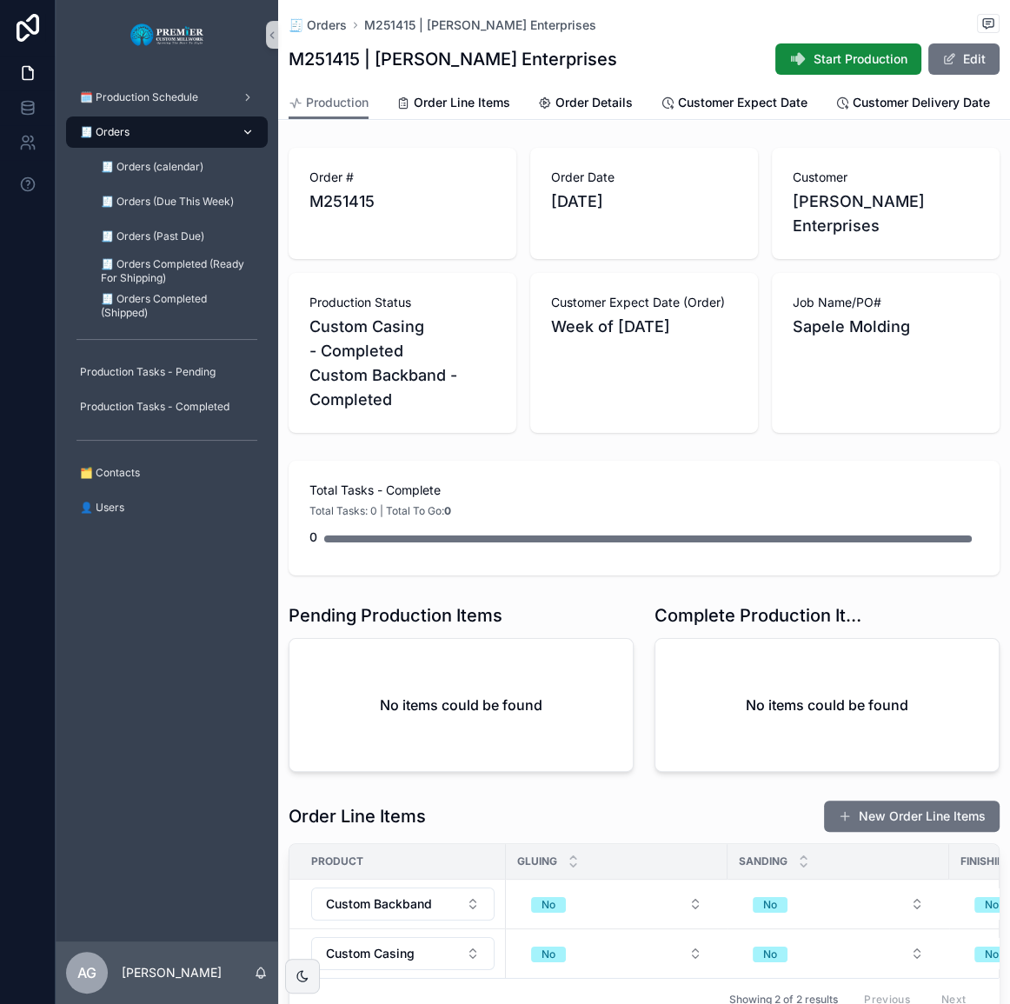
click at [186, 139] on div "🧾 Orders" at bounding box center [167, 132] width 181 height 28
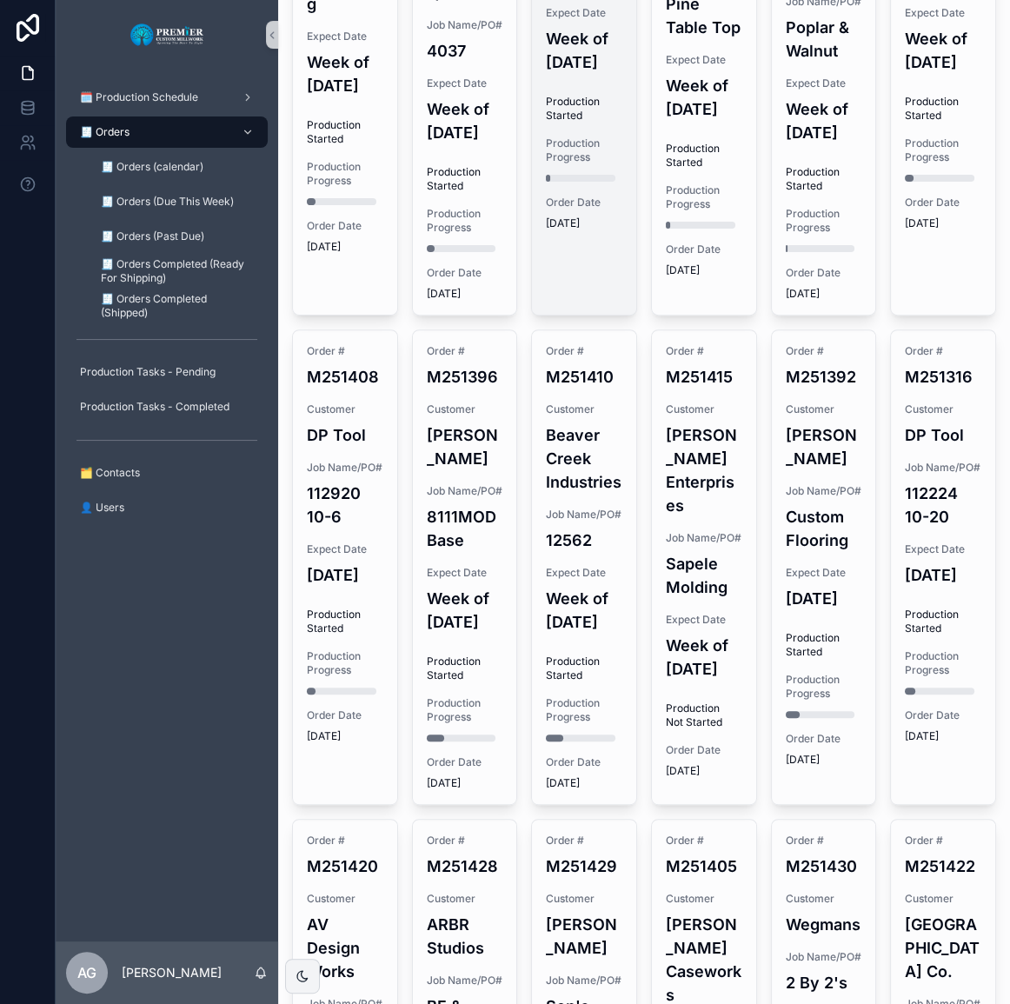
scroll to position [395, 0]
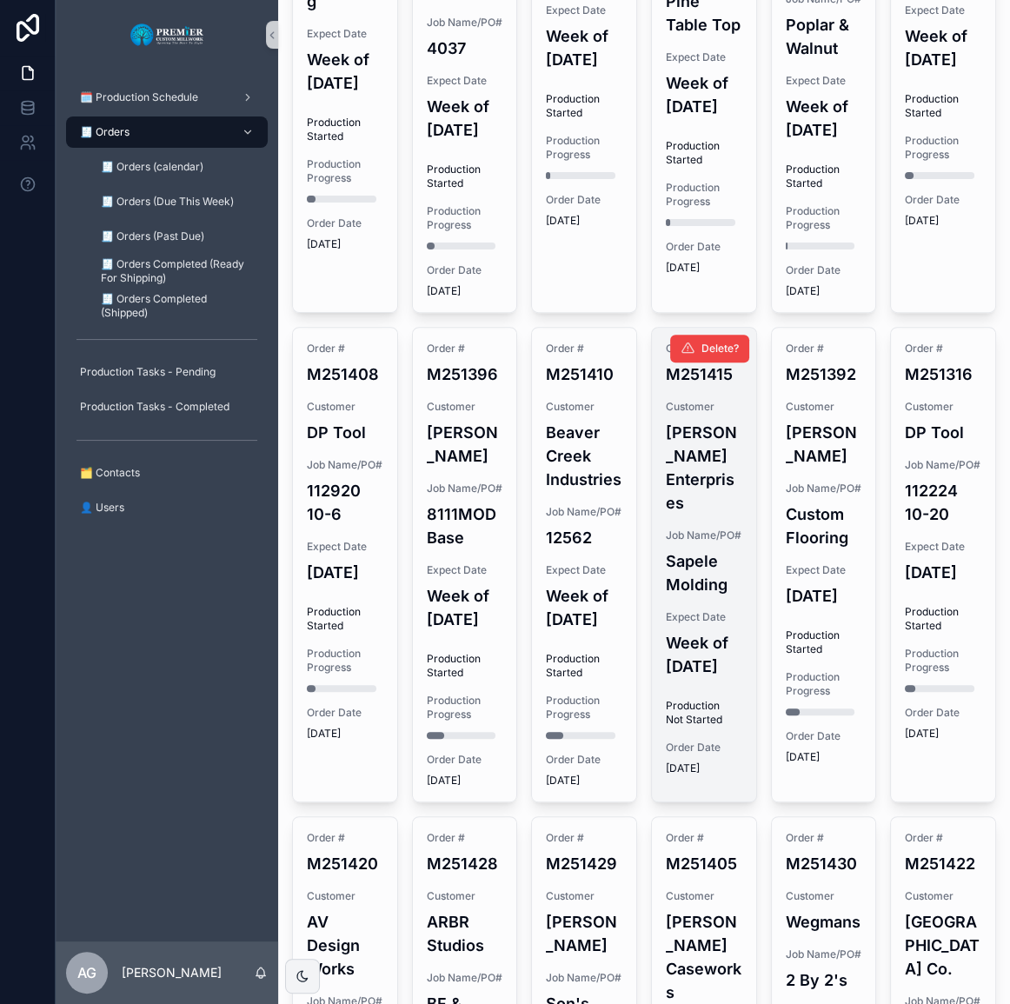
click at [706, 597] on h4 "Sapele Molding" at bounding box center [704, 573] width 77 height 47
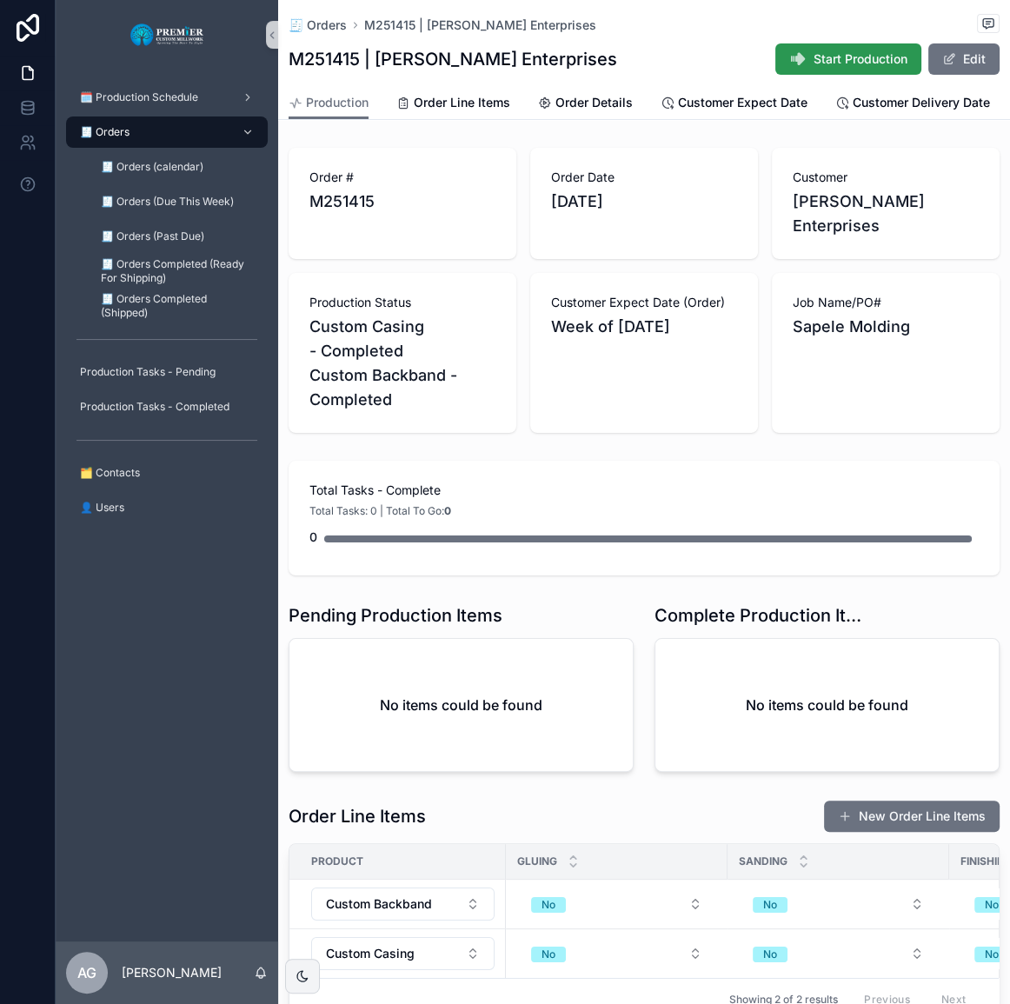
click at [830, 61] on span "Start Production" at bounding box center [861, 58] width 94 height 17
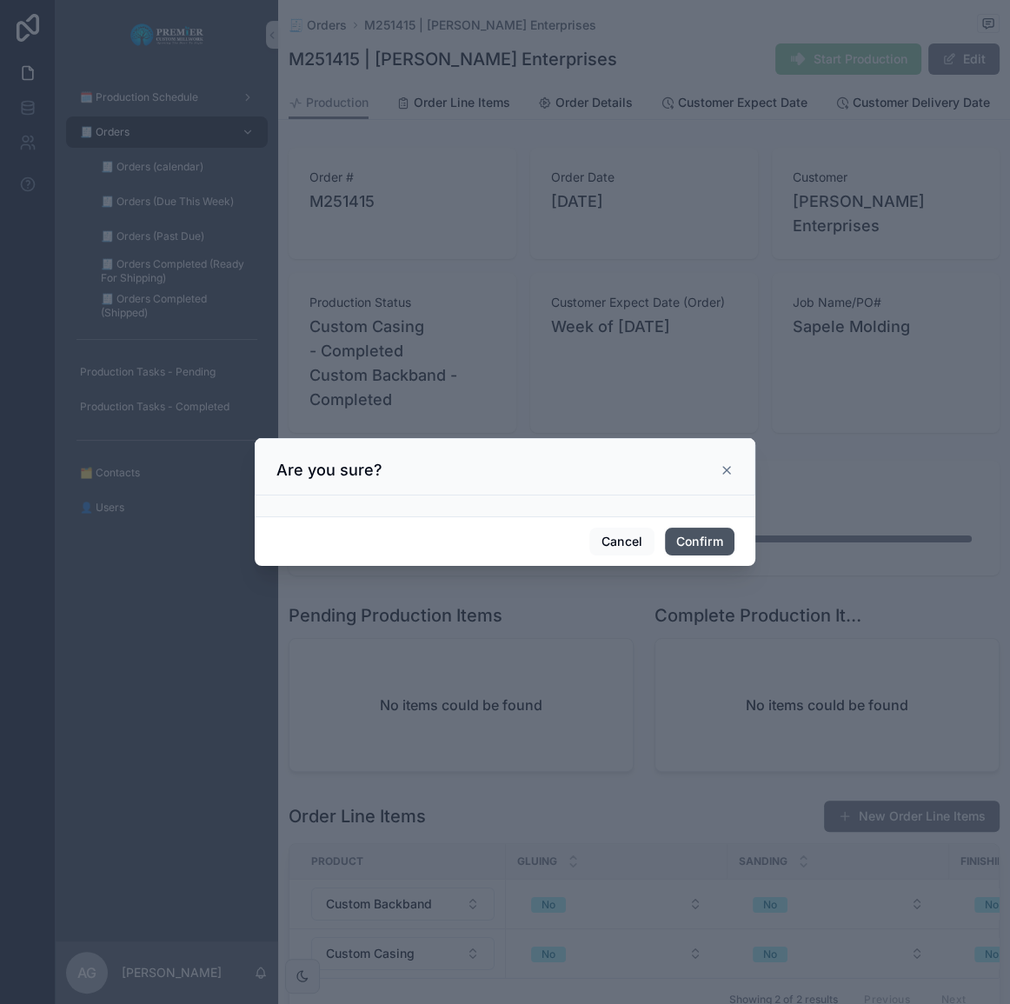
click at [713, 555] on span "Confirm" at bounding box center [700, 542] width 70 height 28
click at [713, 550] on button "Confirm" at bounding box center [700, 542] width 70 height 28
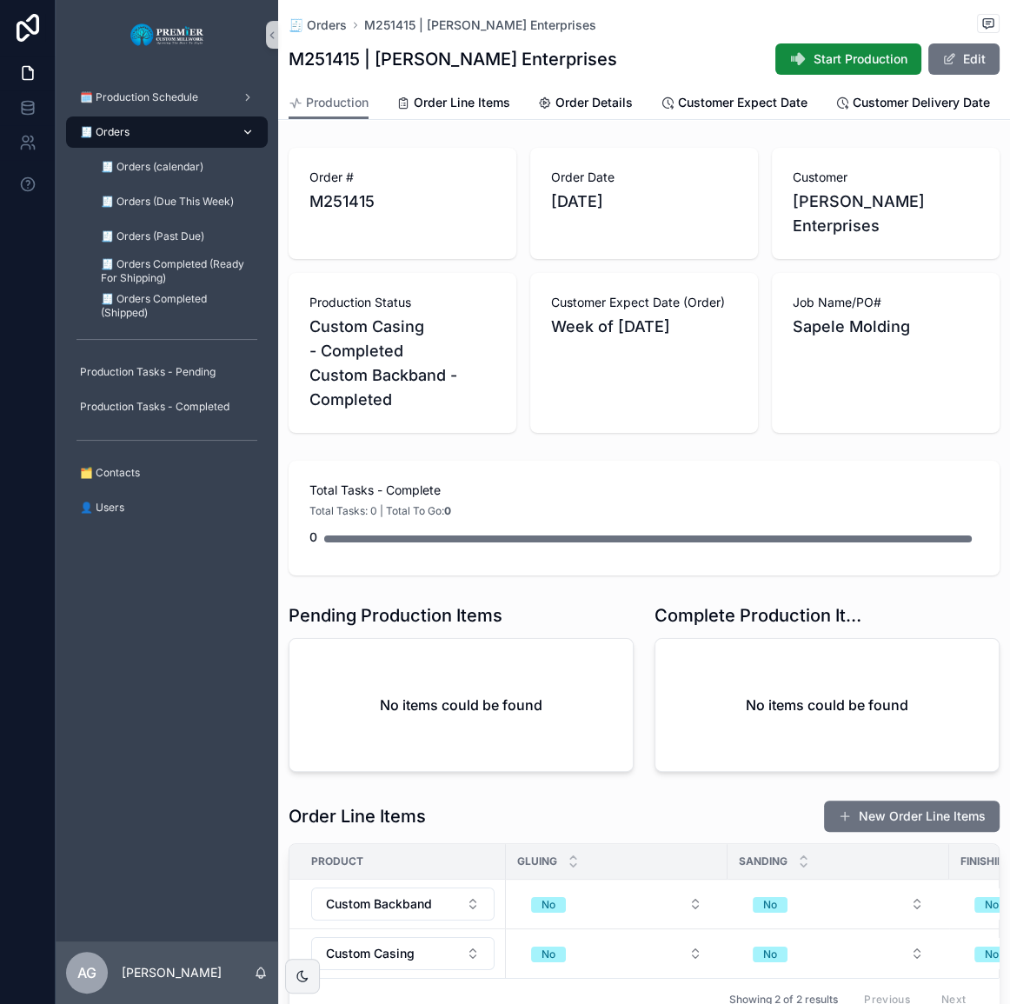
click at [115, 127] on span "🧾 Orders" at bounding box center [105, 132] width 50 height 14
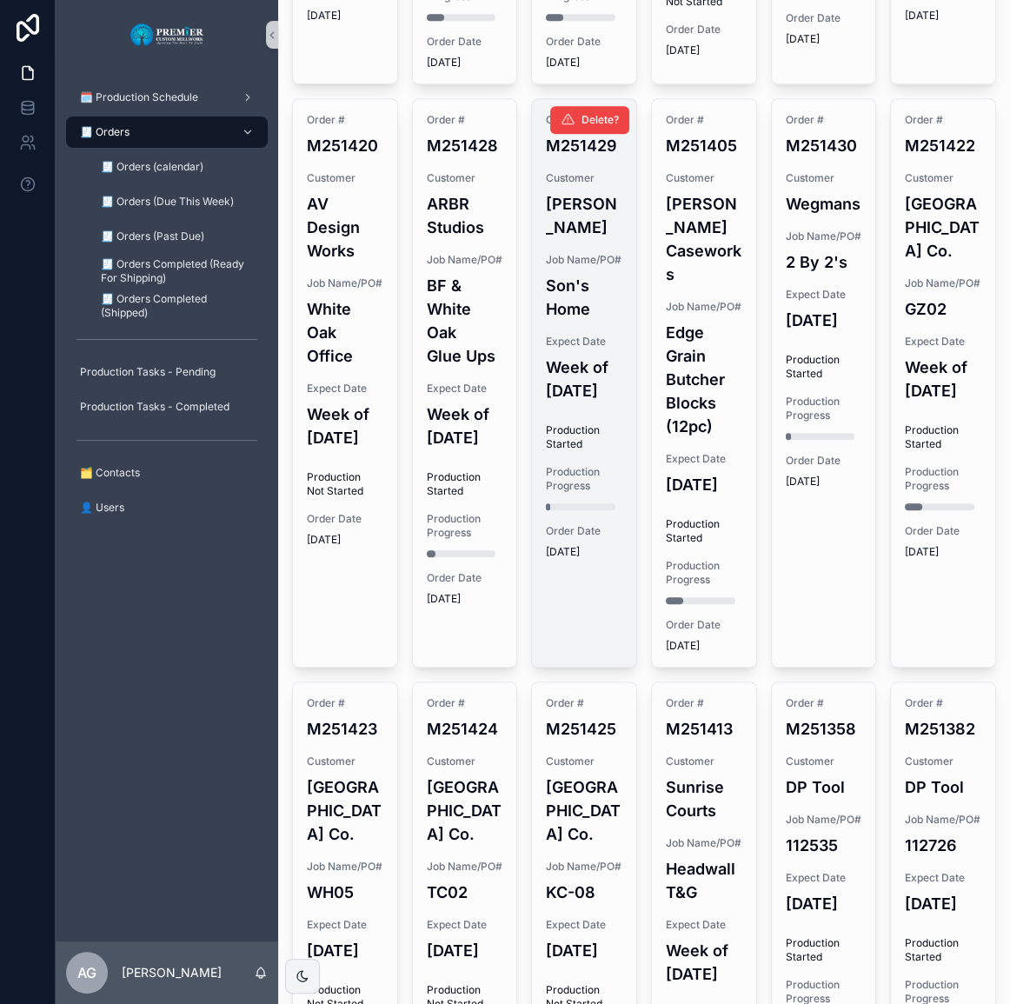
scroll to position [1264, 0]
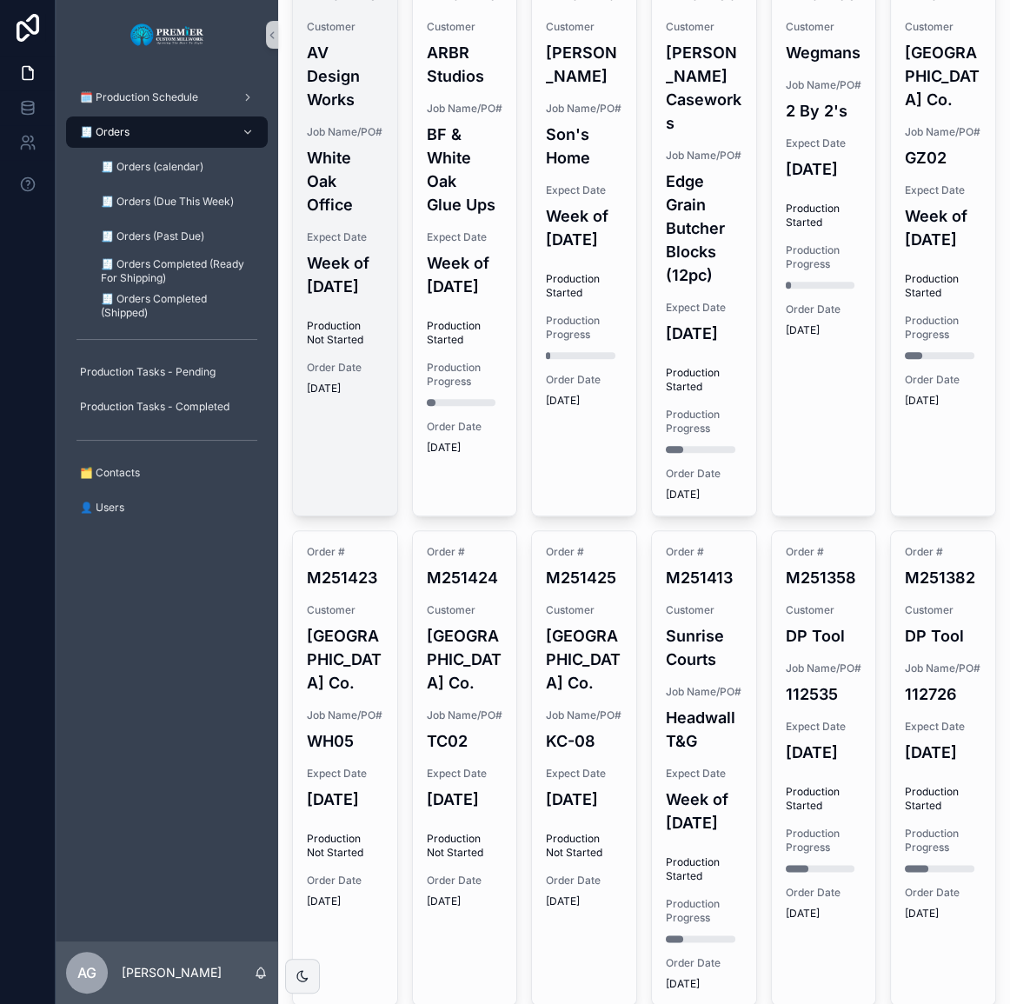
click at [347, 347] on span "Production Not Started" at bounding box center [345, 333] width 77 height 28
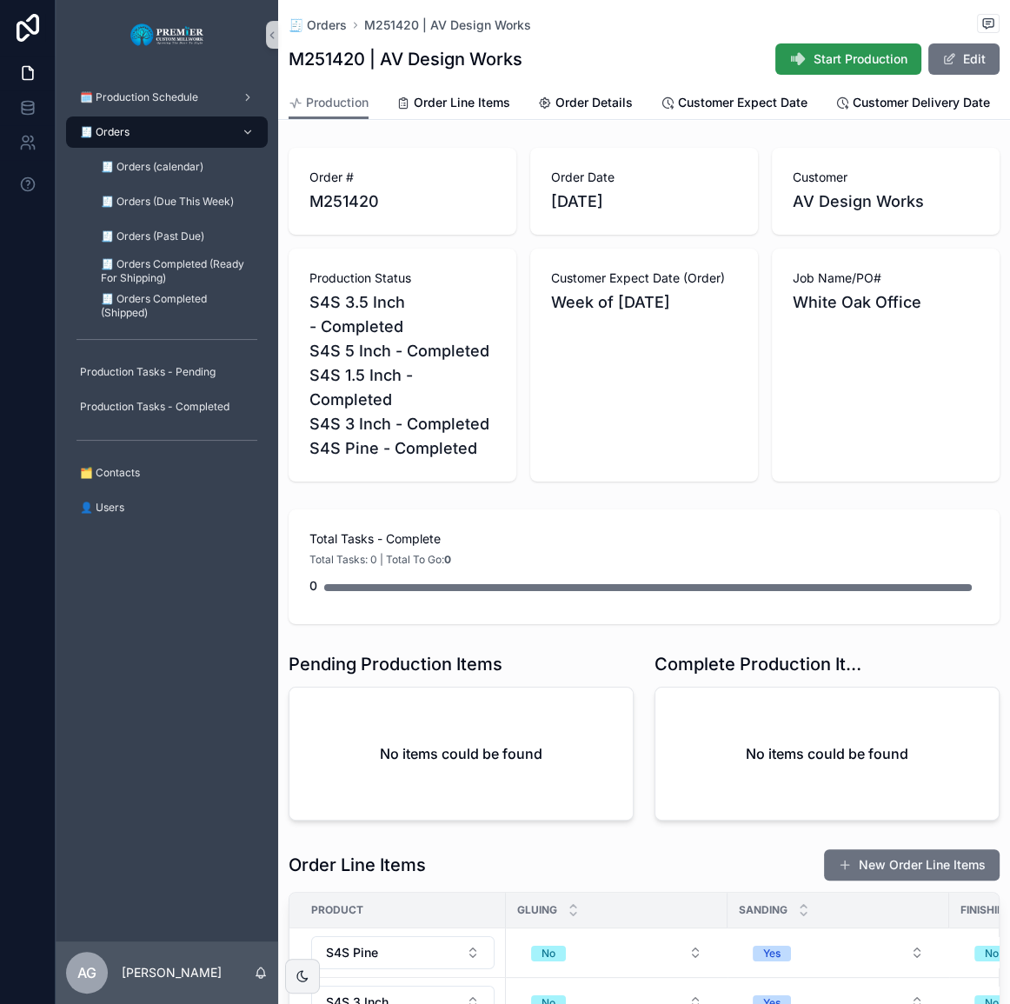
click at [866, 64] on span "Start Production" at bounding box center [861, 58] width 94 height 17
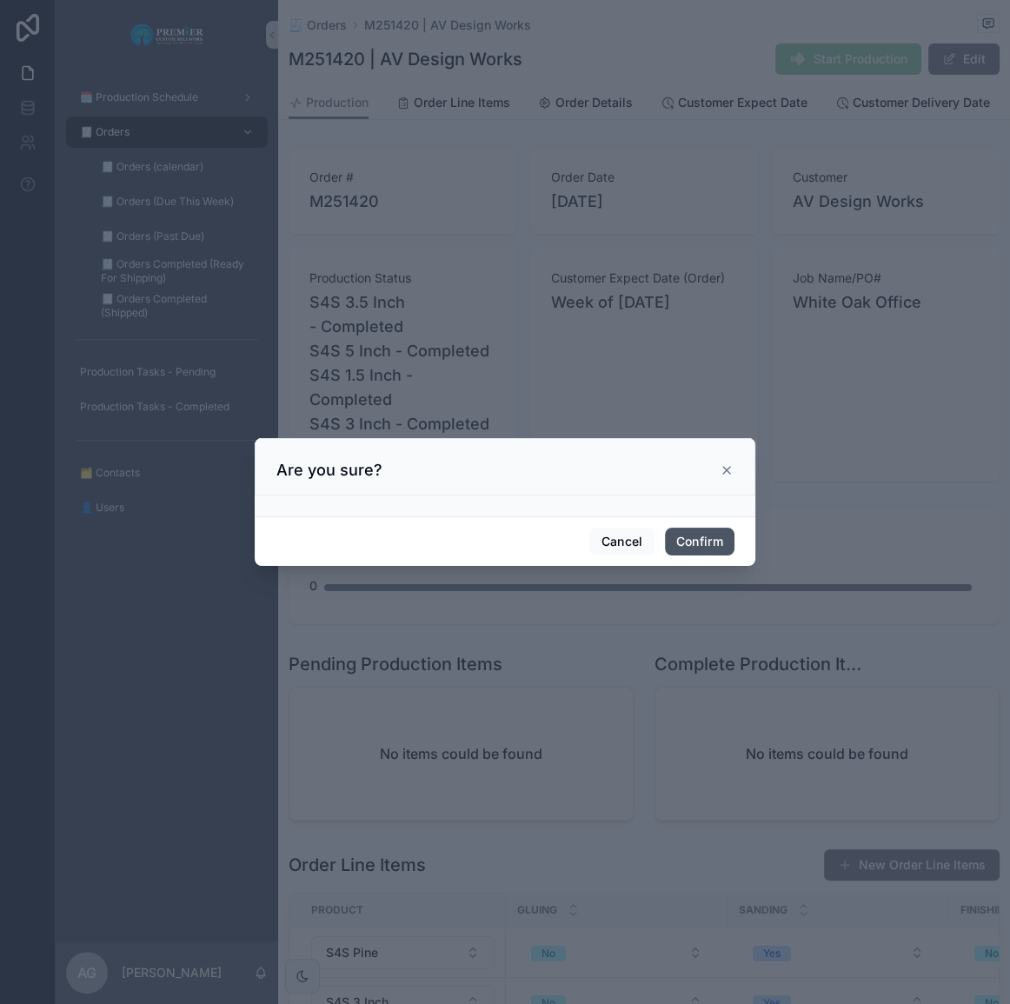
click at [718, 532] on button "Confirm" at bounding box center [700, 542] width 70 height 28
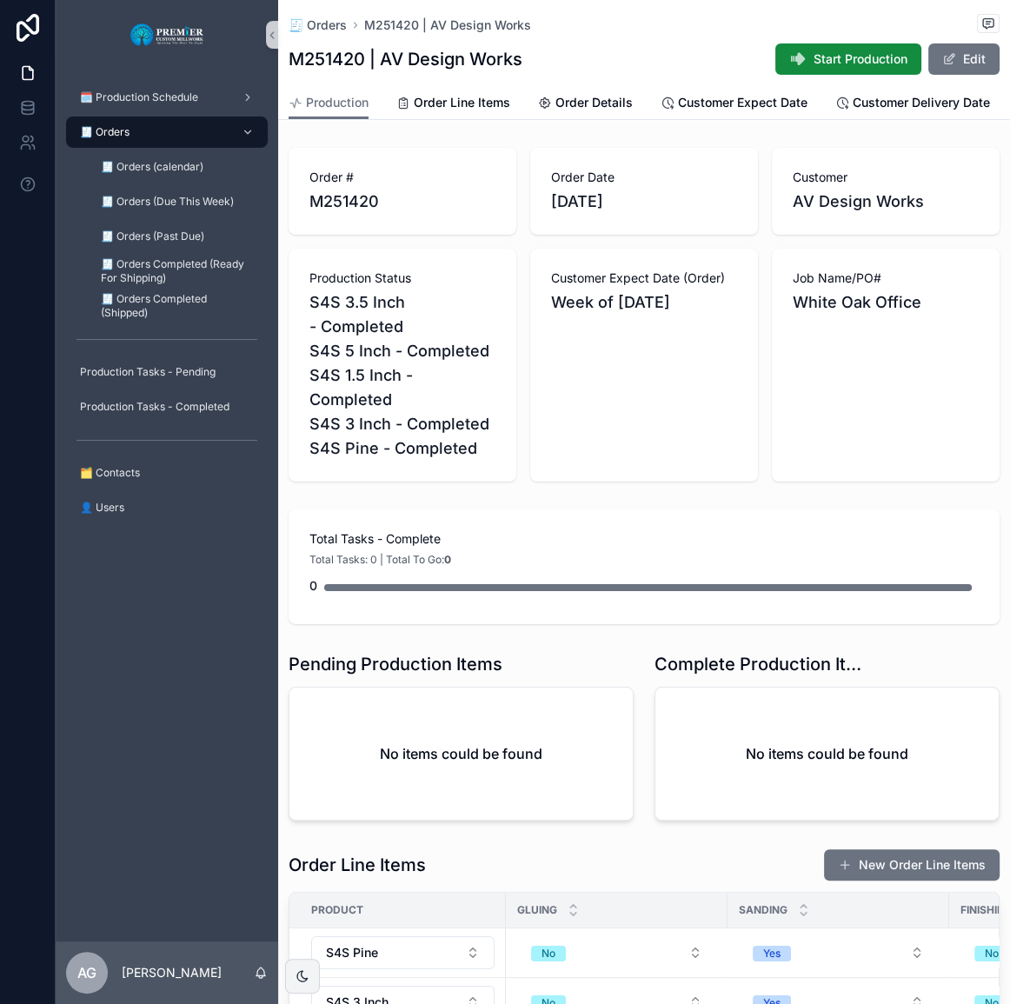
click at [671, 513] on div "Total Tasks - Complete Total Tasks: 0 | Total To Go: 0 0" at bounding box center [644, 567] width 732 height 129
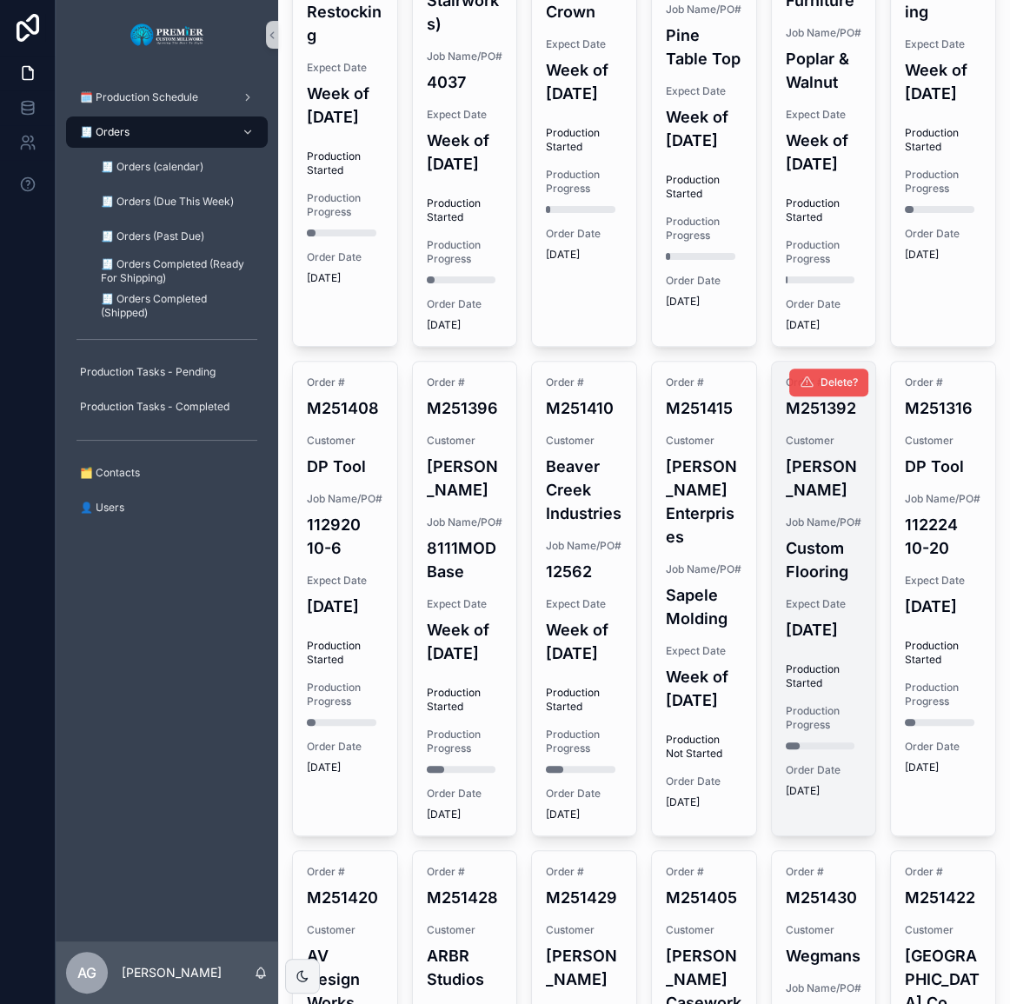
scroll to position [553, 0]
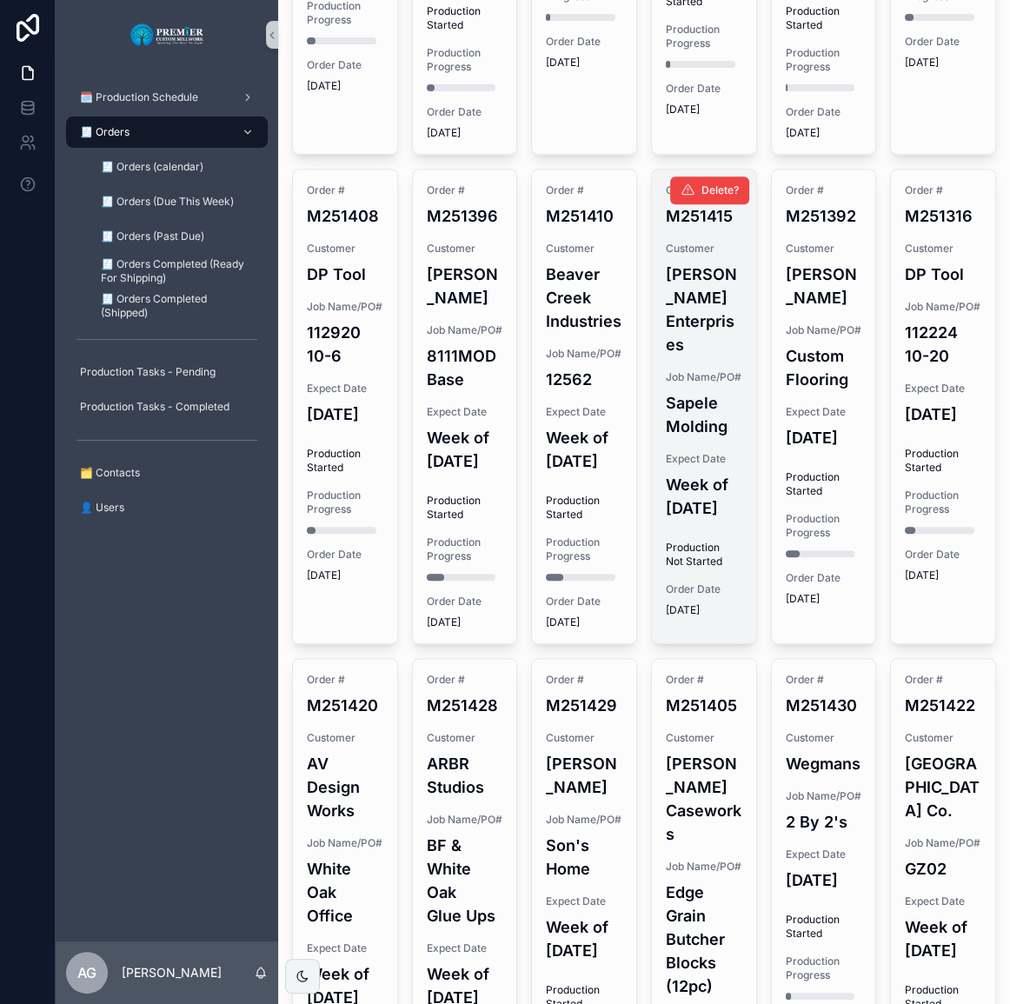
click at [688, 512] on div "Order # M251415 Customer [PERSON_NAME] Enterprises Job Name/PO# Sapele Molding …" at bounding box center [704, 401] width 104 height 462
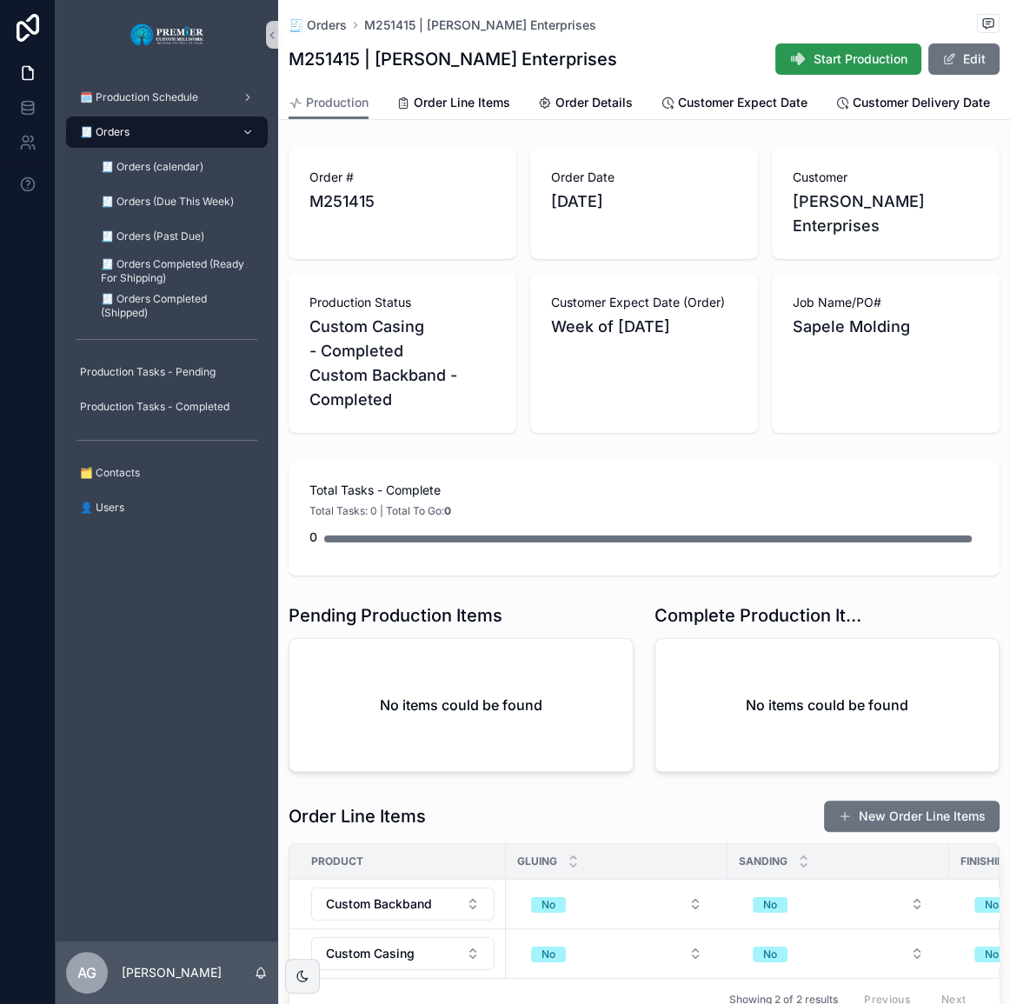
click at [858, 62] on span "Start Production" at bounding box center [861, 58] width 94 height 17
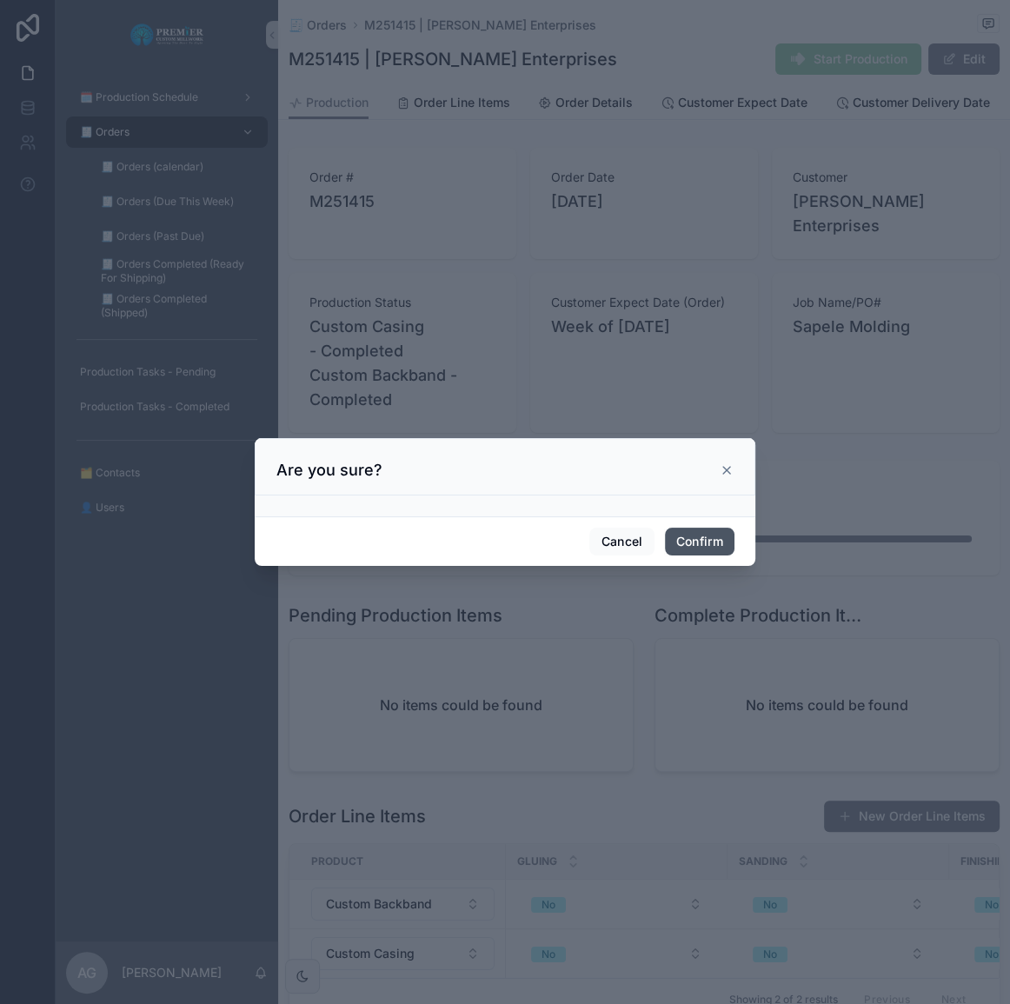
click at [724, 537] on button "Confirm" at bounding box center [700, 542] width 70 height 28
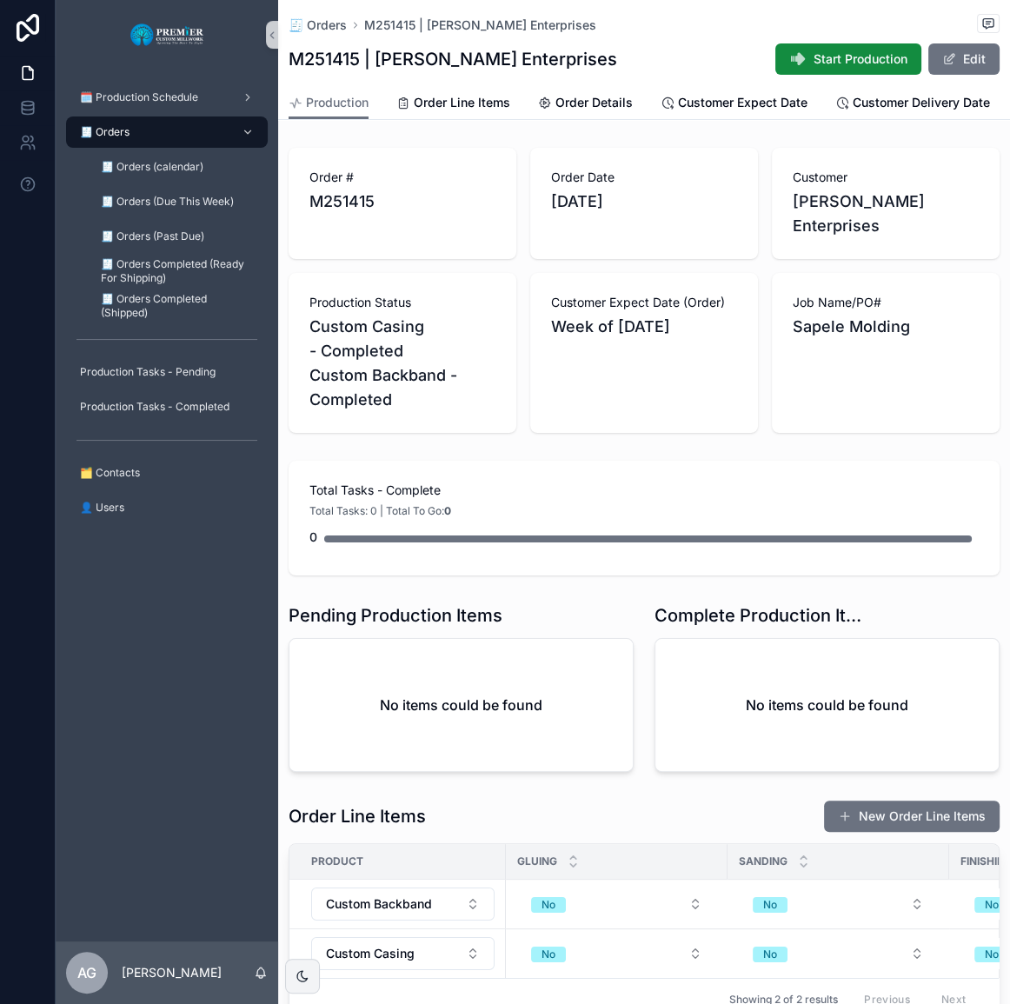
click at [767, 461] on div "Total Tasks - Complete Total Tasks: 0 | Total To Go: 0 0" at bounding box center [644, 518] width 711 height 115
drag, startPoint x: 180, startPoint y: 144, endPoint x: 277, endPoint y: 185, distance: 104.8
click at [180, 145] on div "🧾 Orders" at bounding box center [167, 132] width 181 height 28
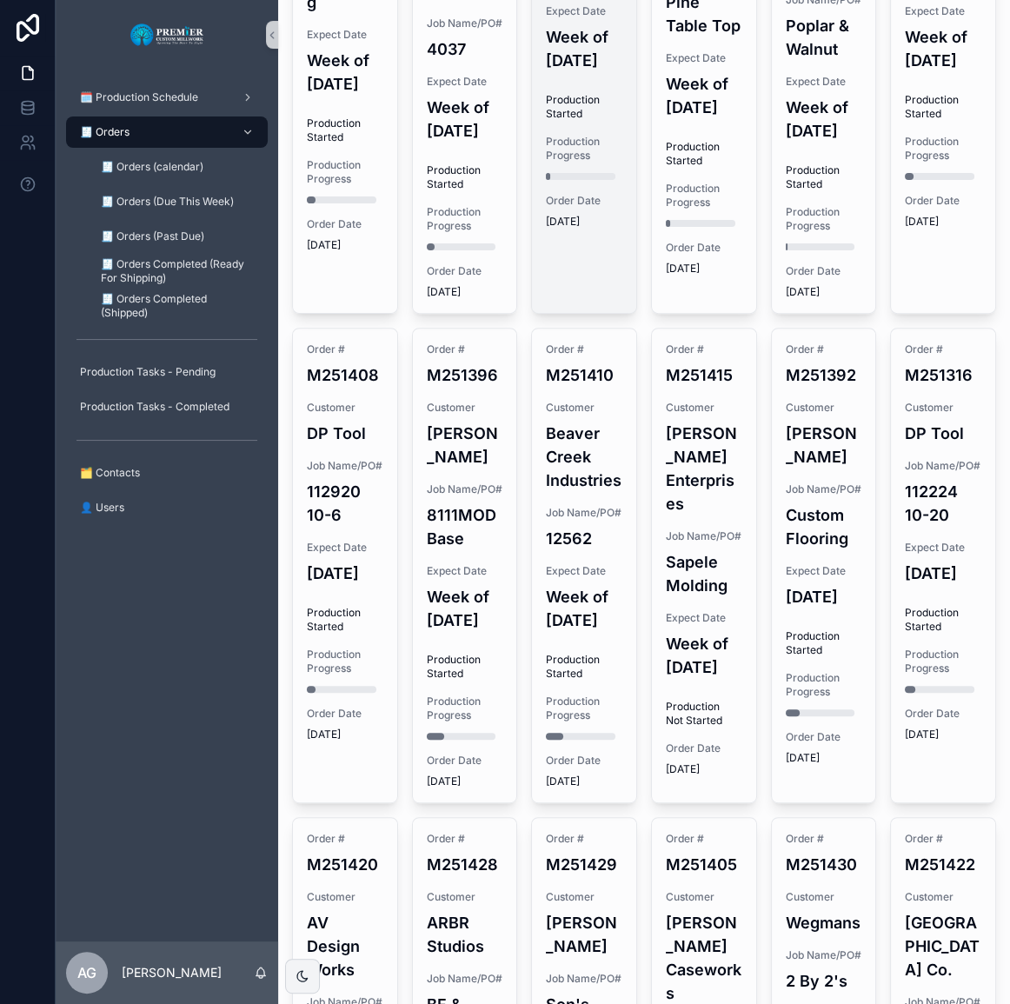
scroll to position [474, 0]
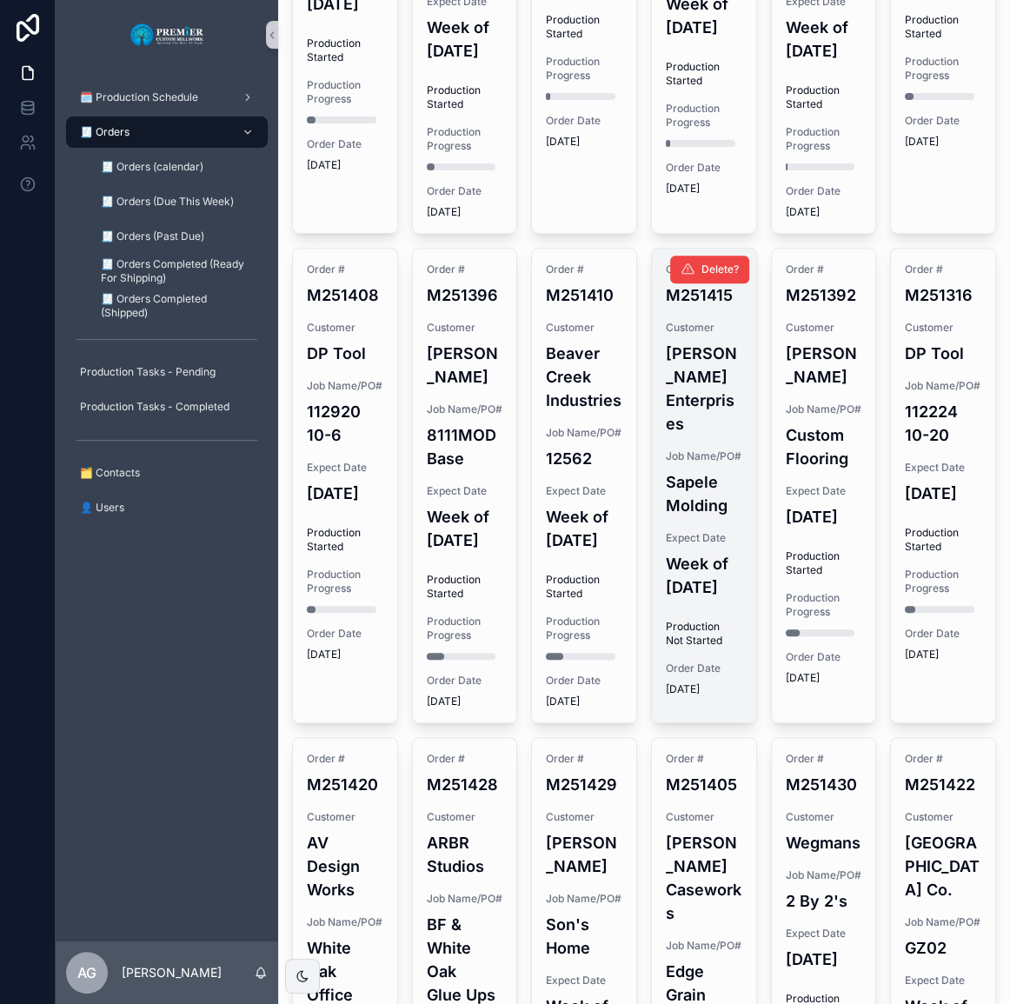
click at [734, 562] on div "Order # M251415 Customer [PERSON_NAME] Enterprises Job Name/PO# Sapele Molding …" at bounding box center [704, 480] width 104 height 462
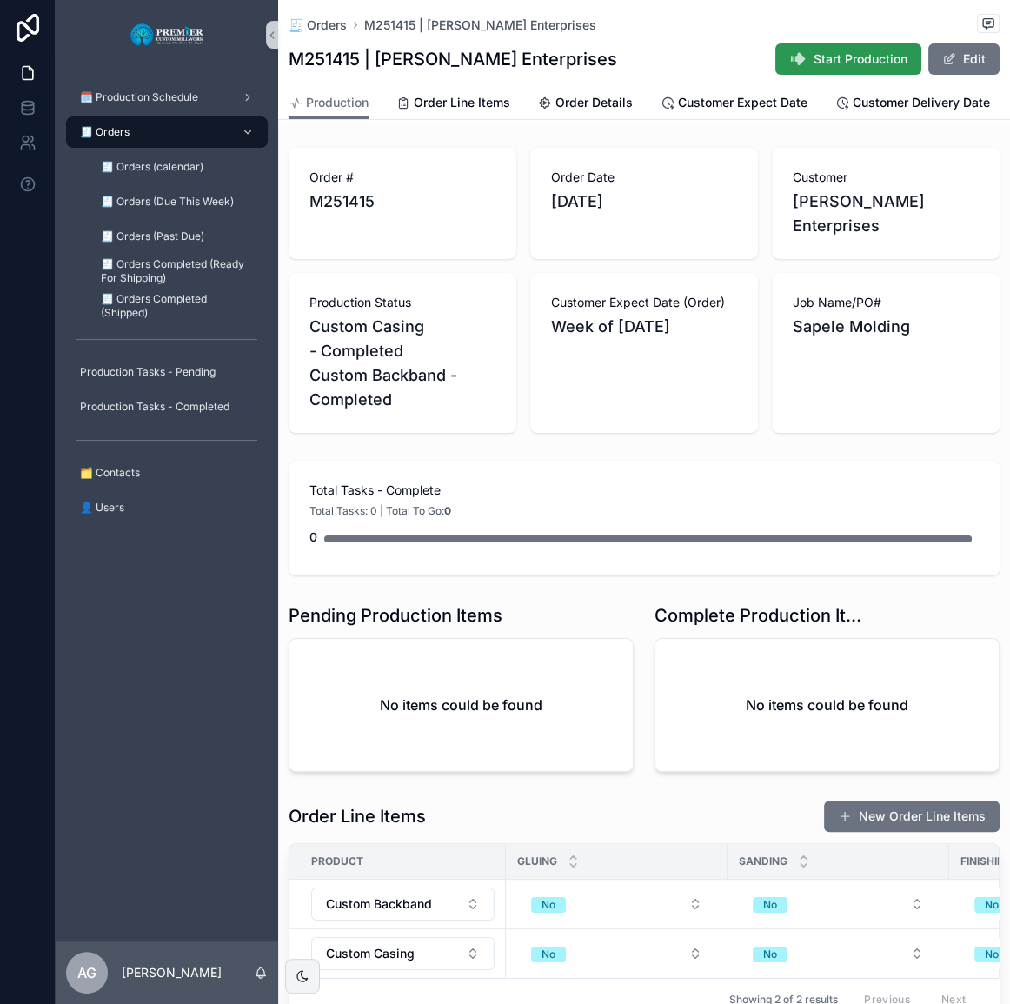
click at [830, 50] on span "Start Production" at bounding box center [861, 58] width 94 height 17
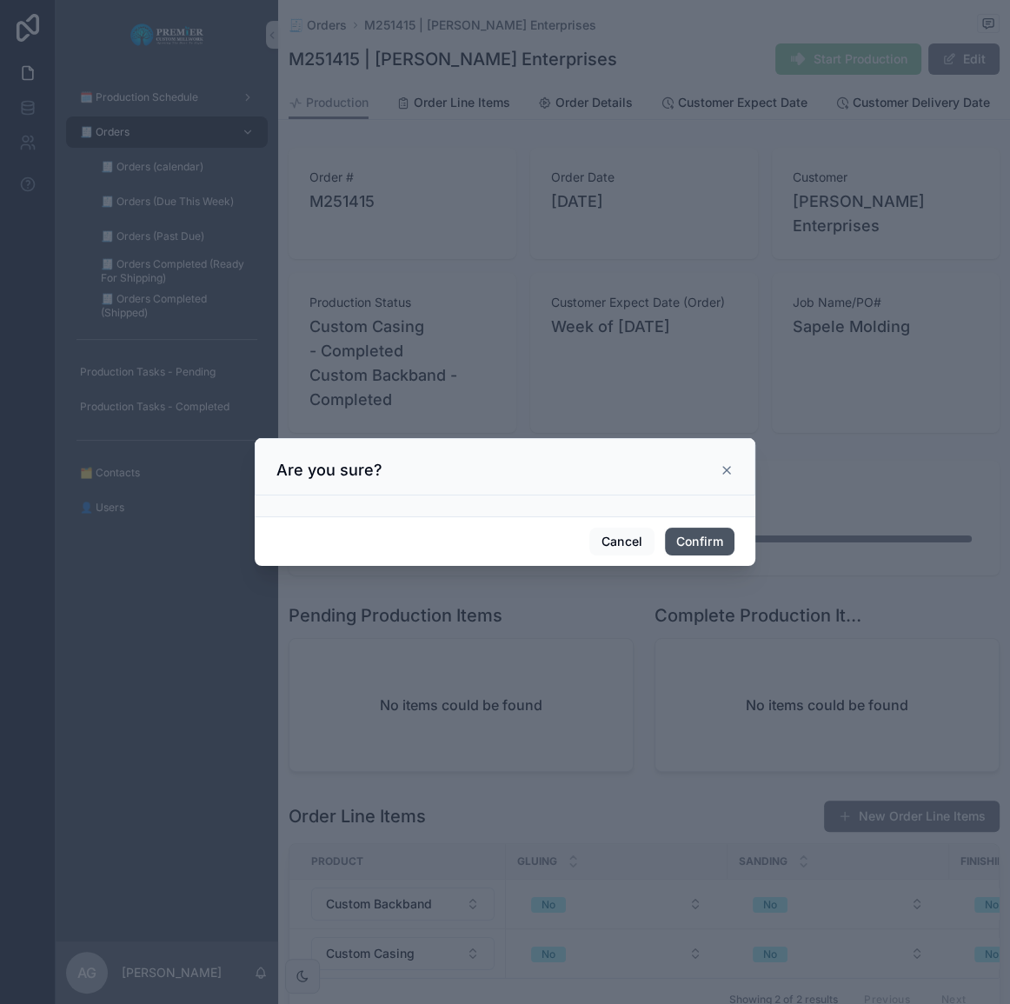
click at [692, 548] on button "Confirm" at bounding box center [700, 542] width 70 height 28
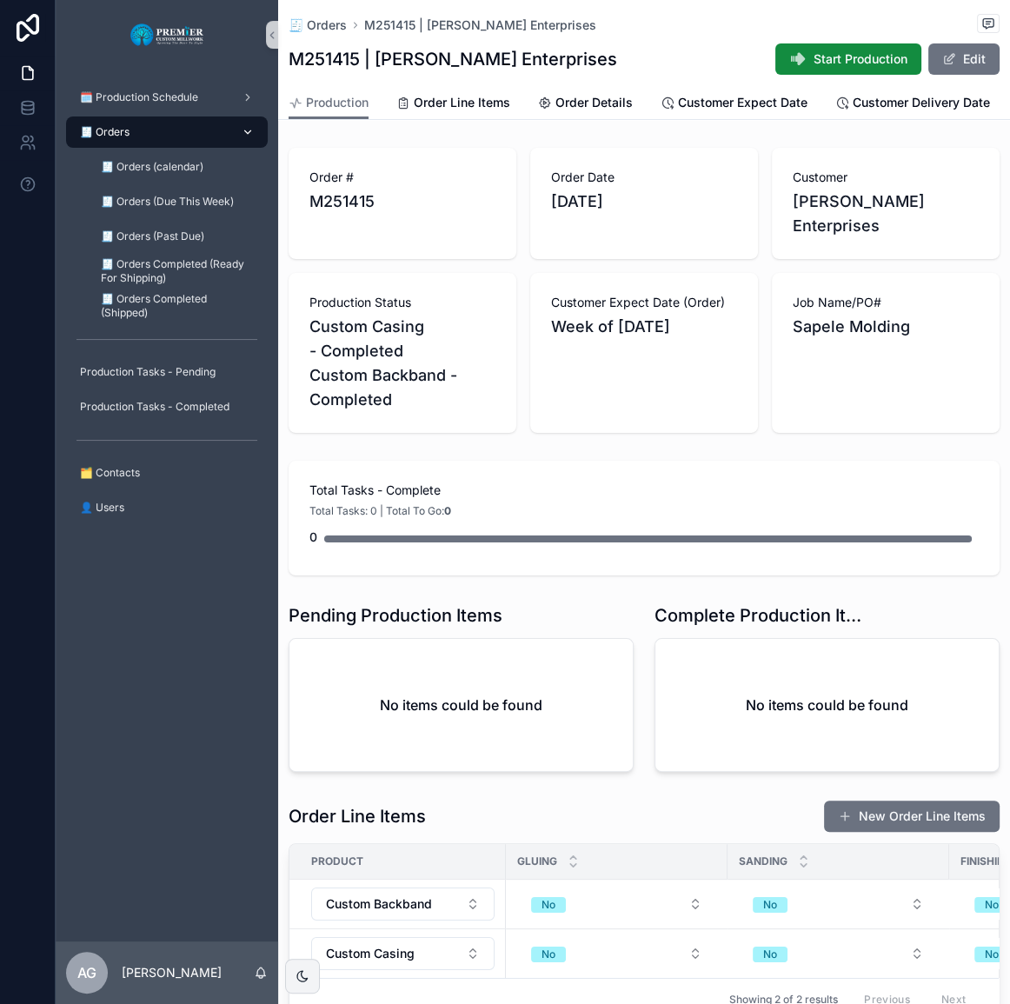
click at [173, 133] on div "🧾 Orders" at bounding box center [167, 132] width 181 height 28
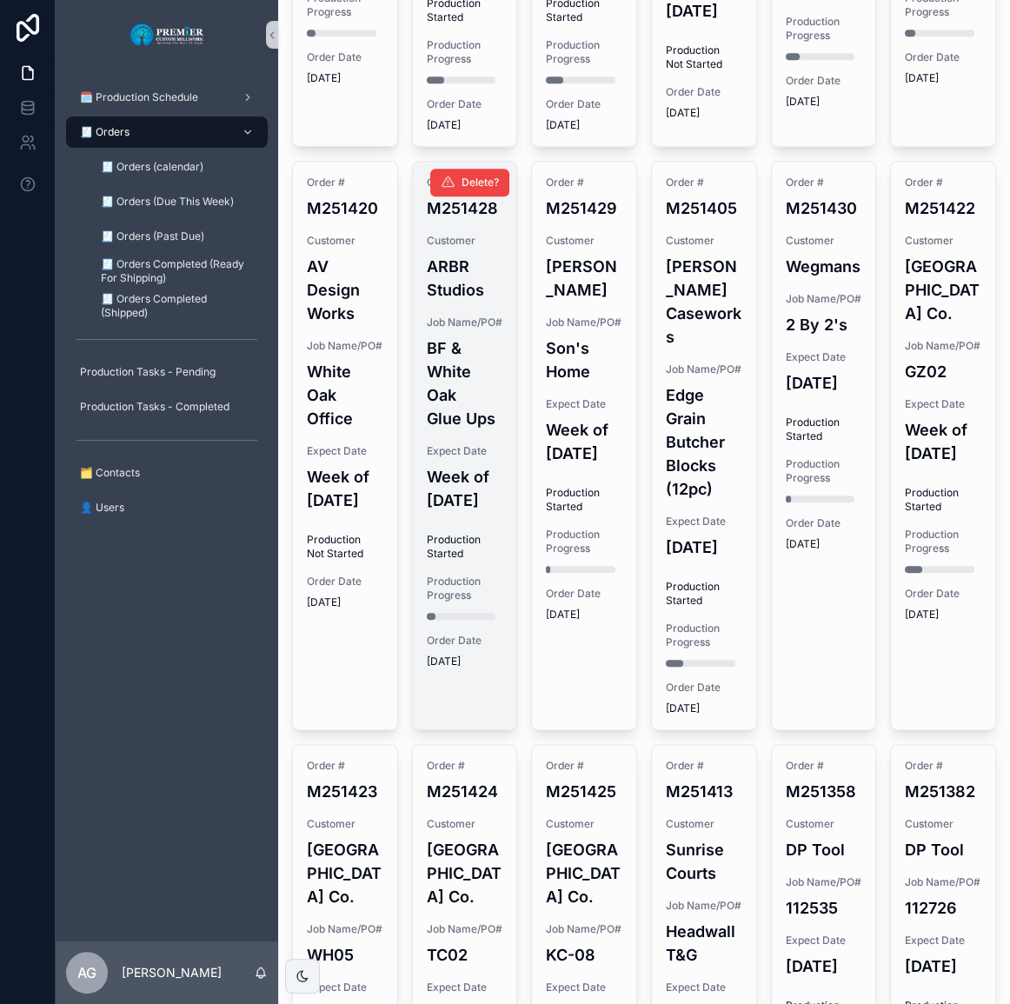
scroll to position [1185, 0]
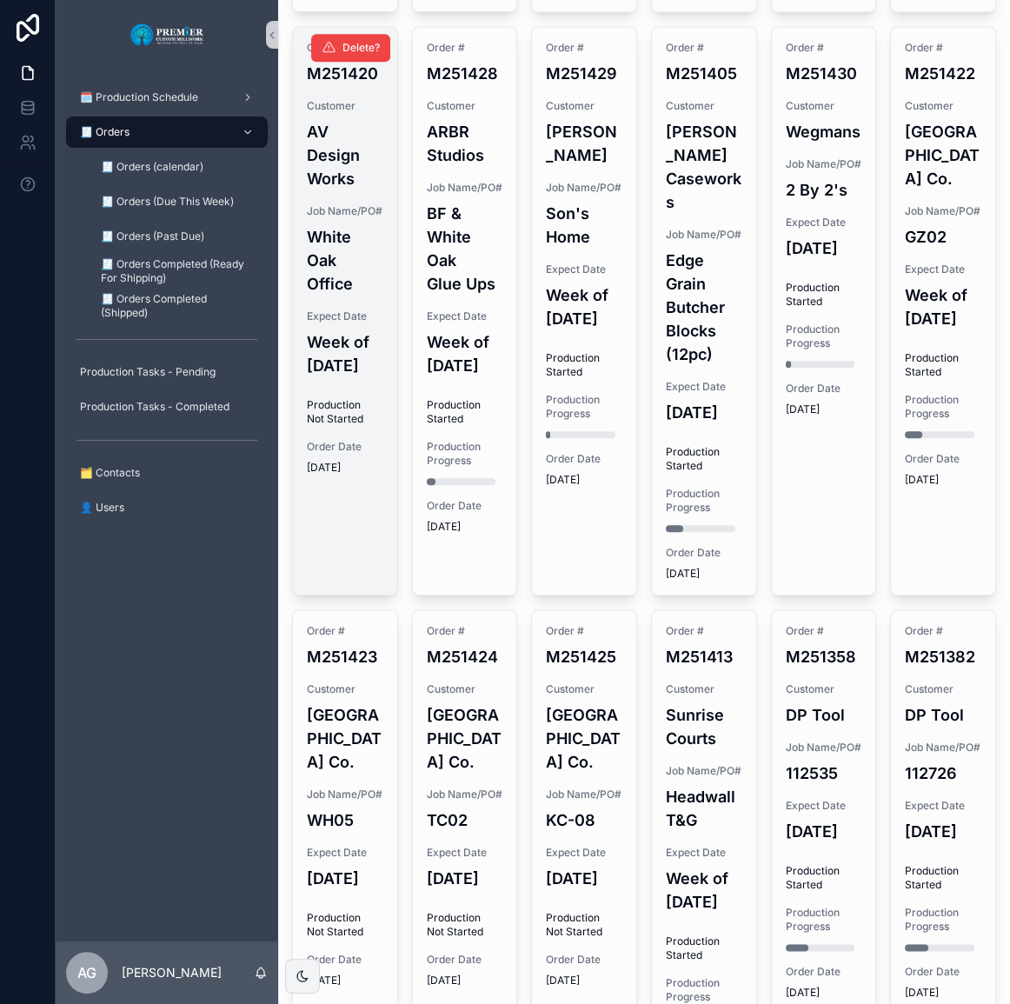
click at [348, 326] on div "Order # M251420 Customer AV Design Works Job Name/PO# White Oak Office Expect D…" at bounding box center [345, 258] width 104 height 462
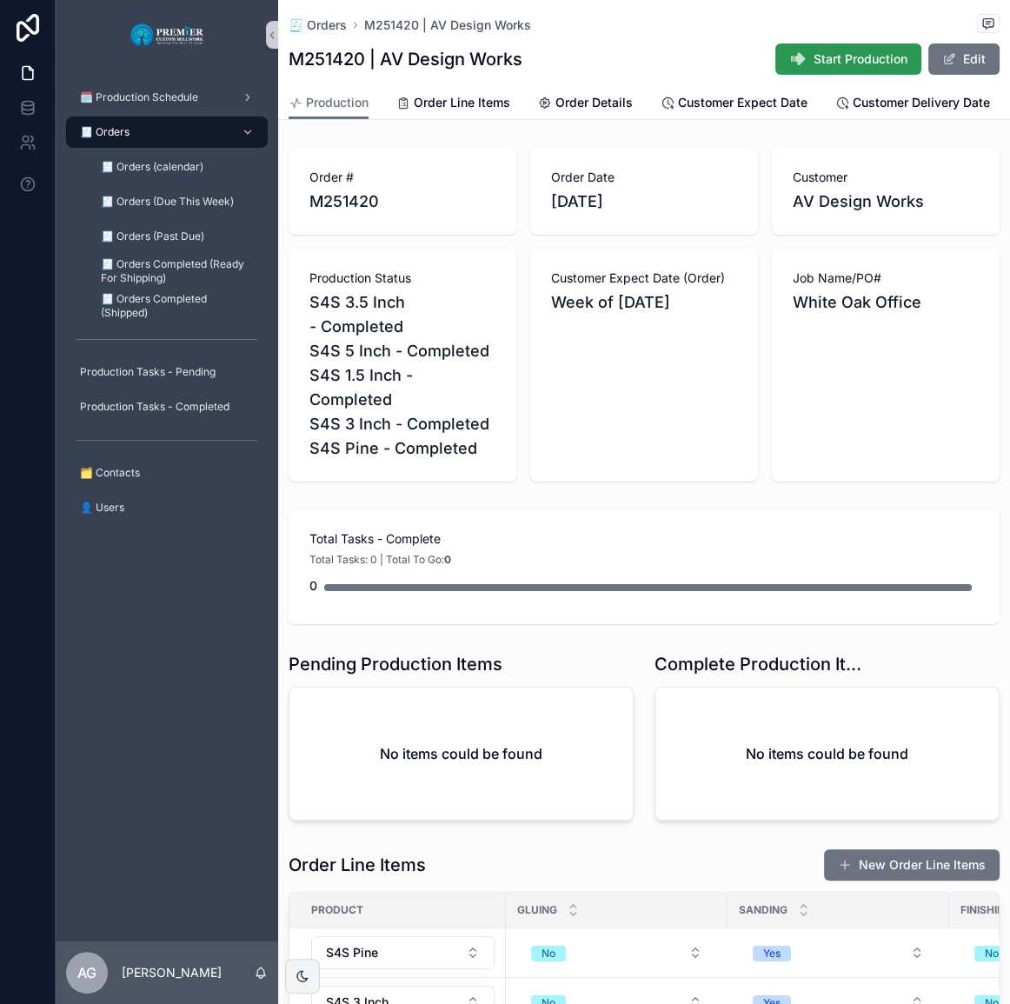
click at [830, 61] on span "Start Production" at bounding box center [861, 58] width 94 height 17
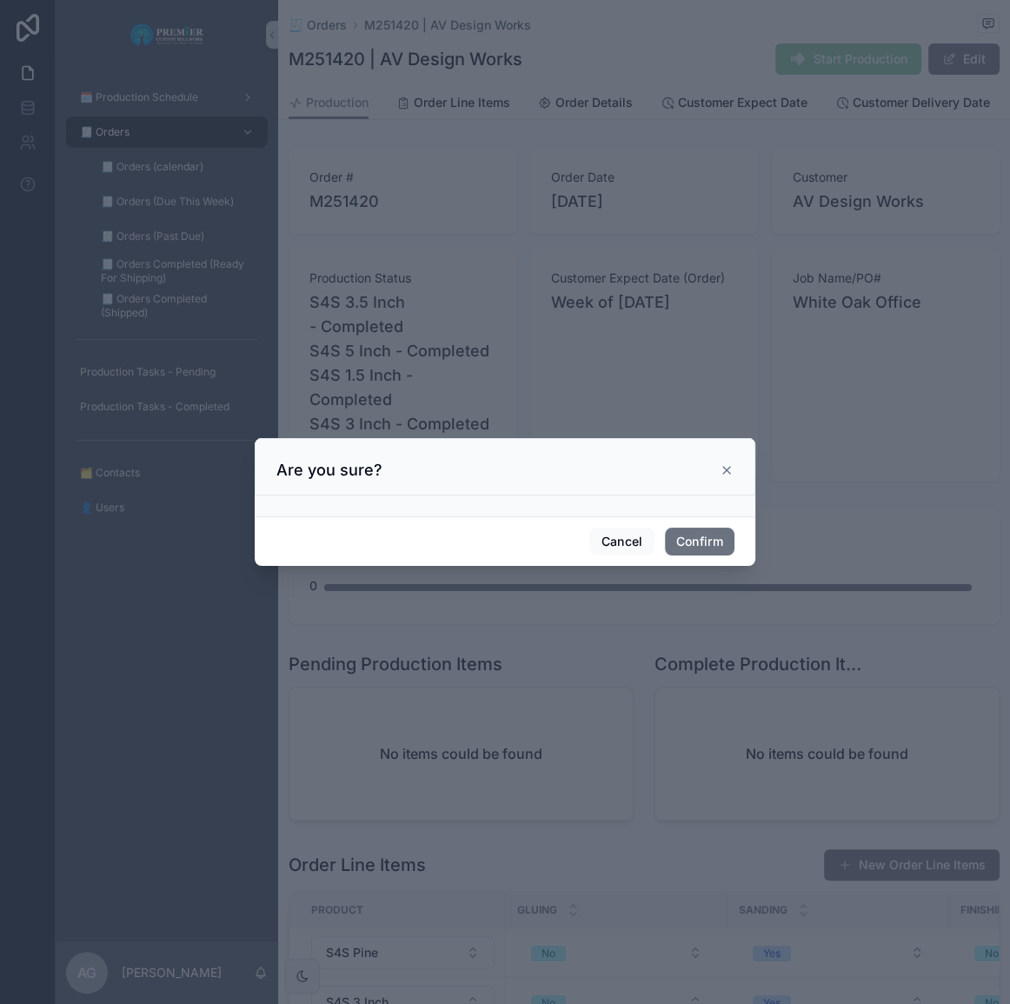
click at [710, 557] on div "Cancel Confirm" at bounding box center [505, 542] width 501 height 50
click at [710, 548] on button "Confirm" at bounding box center [700, 542] width 70 height 28
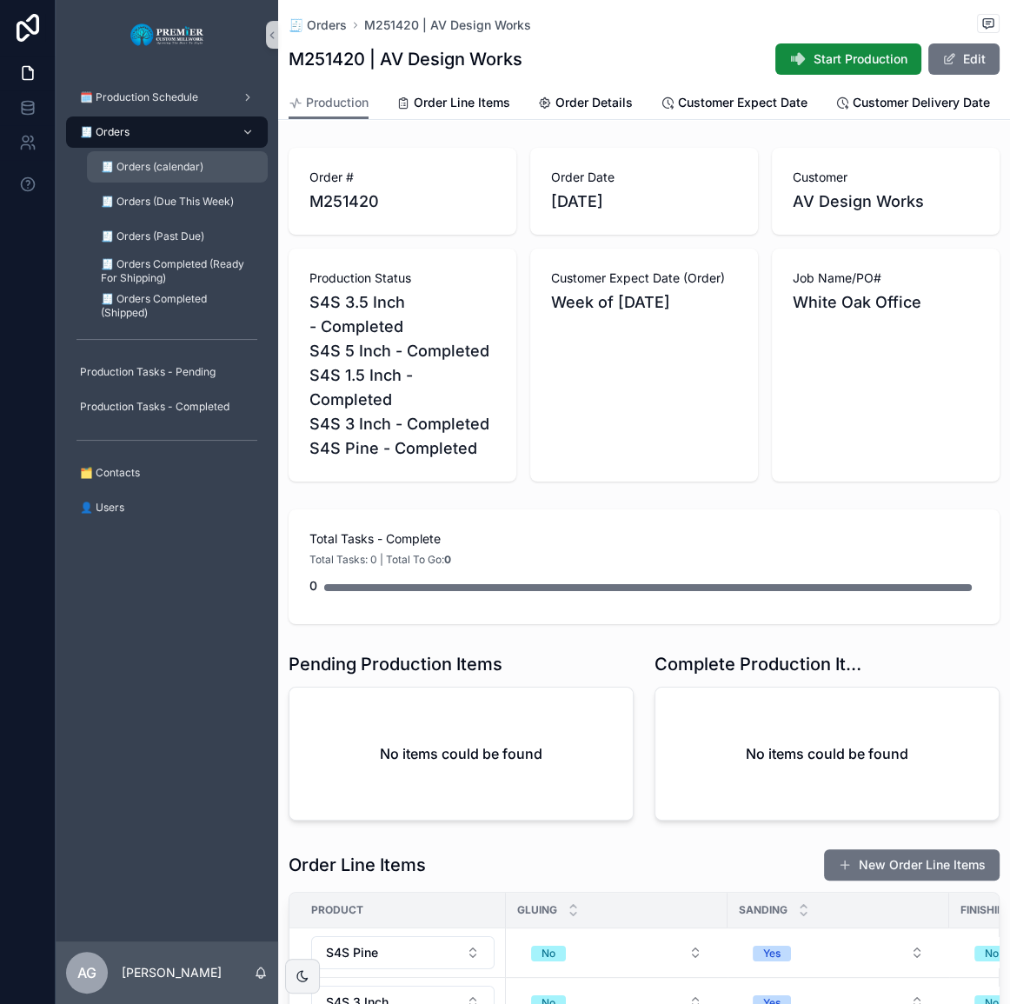
click at [176, 128] on div "🧾 Orders" at bounding box center [167, 132] width 181 height 28
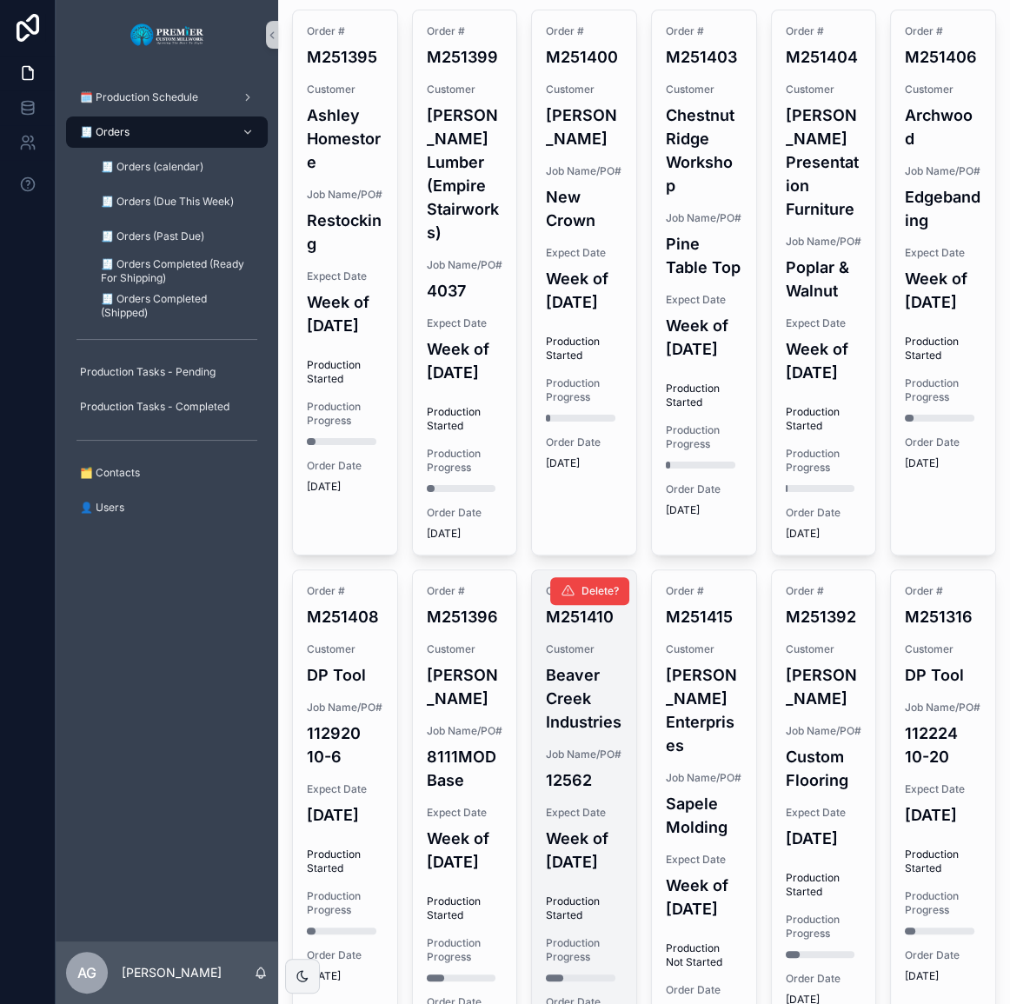
scroll to position [157, 0]
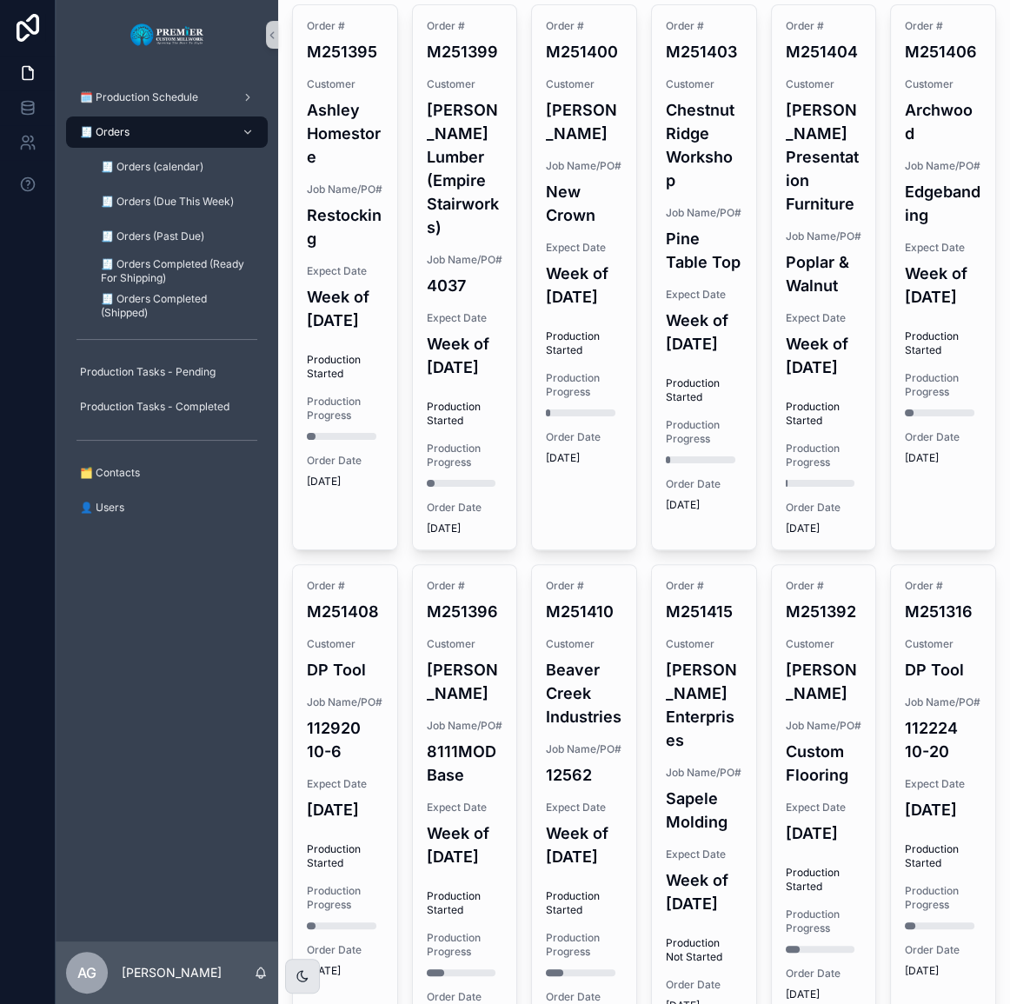
click at [298, 974] on icon "scrollable content" at bounding box center [303, 977] width 14 height 14
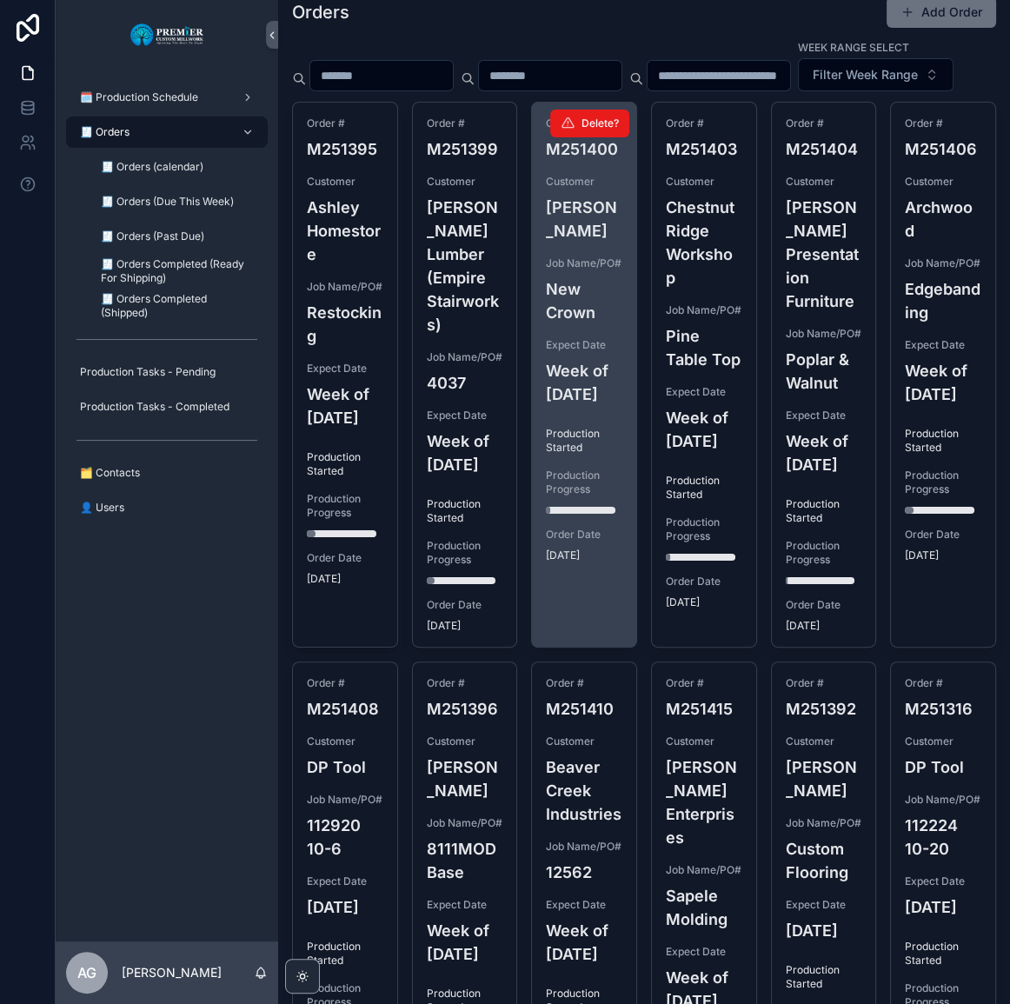
scroll to position [0, 0]
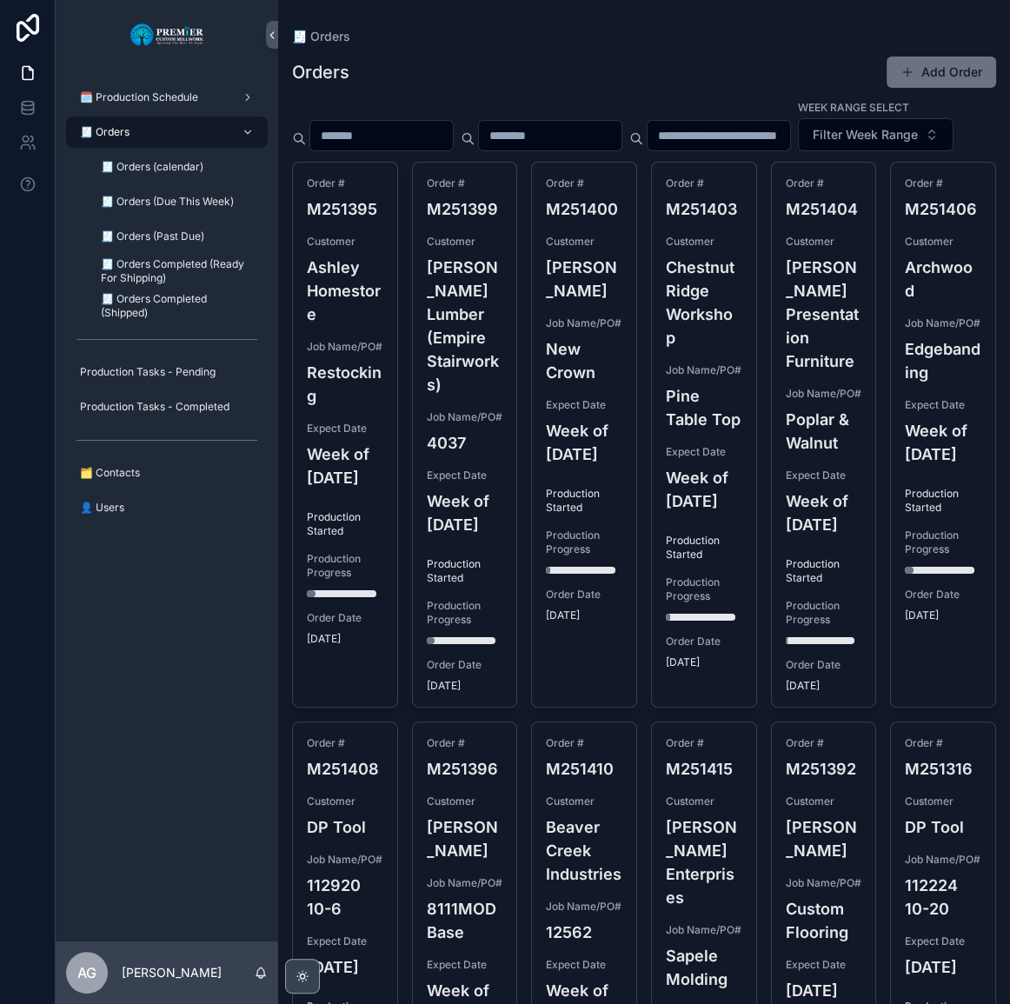
click at [304, 964] on div "scrollable content" at bounding box center [302, 976] width 35 height 35
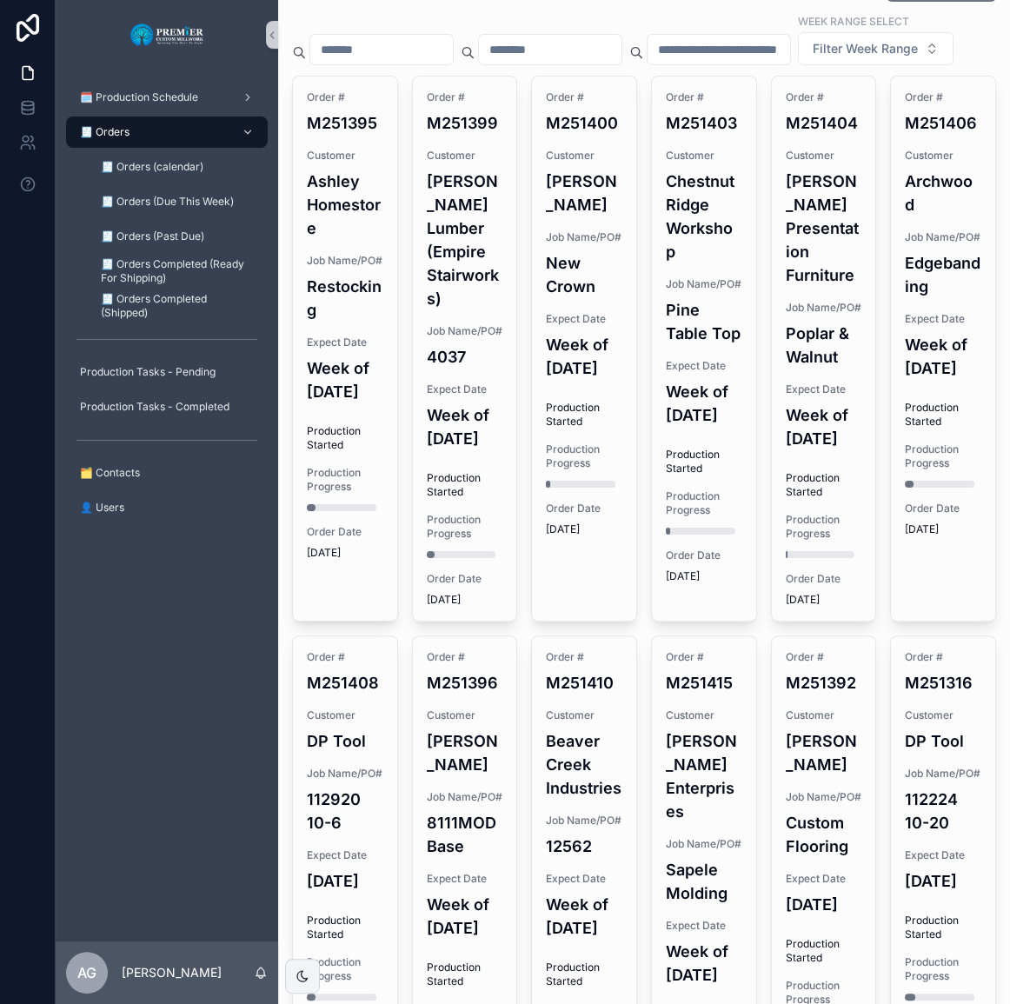
scroll to position [553, 0]
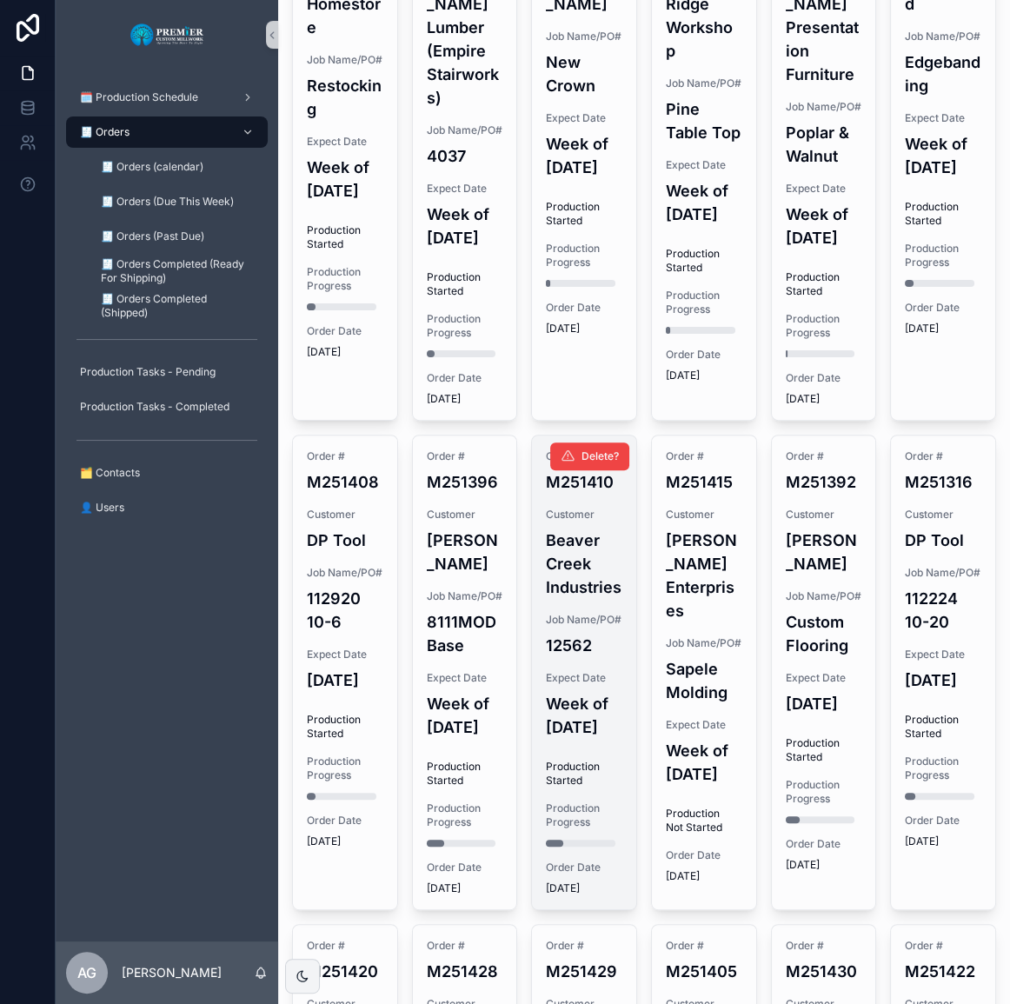
scroll to position [395, 0]
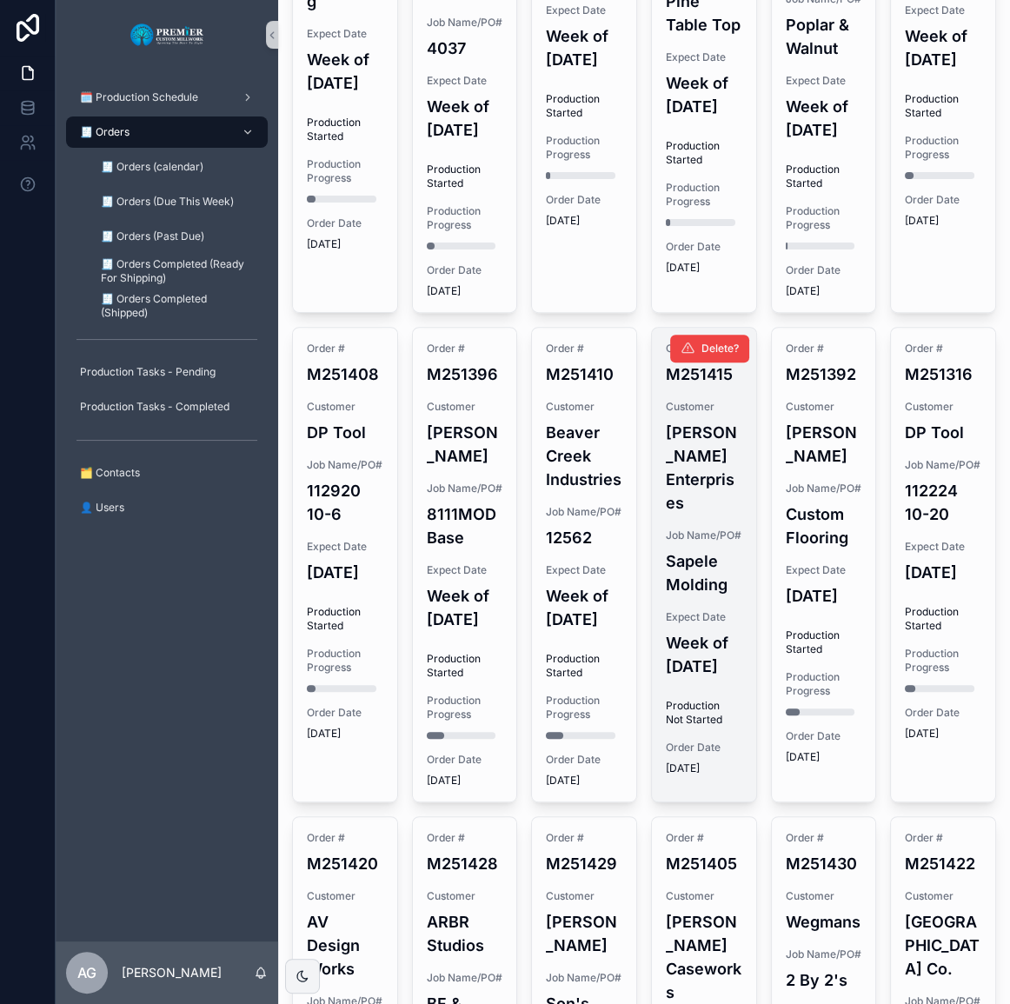
click at [736, 784] on div "Order # M251415 Customer [PERSON_NAME] Enterprises Job Name/PO# Sapele Molding …" at bounding box center [704, 559] width 104 height 462
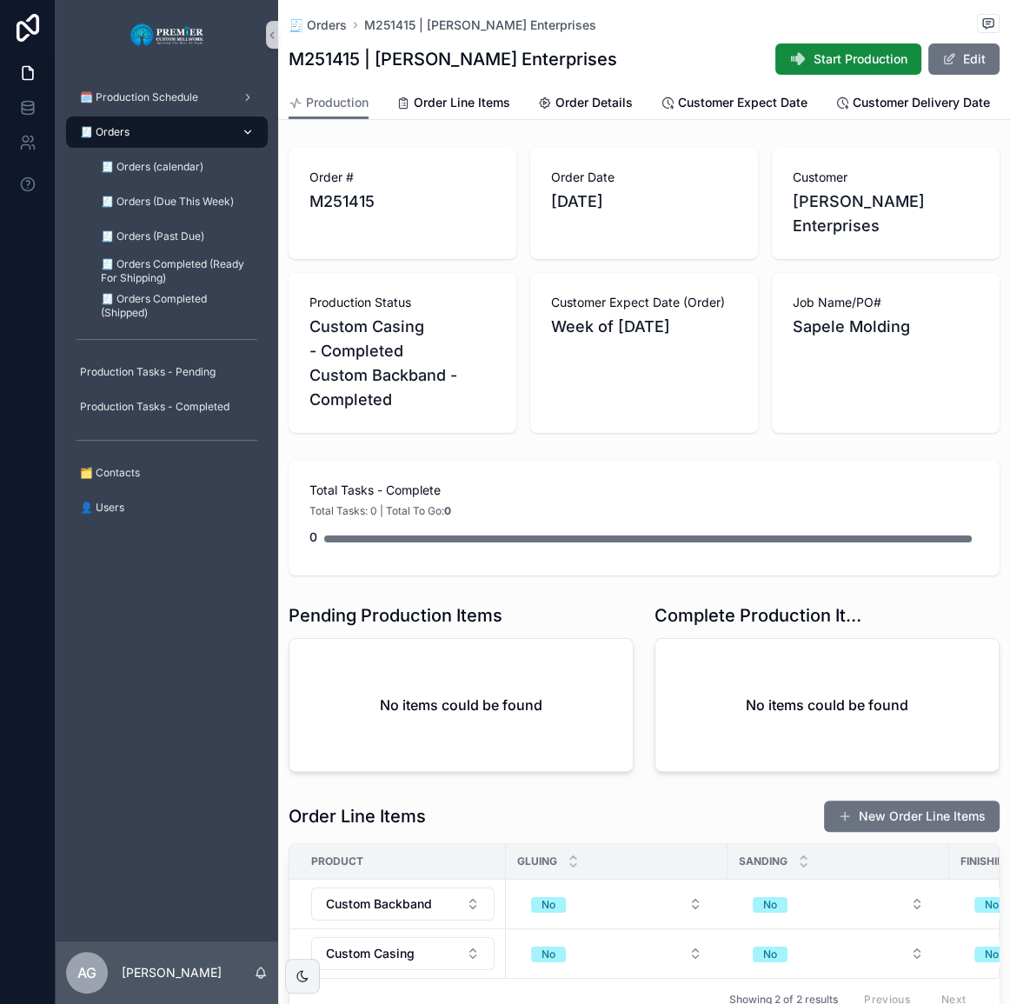
click at [136, 139] on div "🧾 Orders" at bounding box center [167, 132] width 181 height 28
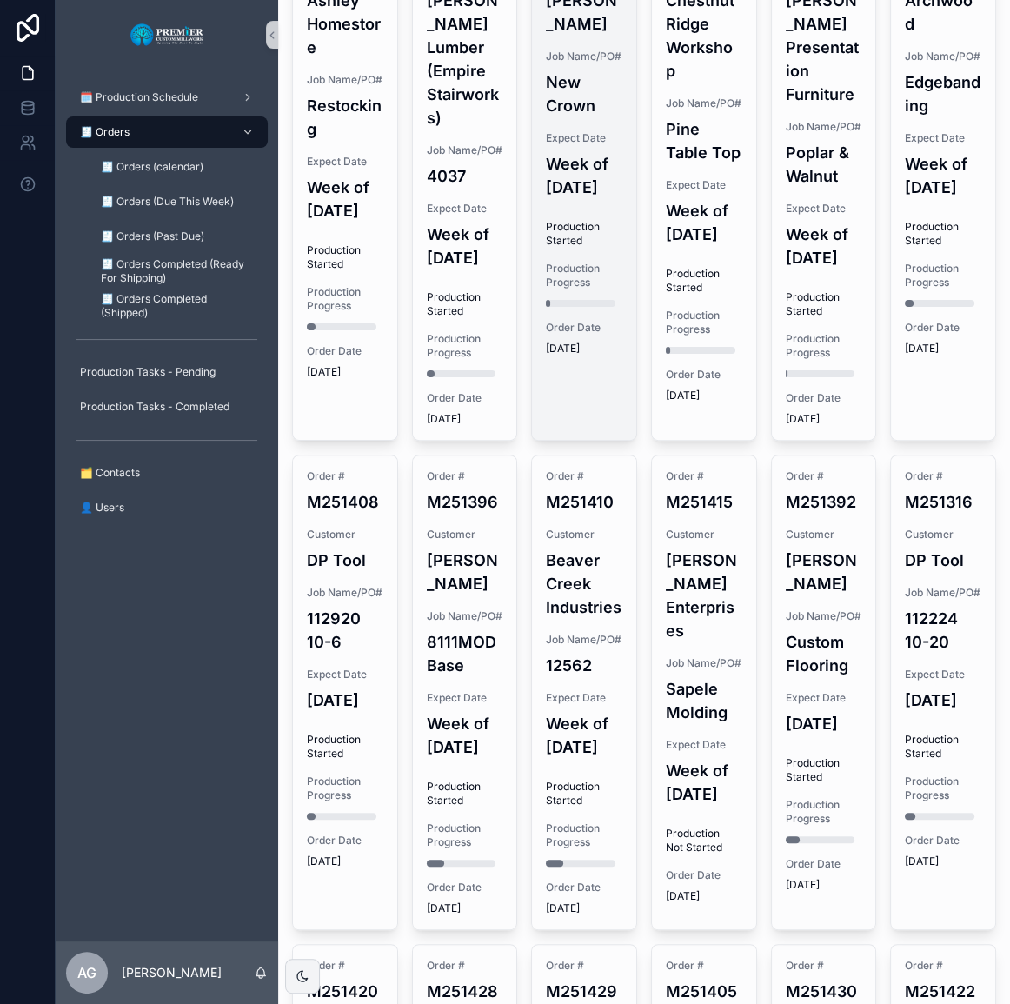
scroll to position [395, 0]
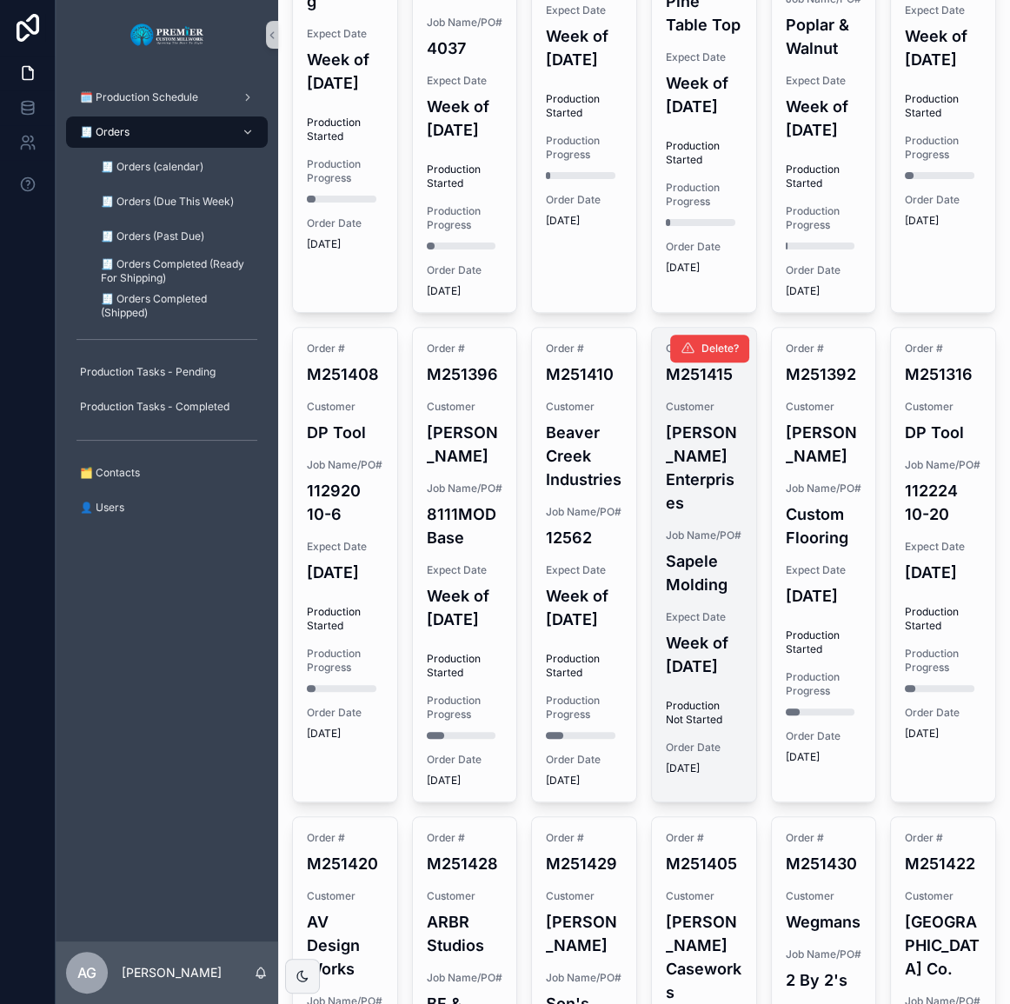
click at [674, 515] on h4 "[PERSON_NAME] Enterprises" at bounding box center [704, 468] width 77 height 94
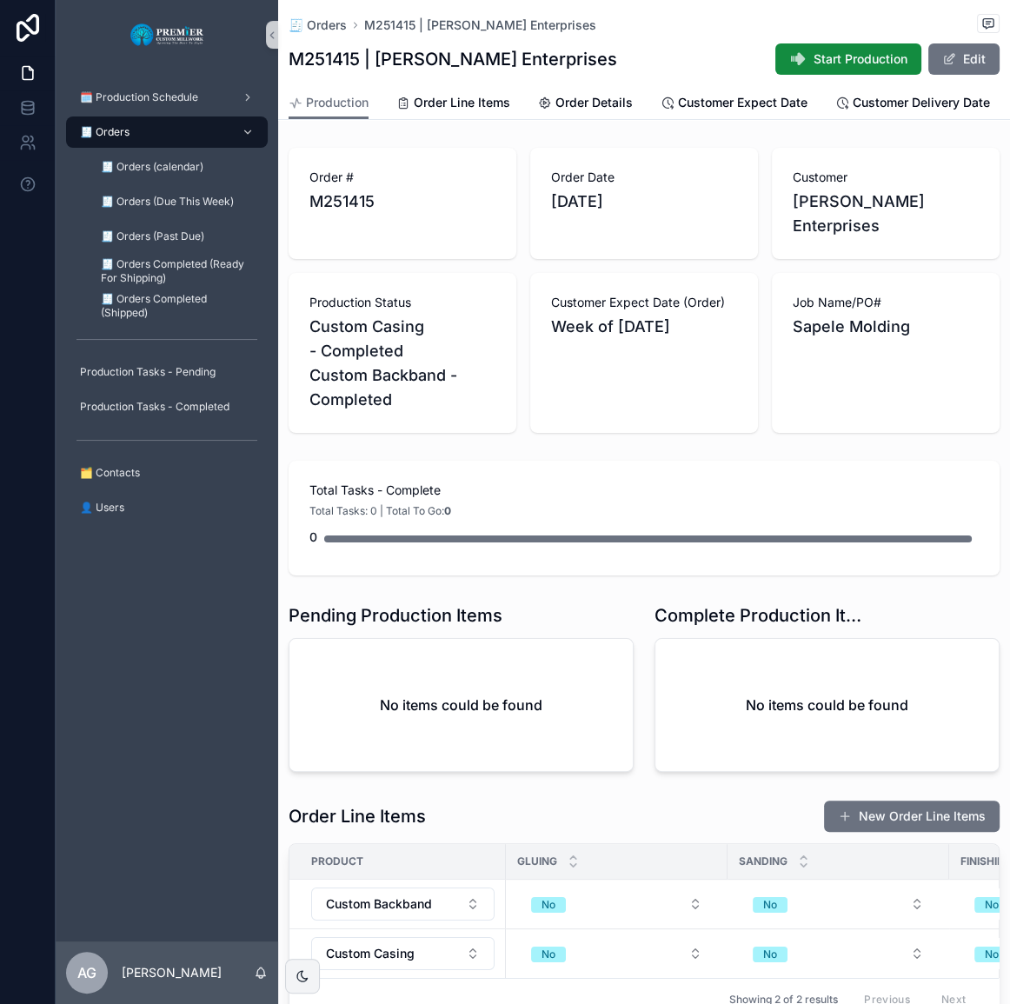
click at [564, 426] on div "Order # M251415 Order Date 9/25/2025 Customer Kuebler Enterprises Production St…" at bounding box center [644, 290] width 732 height 299
drag, startPoint x: 669, startPoint y: 443, endPoint x: 655, endPoint y: 444, distance: 14.0
click at [664, 454] on div "Total Tasks - Complete Total Tasks: 0 | Total To Go: 0 0" at bounding box center [644, 518] width 732 height 129
click at [163, 117] on link "🧾 Orders" at bounding box center [167, 132] width 202 height 31
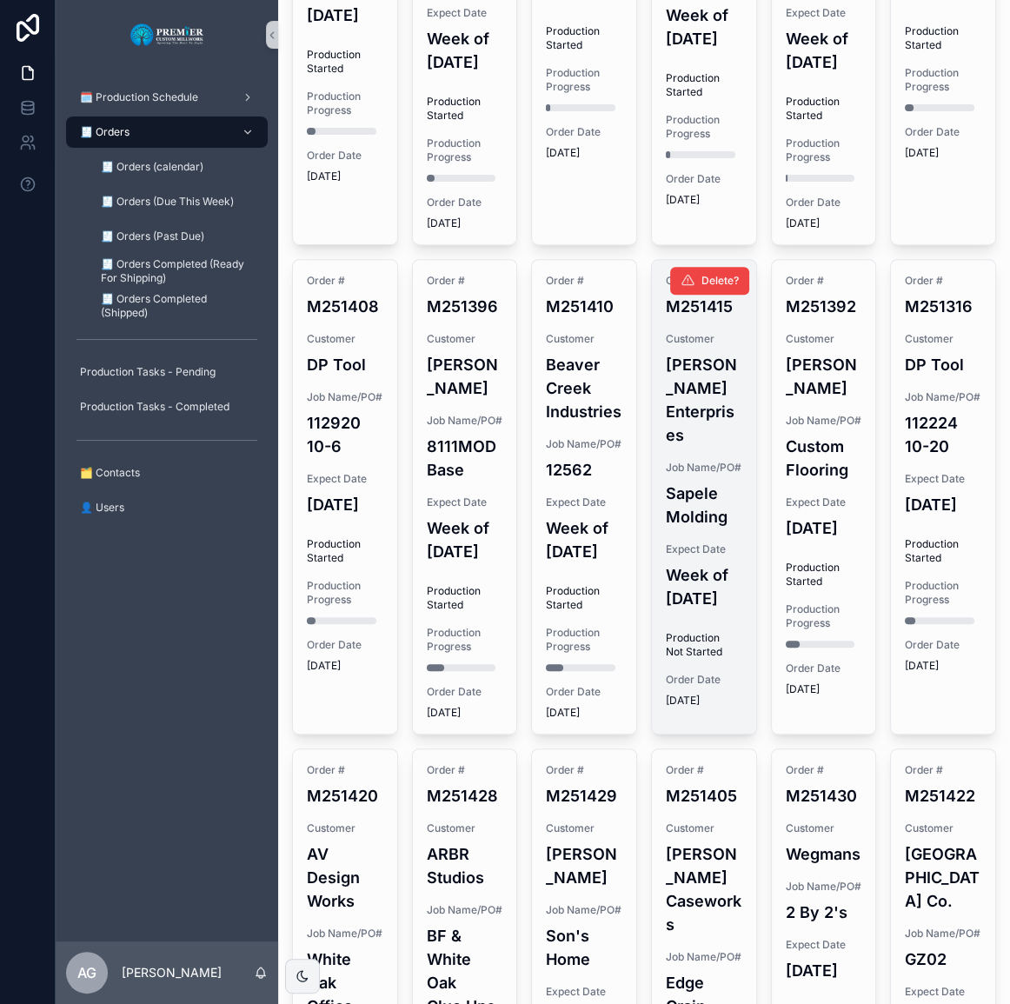
scroll to position [553, 0]
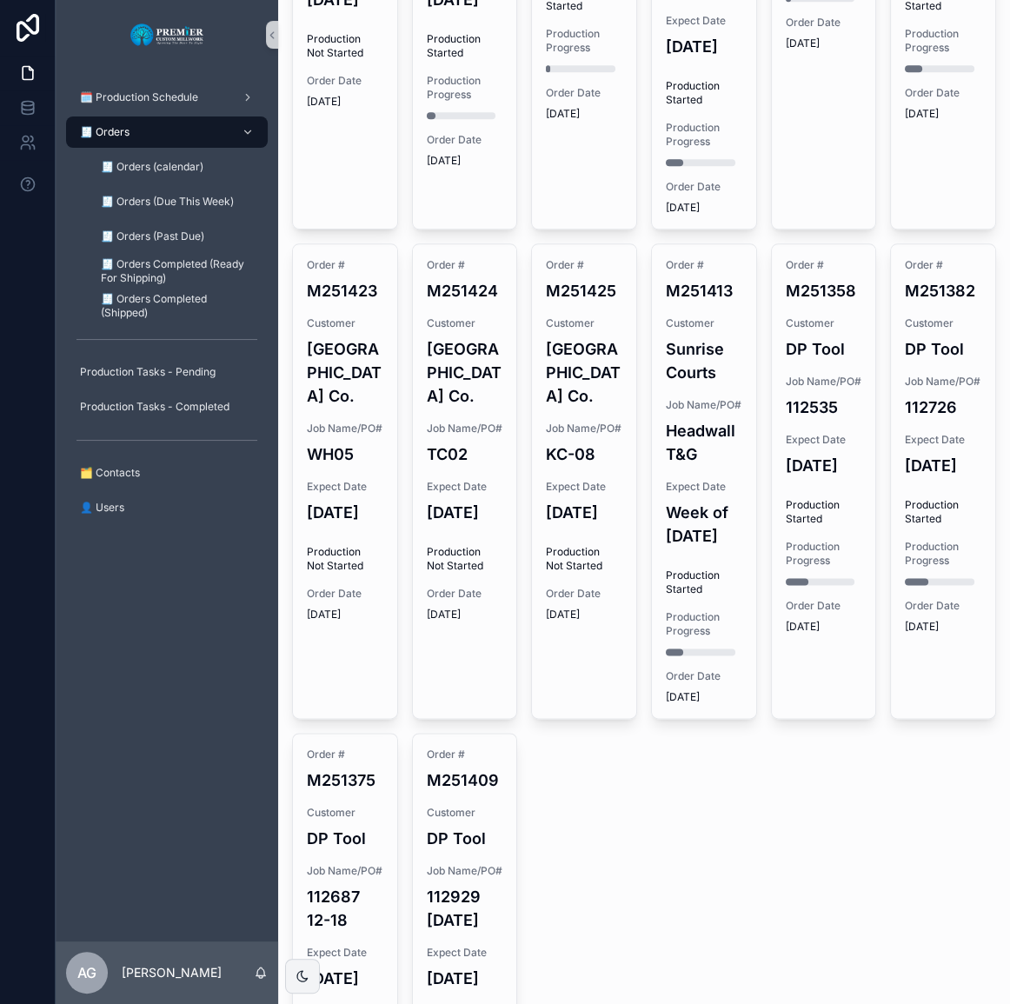
scroll to position [1660, 0]
